Goal: Task Accomplishment & Management: Complete application form

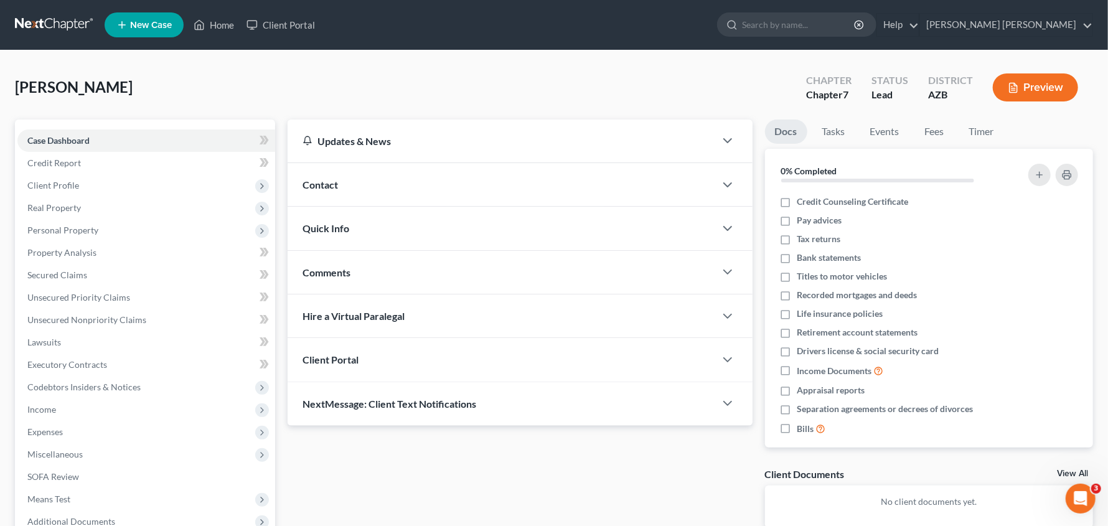
click at [335, 182] on span "Contact" at bounding box center [319, 185] width 35 height 12
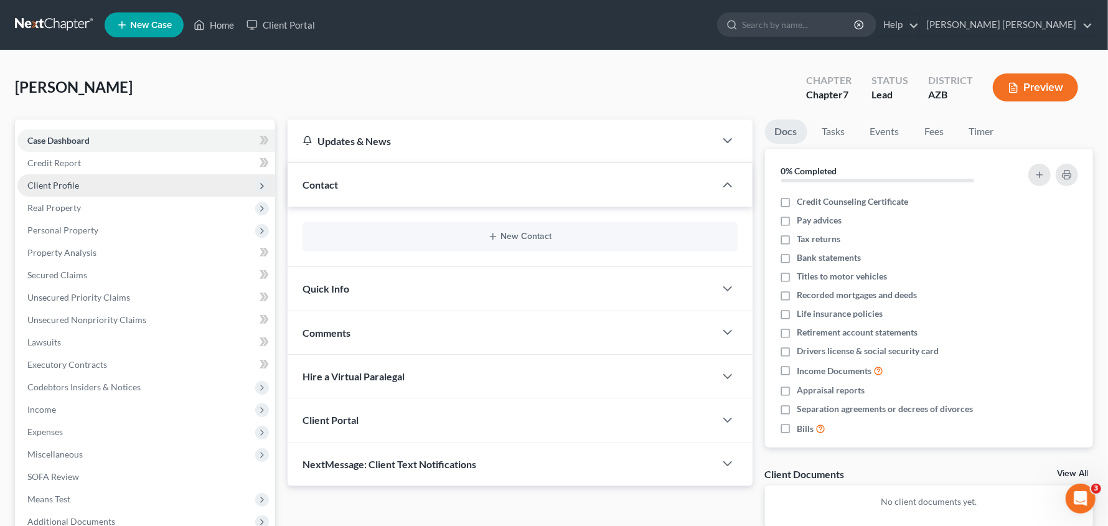
click at [85, 187] on span "Client Profile" at bounding box center [146, 185] width 258 height 22
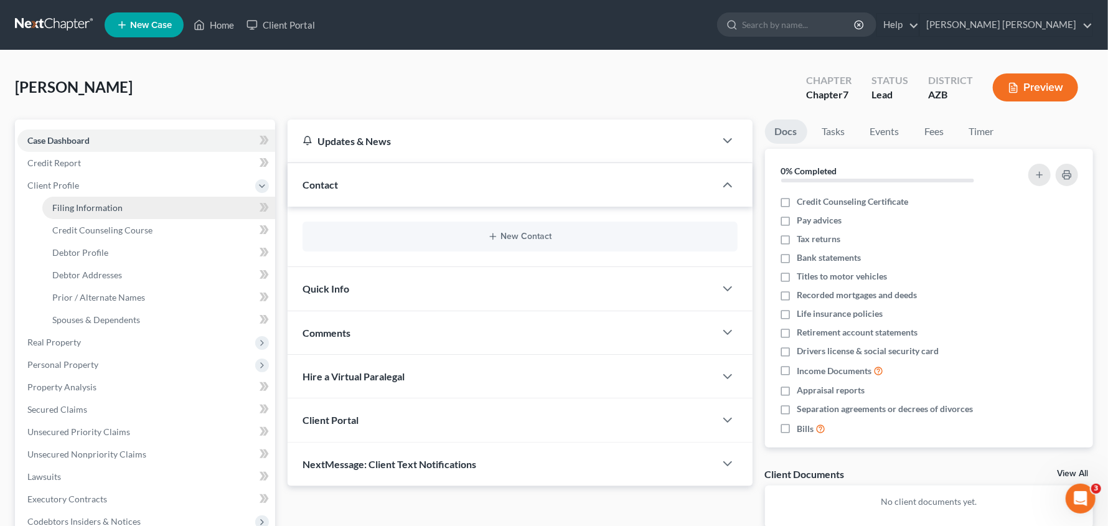
click at [83, 208] on span "Filing Information" at bounding box center [87, 207] width 70 height 11
select select "1"
select select "0"
select select "4"
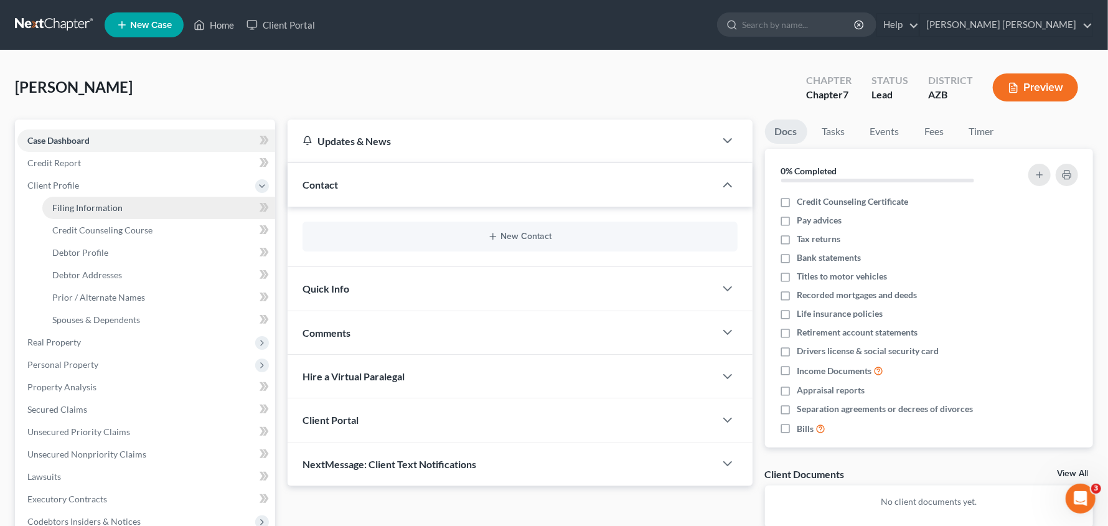
select select "3"
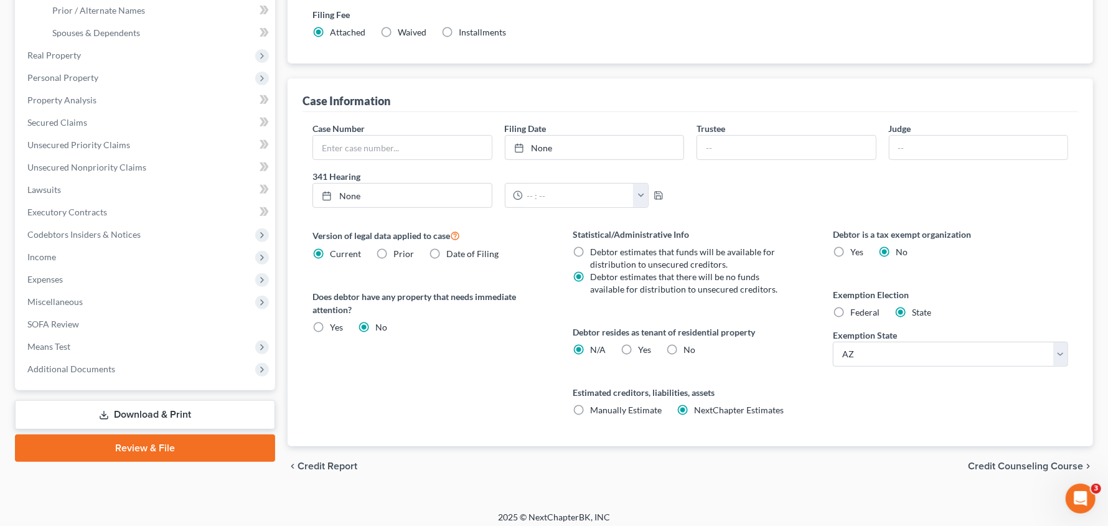
scroll to position [293, 0]
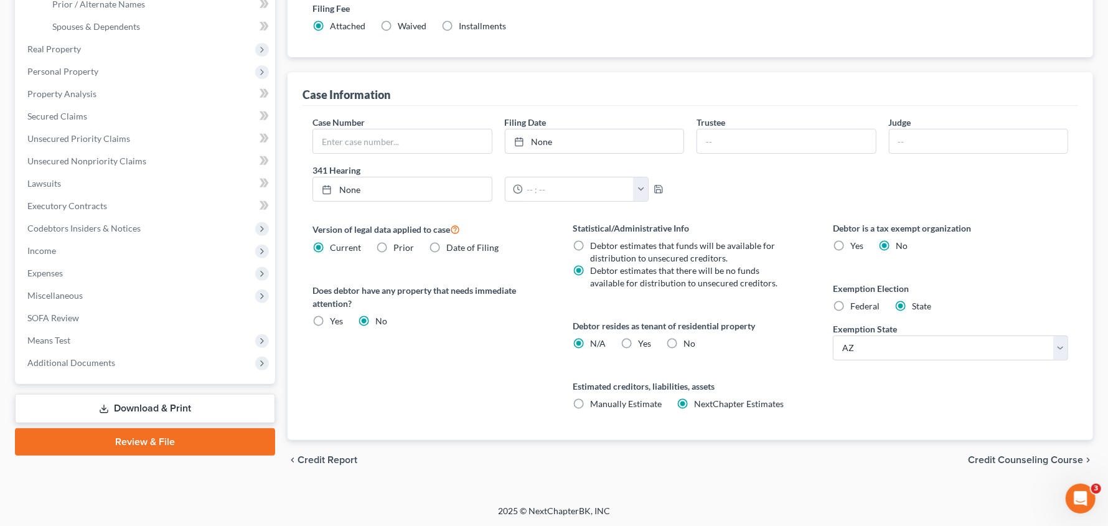
click at [1018, 460] on span "Credit Counseling Course" at bounding box center [1025, 460] width 115 height 10
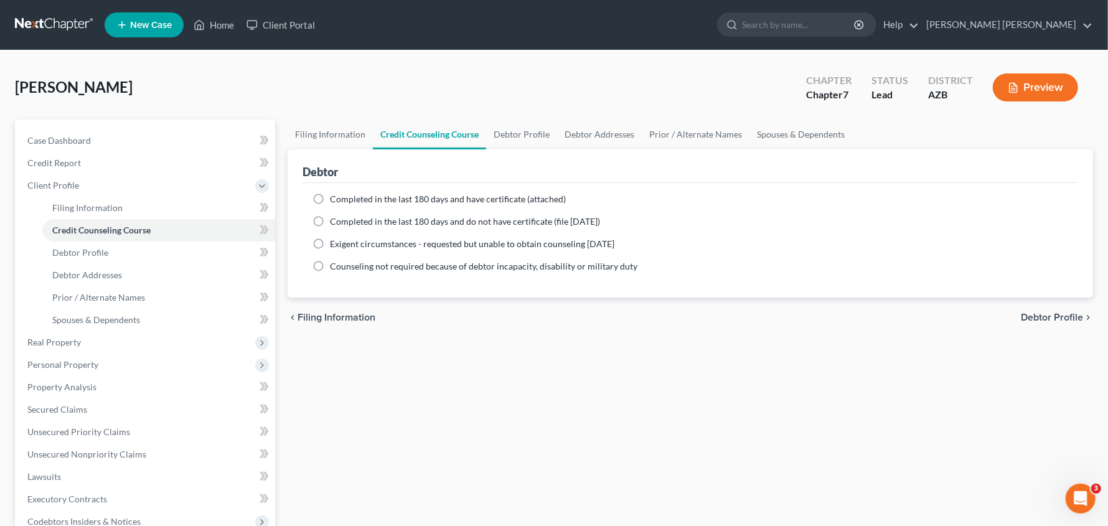
click at [330, 195] on label "Completed in the last 180 days and have certificate (attached)" at bounding box center [448, 199] width 236 height 12
click at [335, 195] on input "Completed in the last 180 days and have certificate (attached)" at bounding box center [339, 197] width 8 height 8
radio input "true"
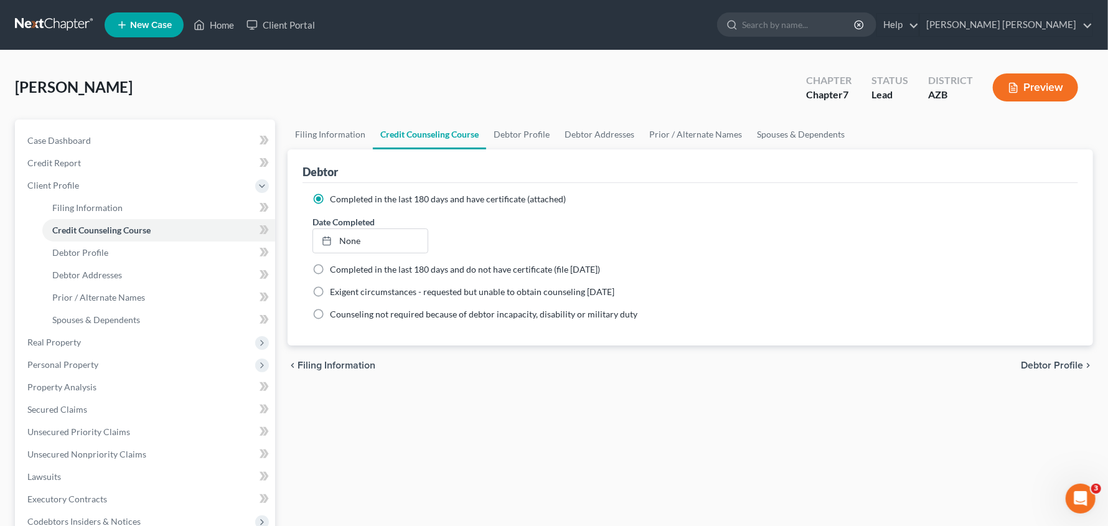
click at [1045, 362] on span "Debtor Profile" at bounding box center [1051, 365] width 62 height 10
select select "0"
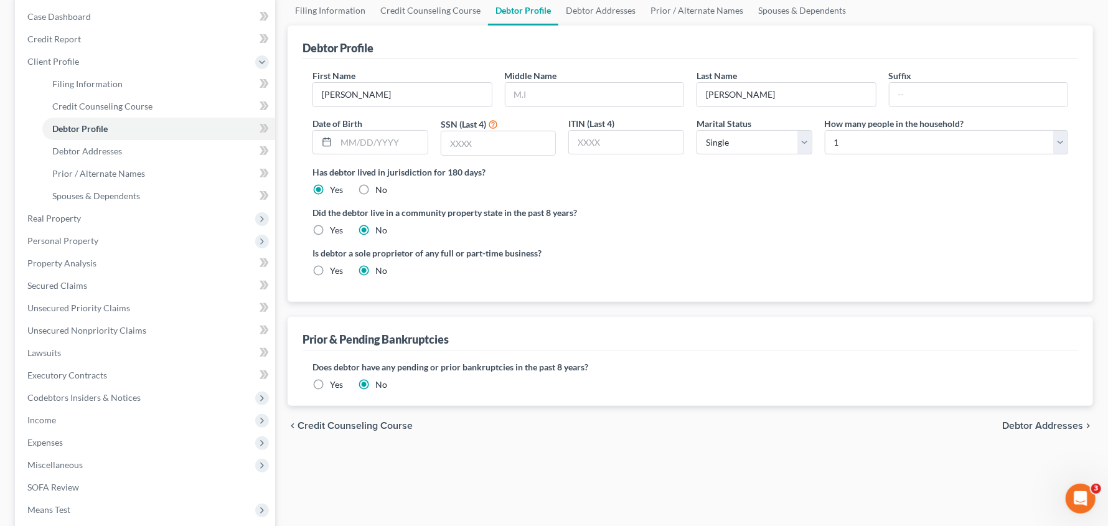
scroll to position [140, 0]
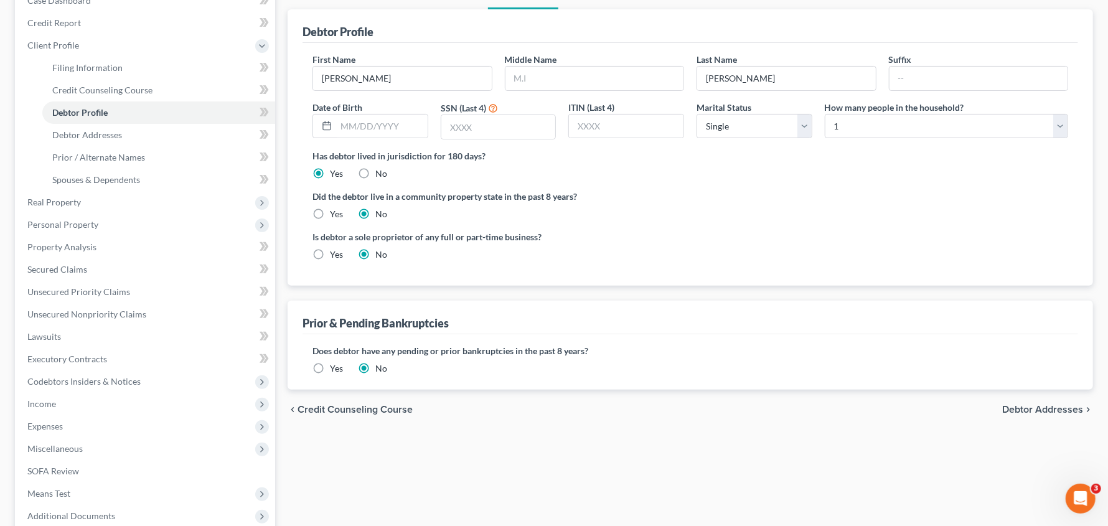
click at [1065, 409] on span "Debtor Addresses" at bounding box center [1042, 409] width 81 height 10
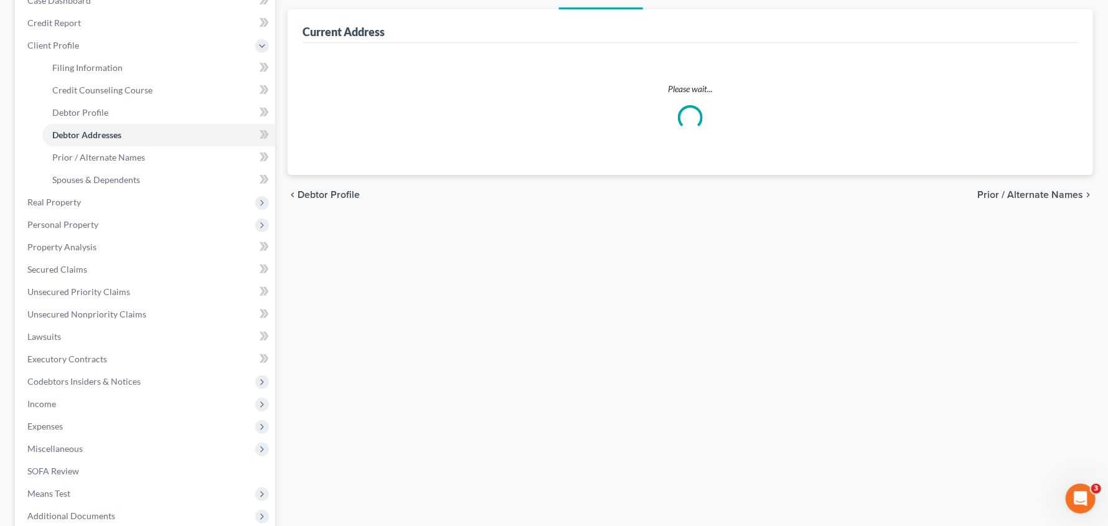
scroll to position [2, 0]
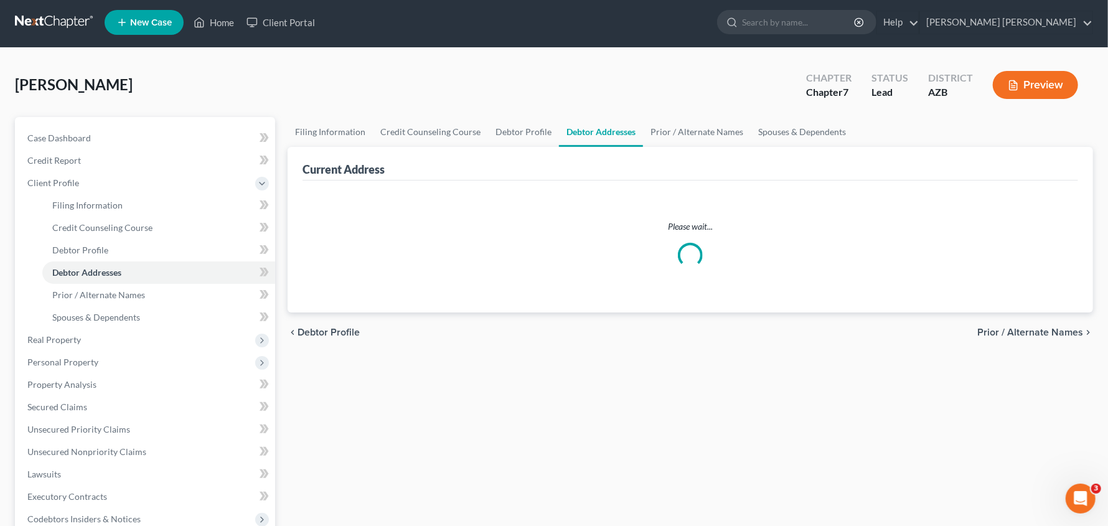
select select "0"
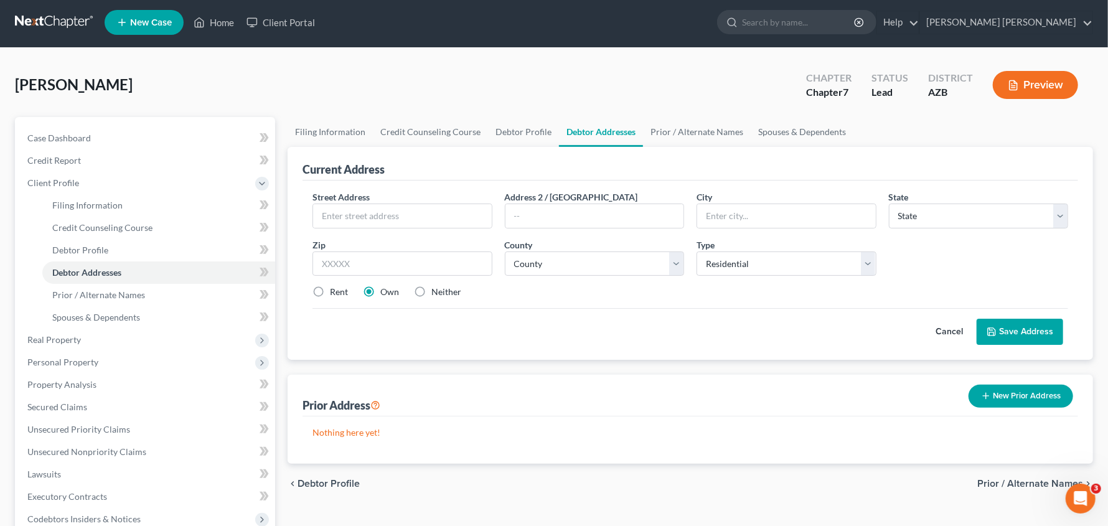
scroll to position [0, 0]
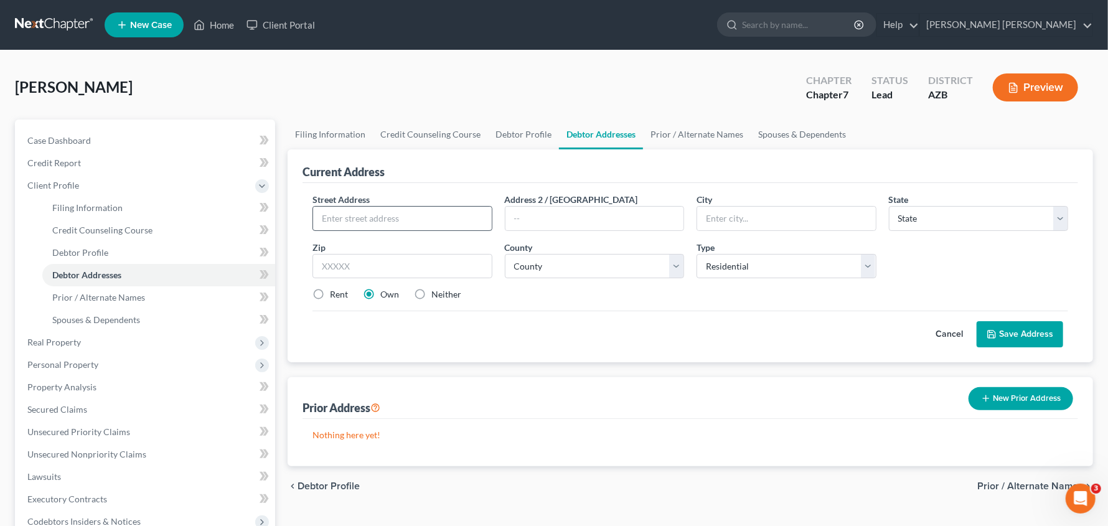
click at [492, 207] on div at bounding box center [492, 207] width 0 height 0
click at [368, 213] on input "text" at bounding box center [402, 219] width 179 height 24
type input "[STREET_ADDRESS]"
type input "[GEOGRAPHIC_DATA]"
select select "3"
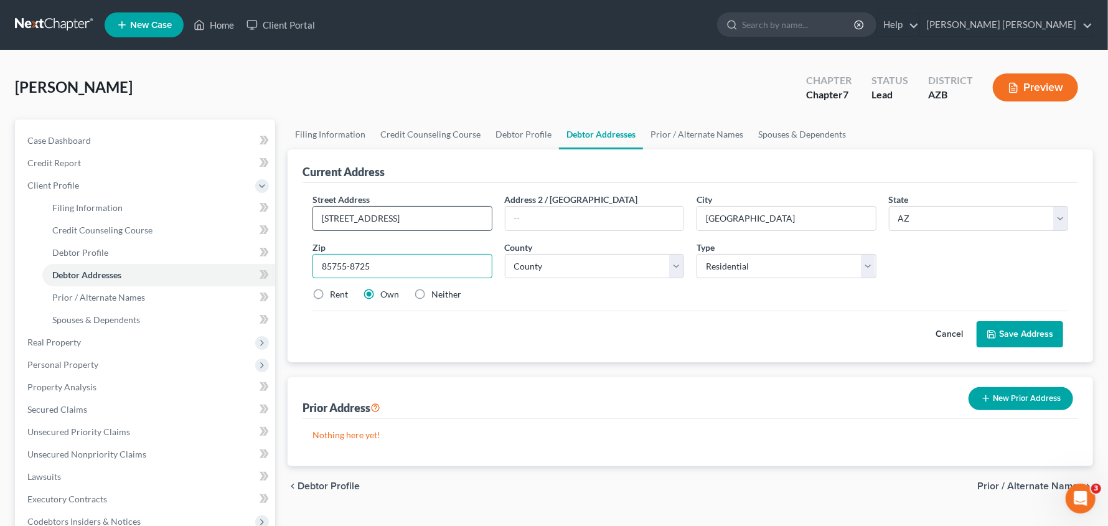
type input "85755-8725"
select select "10"
click at [1033, 340] on button "Save Address" at bounding box center [1019, 334] width 86 height 26
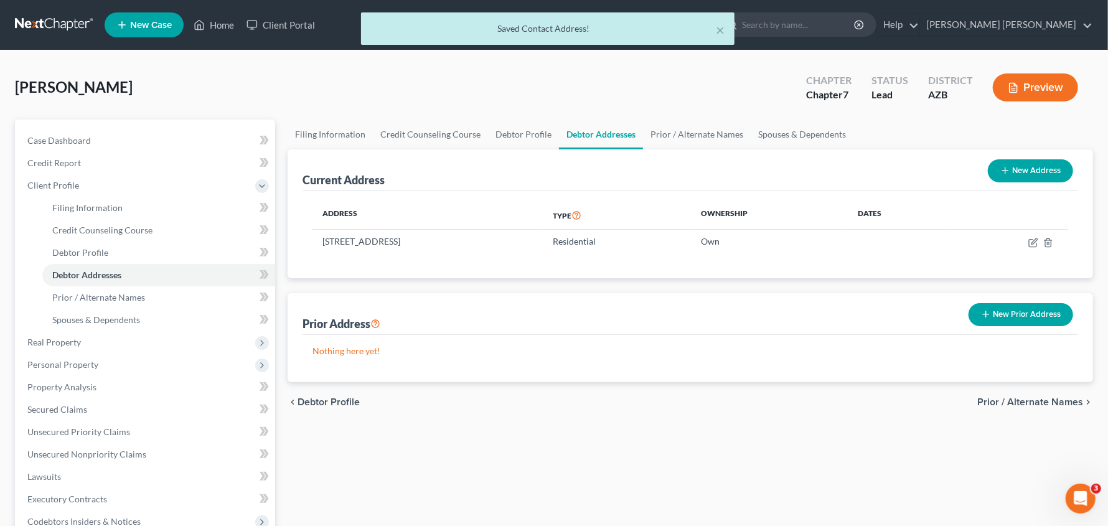
click at [1047, 404] on span "Prior / Alternate Names" at bounding box center [1030, 402] width 106 height 10
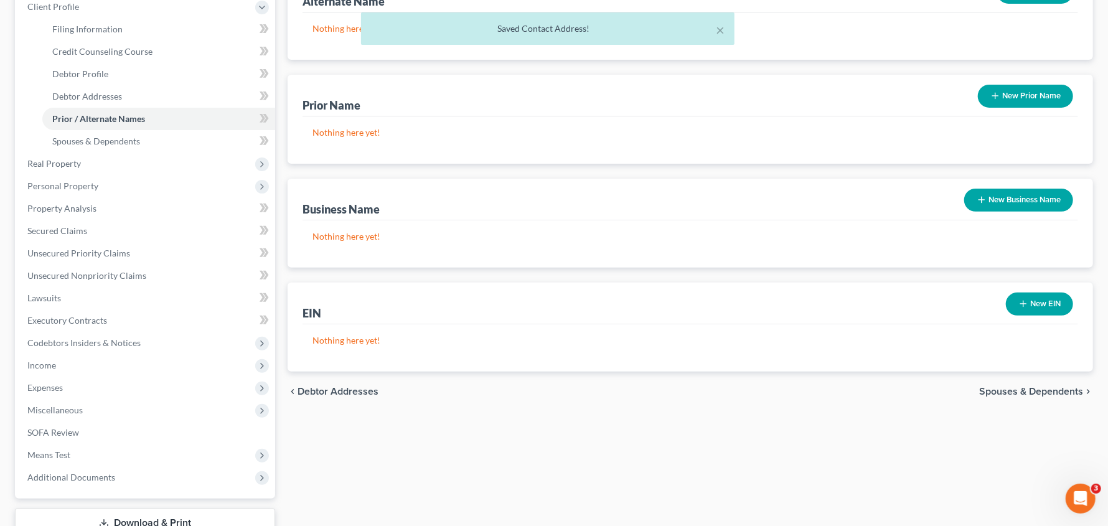
scroll to position [202, 0]
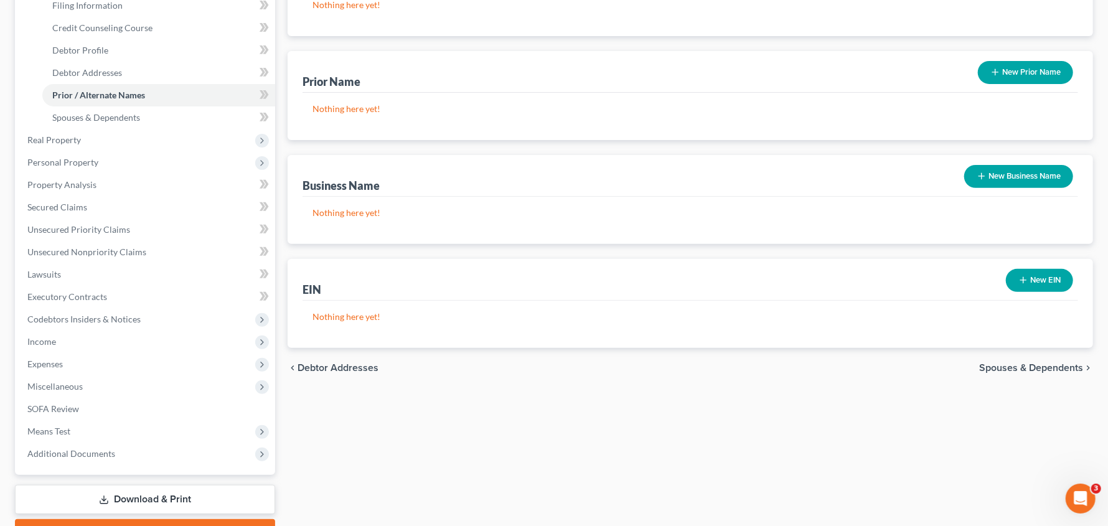
click at [1039, 369] on span "Spouses & Dependents" at bounding box center [1031, 368] width 104 height 10
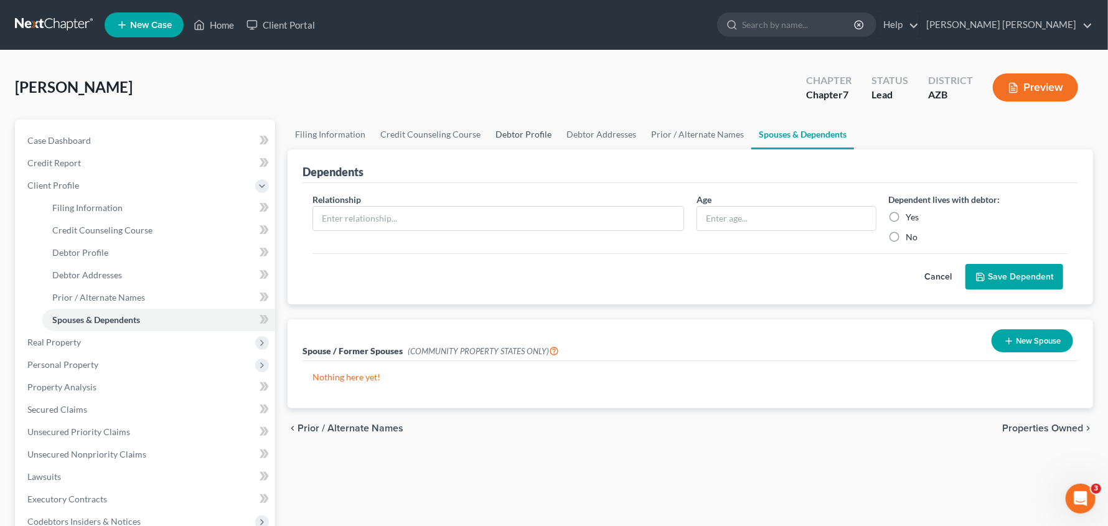
click at [530, 138] on link "Debtor Profile" at bounding box center [523, 134] width 71 height 30
select select "0"
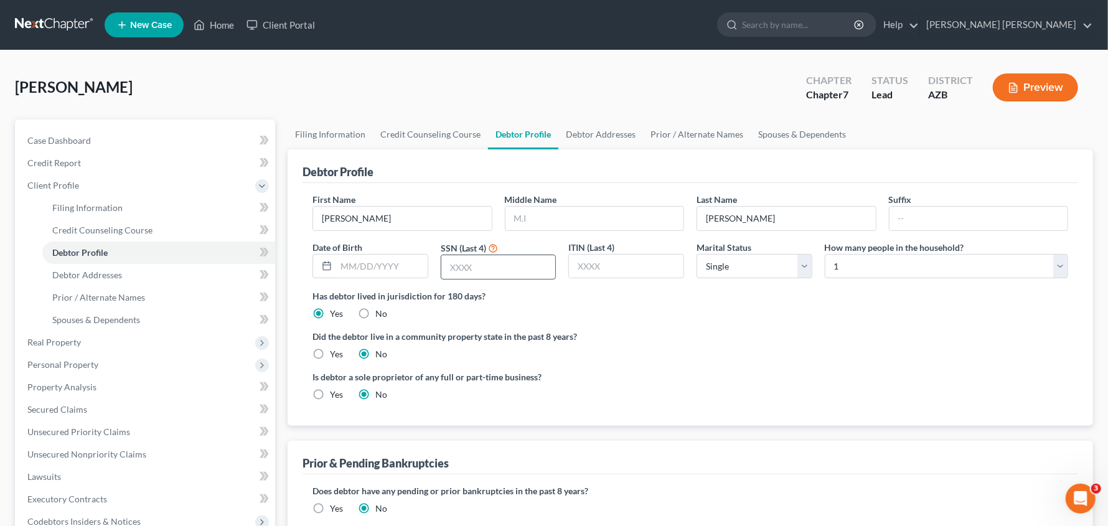
click at [492, 266] on input "text" at bounding box center [498, 267] width 114 height 24
type input "5177"
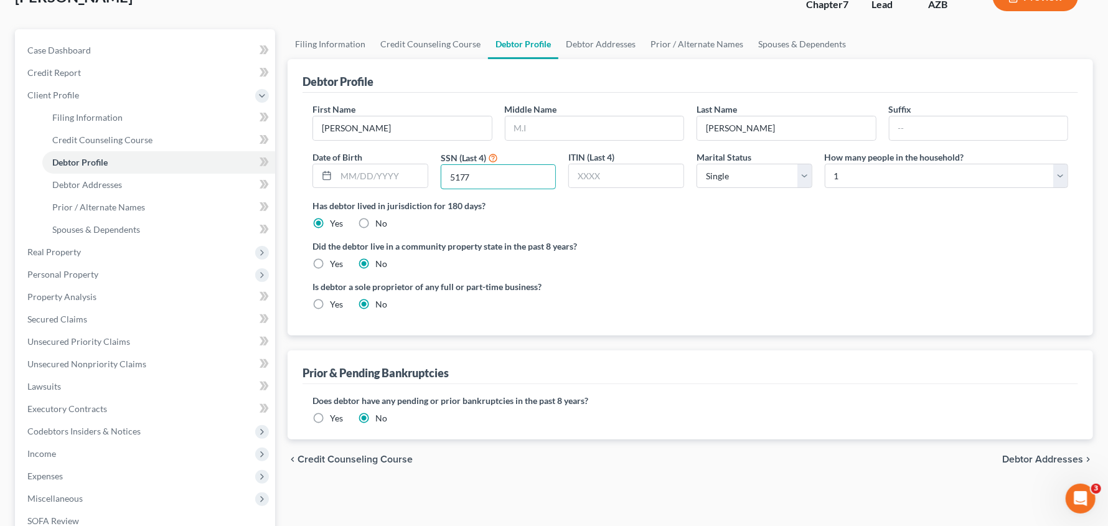
scroll to position [140, 0]
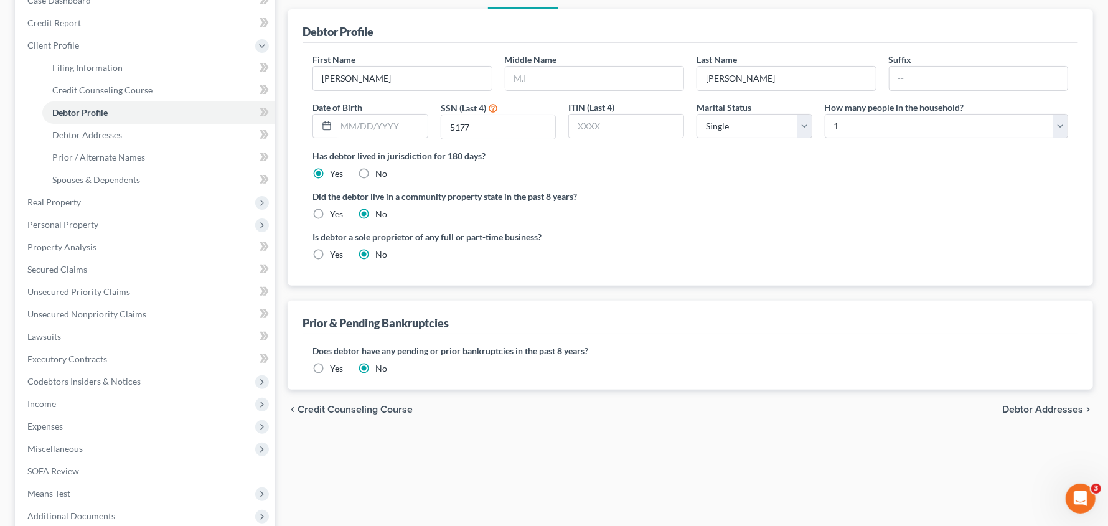
click at [1048, 410] on span "Debtor Addresses" at bounding box center [1042, 409] width 81 height 10
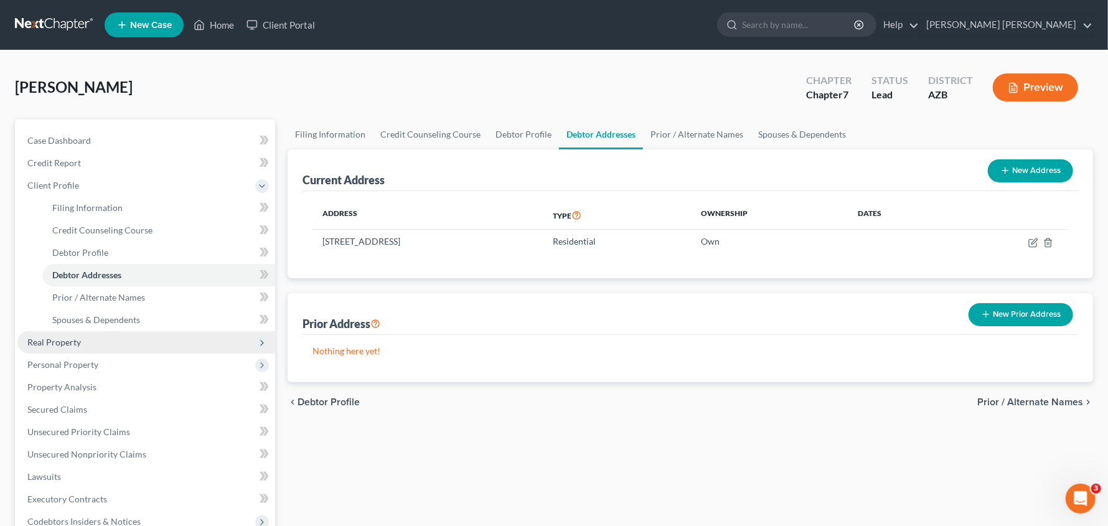
click at [76, 337] on span "Real Property" at bounding box center [54, 342] width 54 height 11
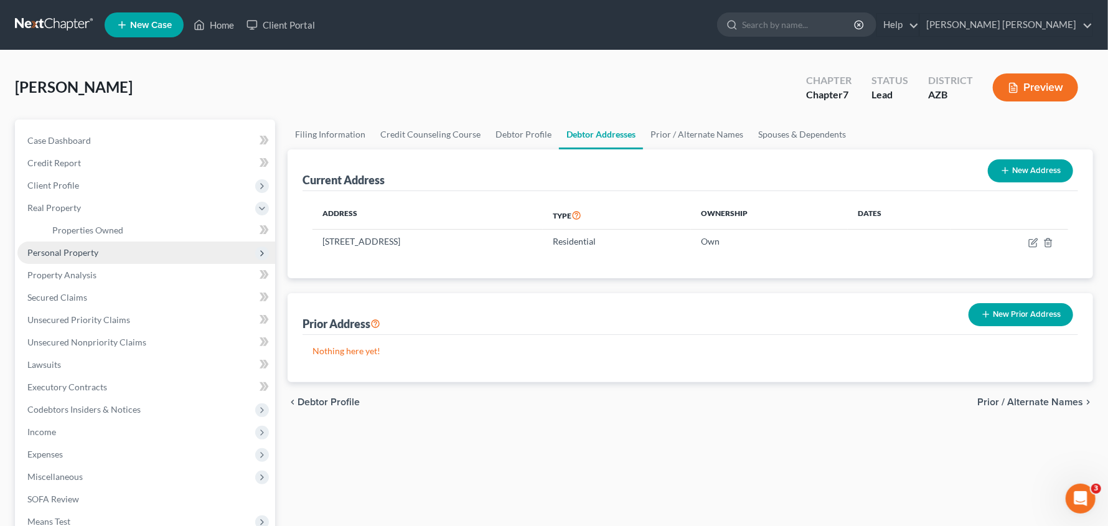
click at [71, 251] on span "Personal Property" at bounding box center [62, 252] width 71 height 11
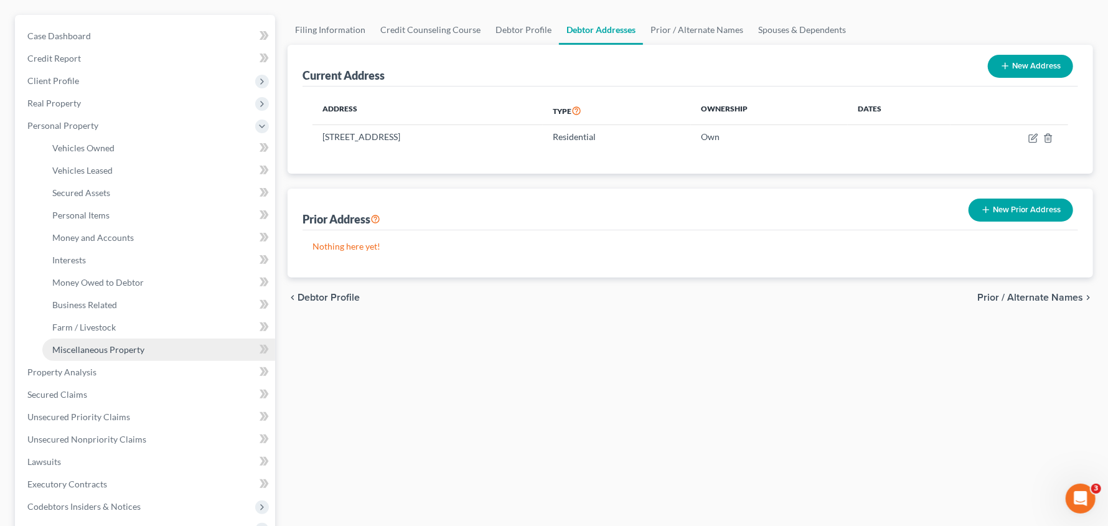
scroll to position [108, 0]
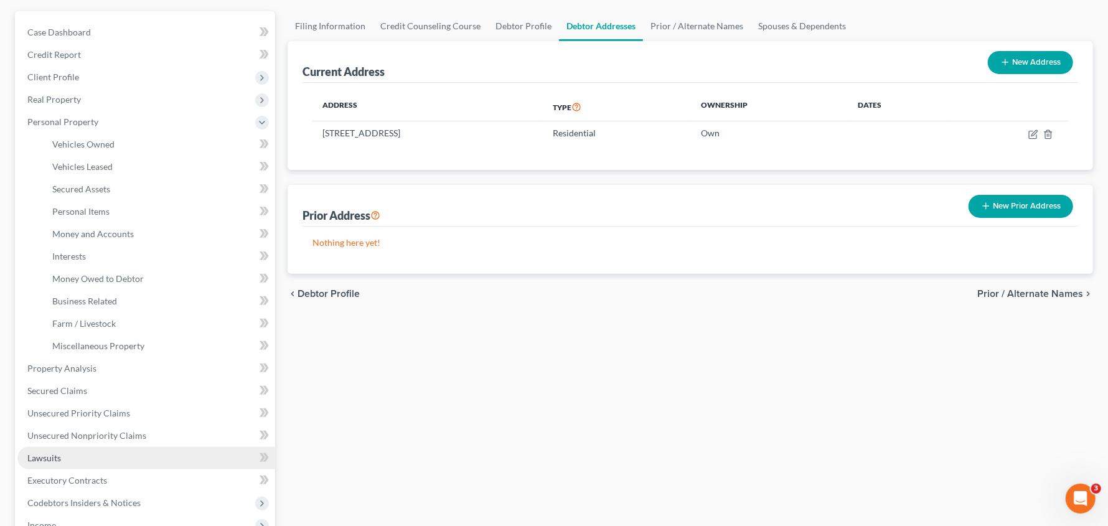
click at [58, 457] on span "Lawsuits" at bounding box center [44, 457] width 34 height 11
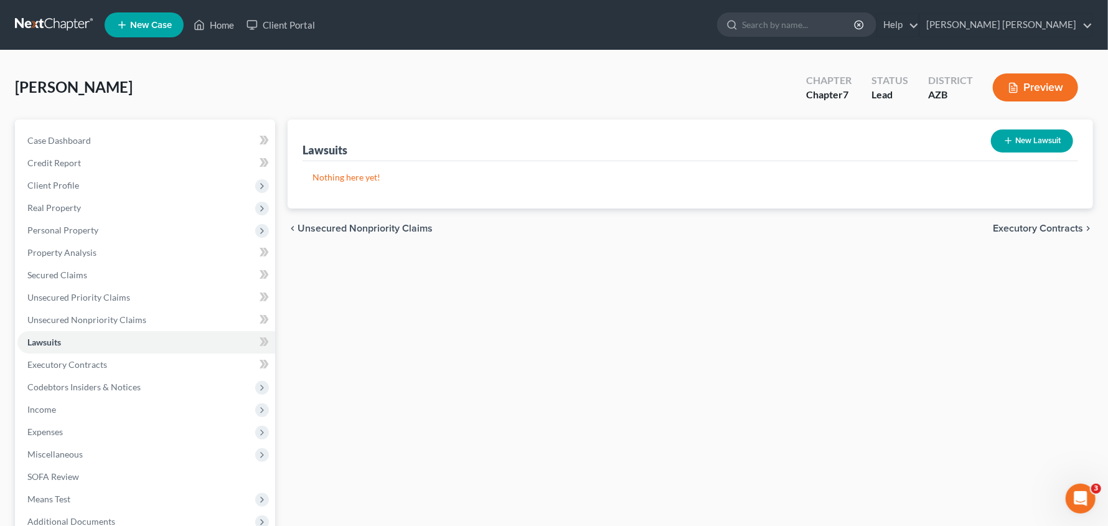
click at [1020, 147] on button "New Lawsuit" at bounding box center [1032, 140] width 82 height 23
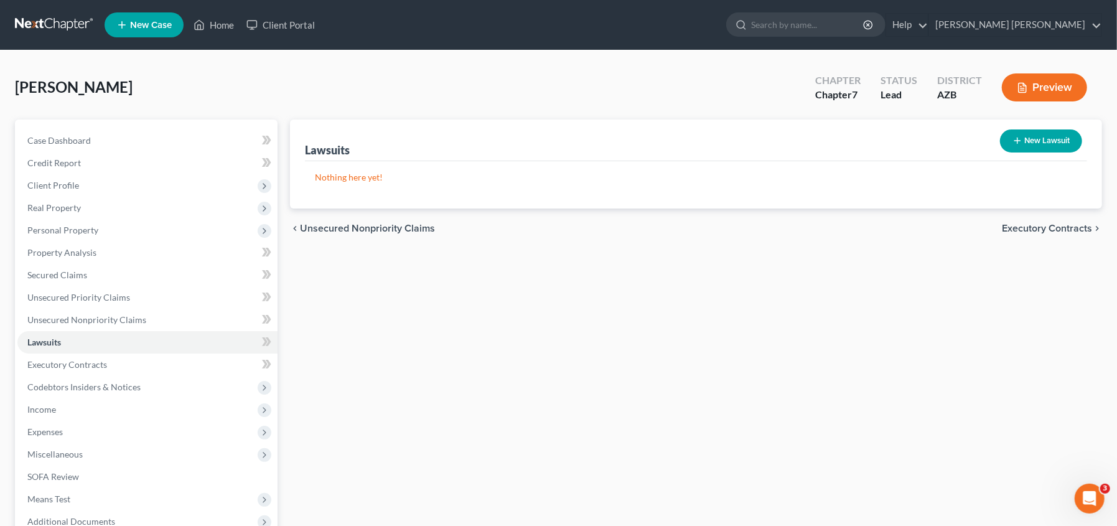
select select "0"
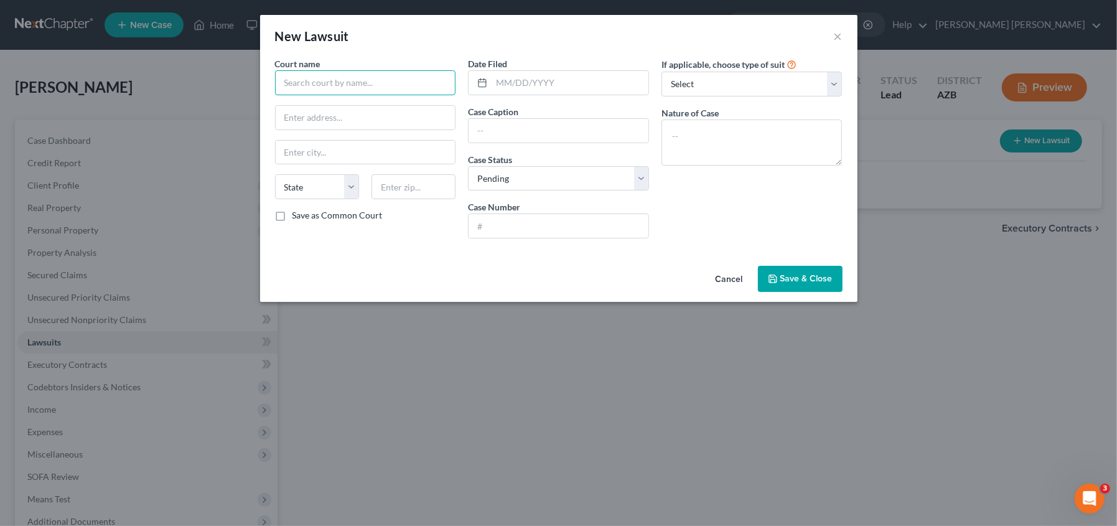
click at [337, 87] on input "text" at bounding box center [365, 82] width 181 height 25
type input "Pima County Superior Court"
click at [343, 102] on div "Pima County Superior Court" at bounding box center [349, 104] width 129 height 12
click at [337, 120] on input "text" at bounding box center [366, 118] width 180 height 24
type input "110 W. Congress"
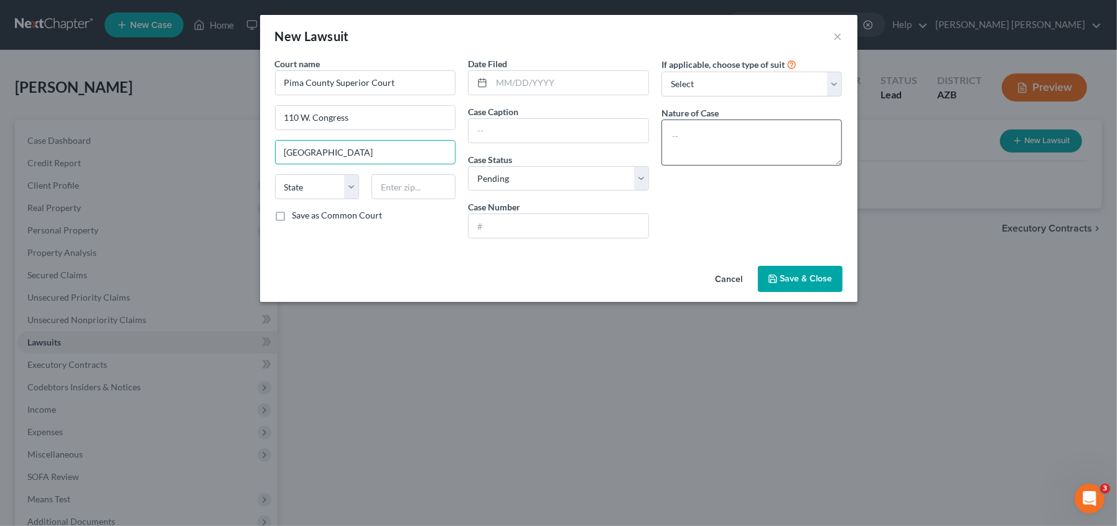
type input "[GEOGRAPHIC_DATA]"
select select "3"
type input "85701"
click at [577, 84] on input "text" at bounding box center [570, 83] width 157 height 24
type input "[DATE]"
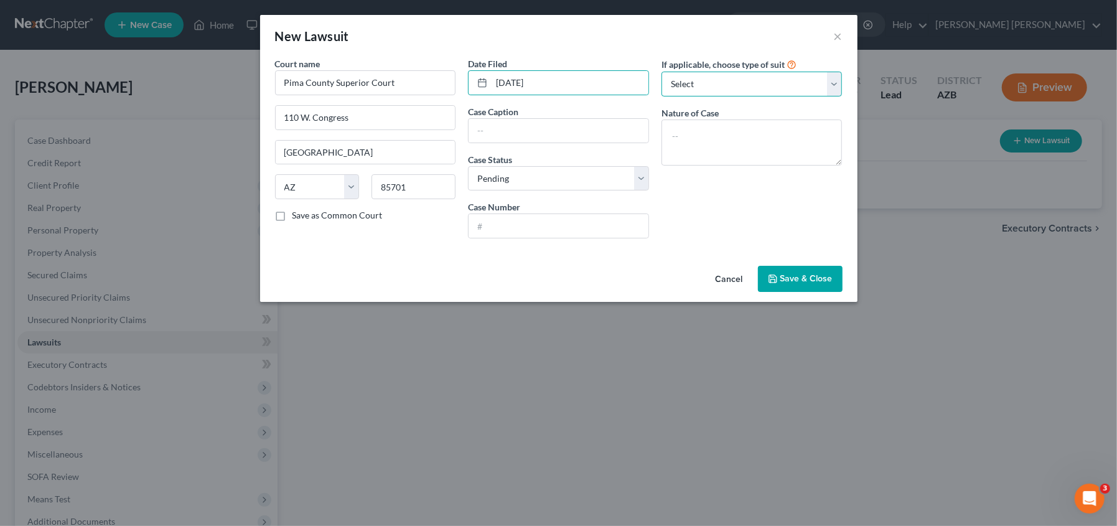
click at [826, 90] on select "Select Repossession Garnishment Foreclosure Attached, Seized, Or Levied Other" at bounding box center [751, 84] width 181 height 25
select select "4"
click at [661, 72] on select "Select Repossession Garnishment Foreclosure Attached, Seized, Or Levied Other" at bounding box center [751, 84] width 181 height 25
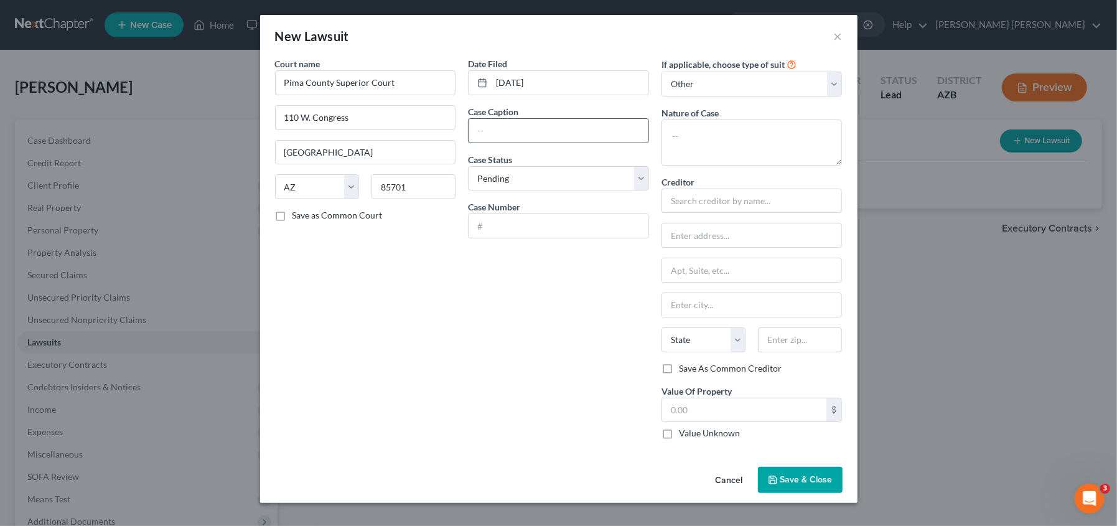
drag, startPoint x: 497, startPoint y: 126, endPoint x: 503, endPoint y: 129, distance: 6.7
click at [497, 126] on input "text" at bounding box center [559, 131] width 180 height 24
type input "Barclays Bank [US_STATE] v. [PERSON_NAME]"
click at [553, 226] on input "text" at bounding box center [559, 226] width 180 height 24
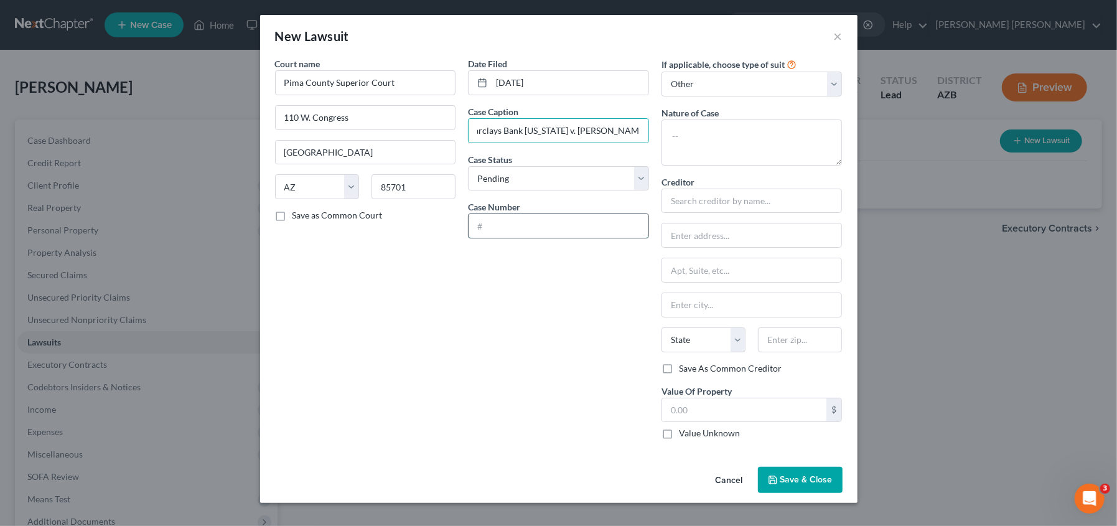
scroll to position [0, 0]
click at [504, 227] on input "C202343442" at bounding box center [559, 226] width 180 height 24
type input "C20243442"
click at [783, 479] on span "Save & Close" at bounding box center [806, 479] width 52 height 11
click at [756, 209] on input "text" at bounding box center [751, 201] width 181 height 25
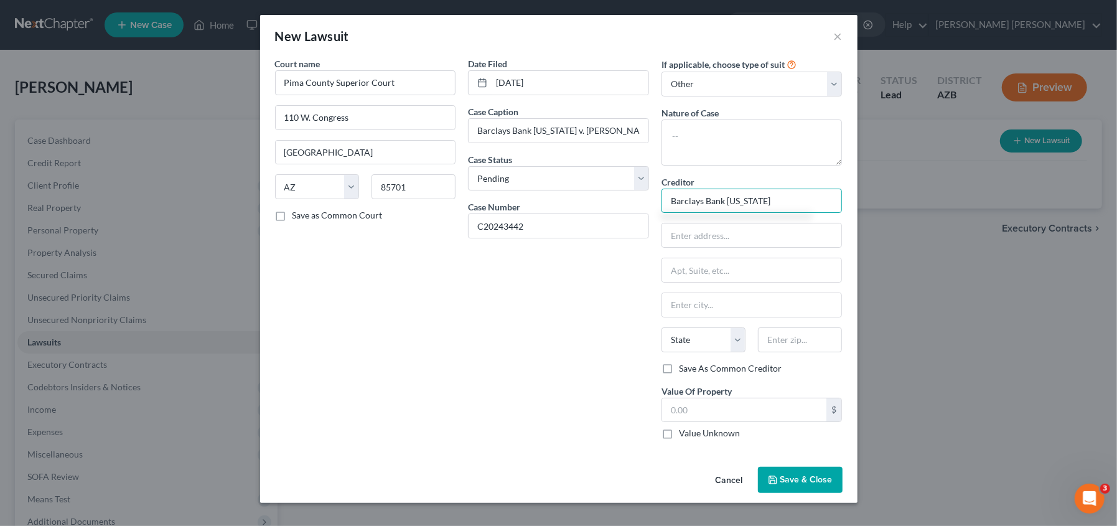
type input "Barclays Bank [US_STATE]"
click at [814, 482] on span "Save & Close" at bounding box center [806, 479] width 52 height 11
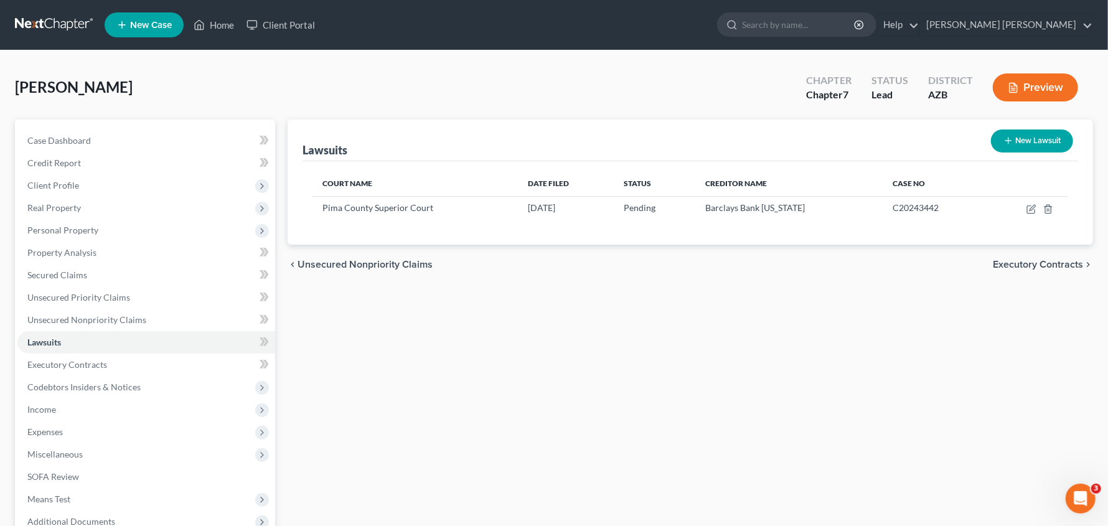
click at [1035, 139] on button "New Lawsuit" at bounding box center [1032, 140] width 82 height 23
select select "0"
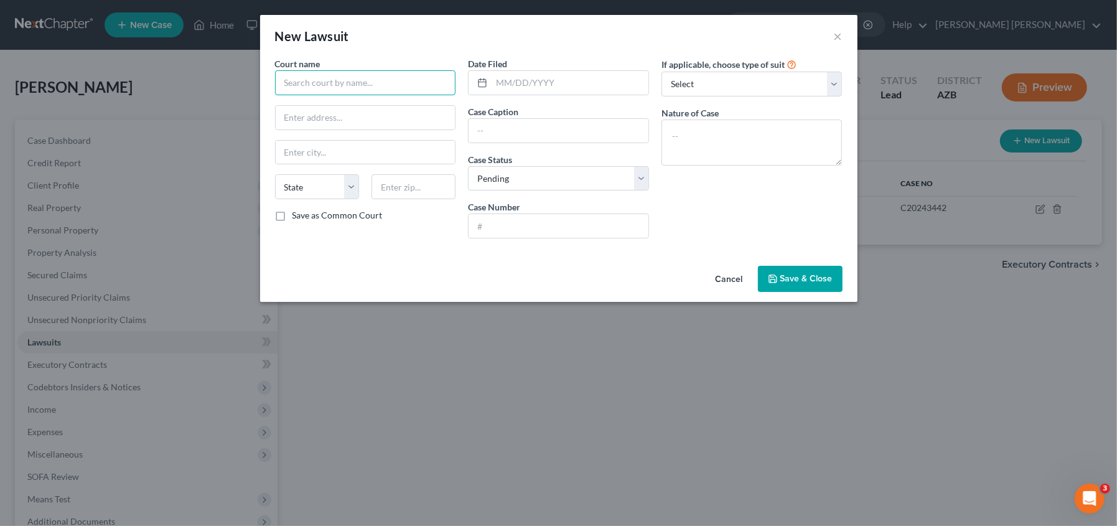
click at [376, 82] on input "text" at bounding box center [365, 82] width 181 height 25
click at [367, 105] on div "Pima County Superior Court" at bounding box center [349, 104] width 129 height 12
type input "Pima County Superior Court"
click at [340, 117] on input "text" at bounding box center [366, 118] width 180 height 24
type input "110 W. Congress"
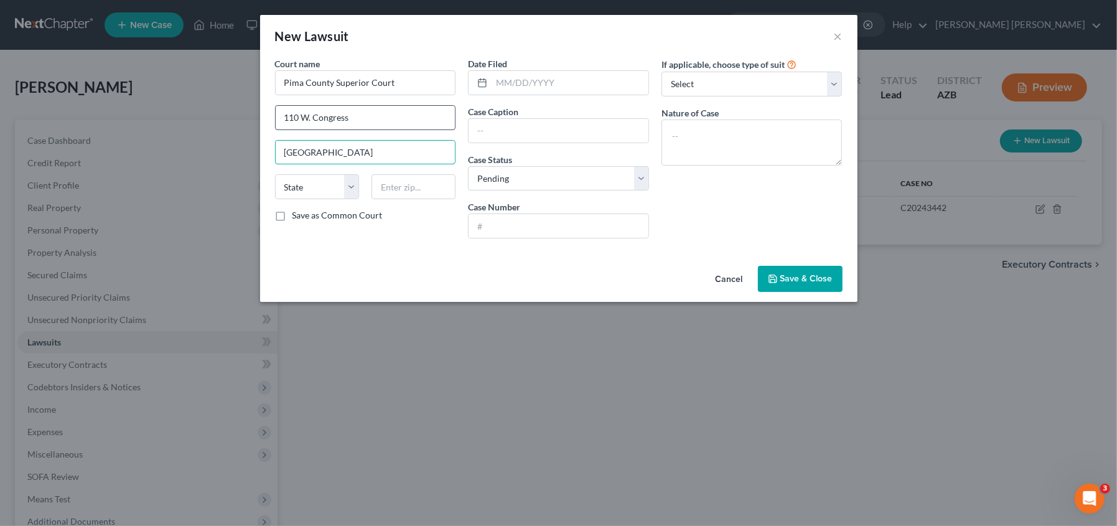
type input "[GEOGRAPHIC_DATA]"
select select "3"
type input "85701"
click at [555, 134] on input "text" at bounding box center [559, 131] width 180 height 24
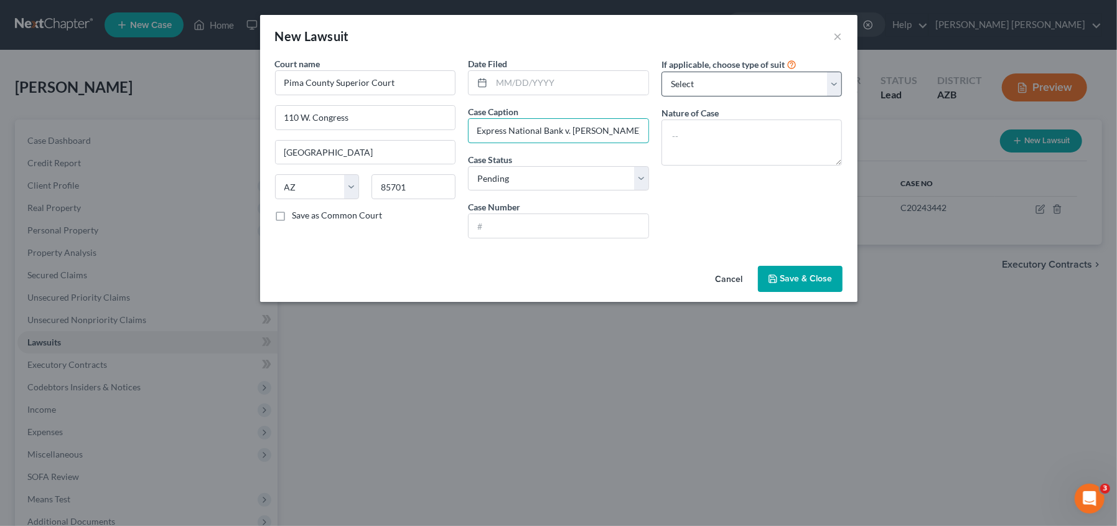
type input "American Express National Bank v. [PERSON_NAME]"
click at [719, 83] on select "Select Repossession Garnishment Foreclosure Attached, Seized, Or Levied Other" at bounding box center [751, 84] width 181 height 25
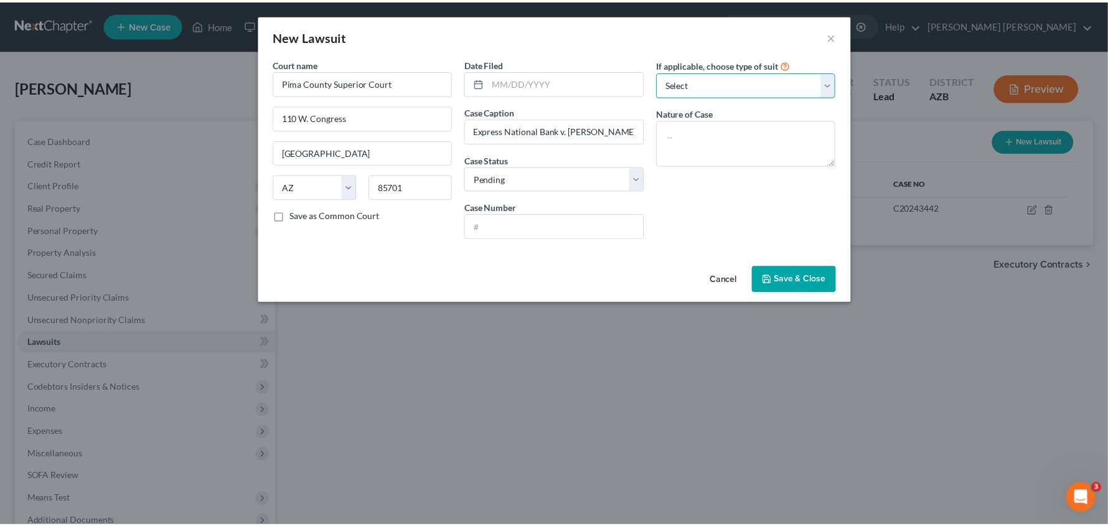
scroll to position [0, 0]
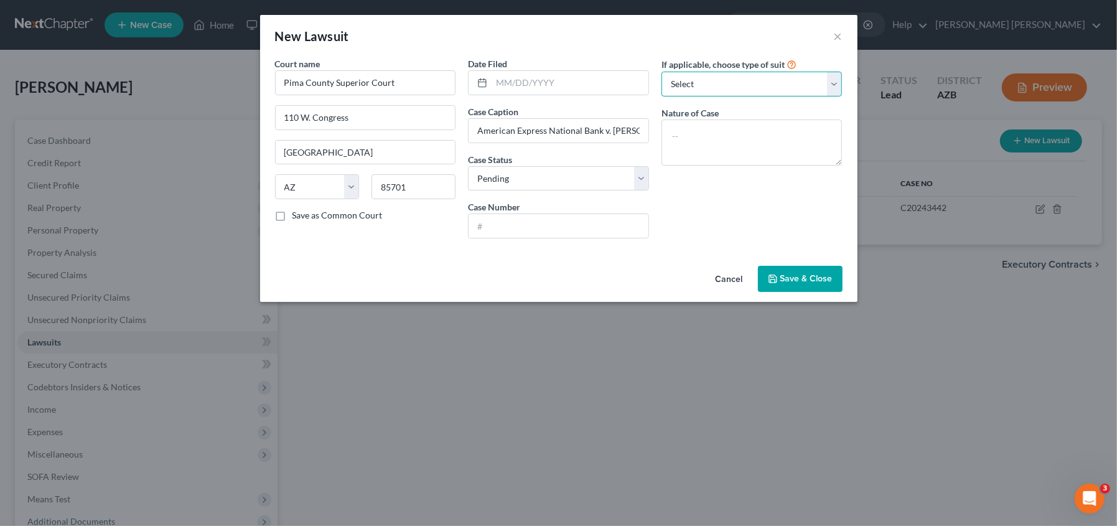
select select "4"
click at [661, 72] on select "Select Repossession Garnishment Foreclosure Attached, Seized, Or Levied Other" at bounding box center [751, 84] width 181 height 25
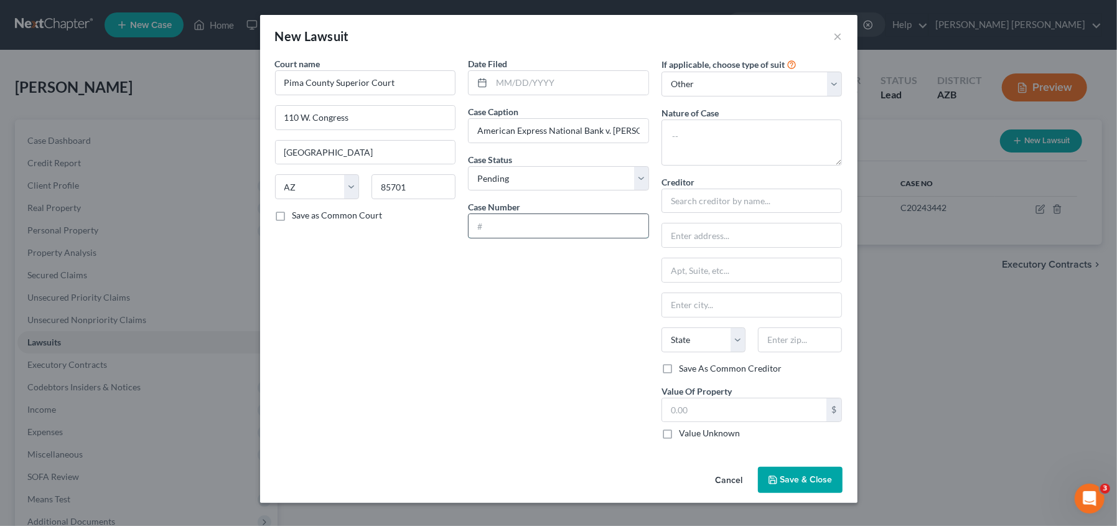
click at [533, 219] on input "text" at bounding box center [559, 226] width 180 height 24
type input "C20241596"
click at [538, 85] on input "text" at bounding box center [570, 83] width 157 height 24
type input "[DATE]"
click at [724, 205] on input "text" at bounding box center [751, 201] width 181 height 25
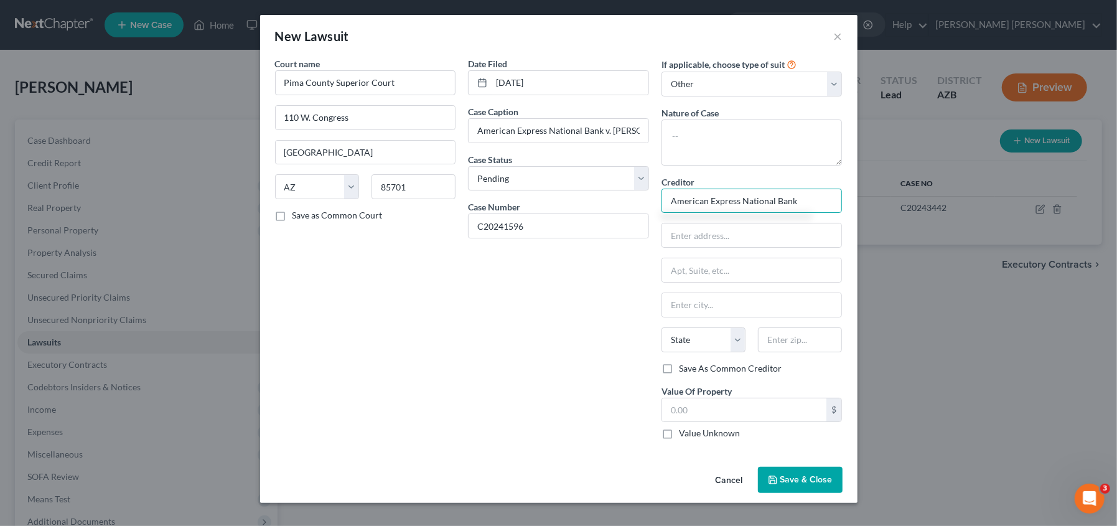
type input "American Express National Bank"
click at [810, 480] on span "Save & Close" at bounding box center [806, 479] width 52 height 11
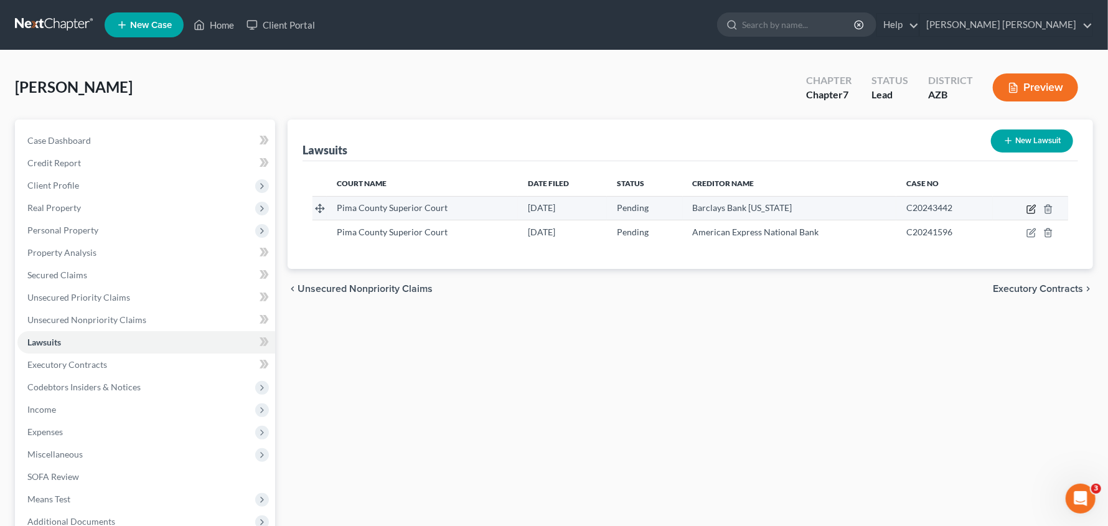
click at [1032, 208] on icon "button" at bounding box center [1032, 208] width 6 height 6
select select "3"
select select "0"
select select "4"
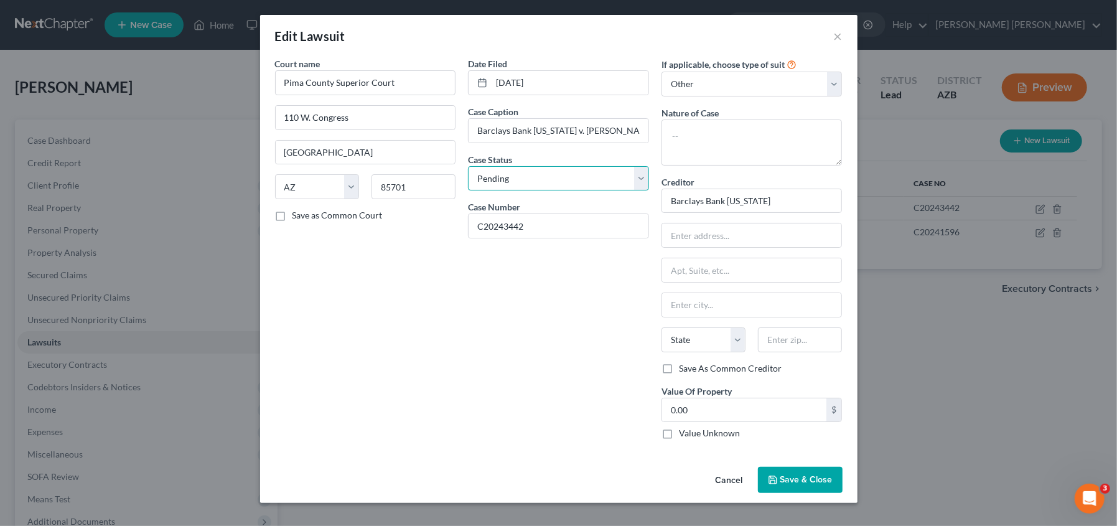
click at [642, 172] on select "Select Pending On Appeal Concluded" at bounding box center [558, 178] width 181 height 25
click at [933, 353] on div "Edit Lawsuit × Court name * Pima County Superior Court 110 W. Congress [GEOGRAP…" at bounding box center [558, 263] width 1117 height 526
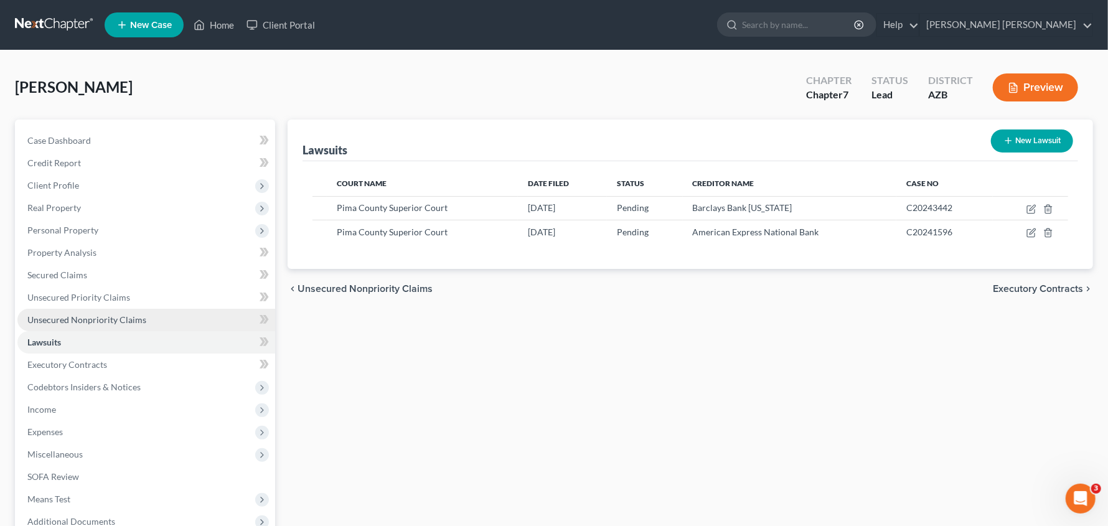
click at [75, 316] on span "Unsecured Nonpriority Claims" at bounding box center [86, 319] width 119 height 11
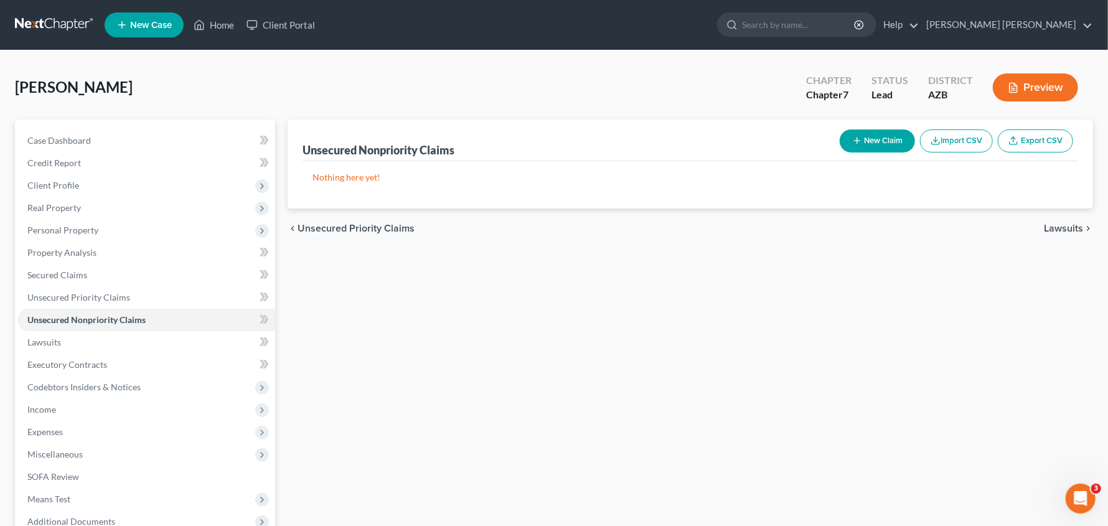
click at [893, 141] on button "New Claim" at bounding box center [876, 140] width 75 height 23
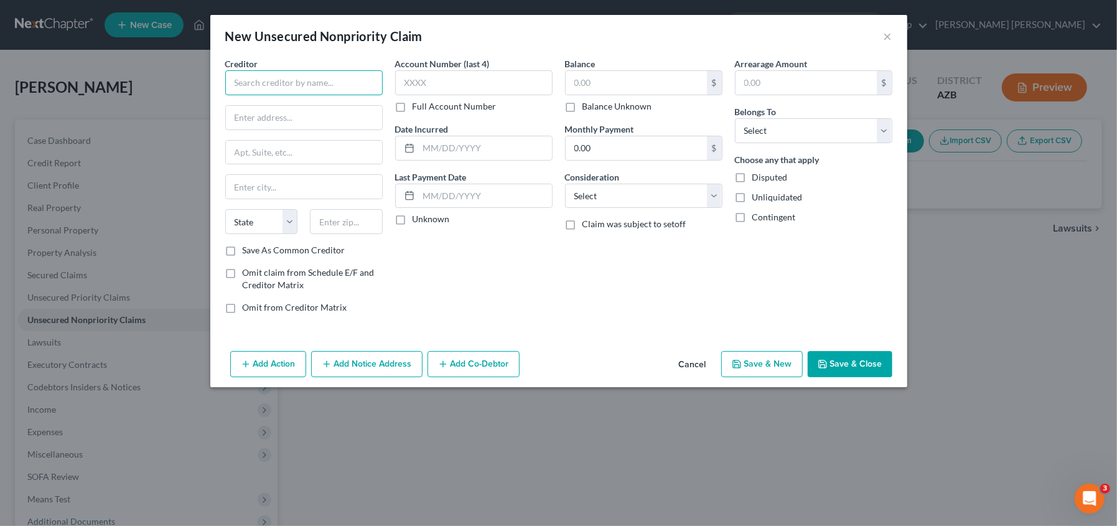
click at [273, 75] on input "text" at bounding box center [303, 82] width 157 height 25
click at [274, 85] on input "Barclays BAnk [US_STATE]" at bounding box center [303, 82] width 157 height 25
click at [462, 75] on input "text" at bounding box center [473, 82] width 157 height 25
type input "Barclays Bank [US_STATE]"
type input "2933"
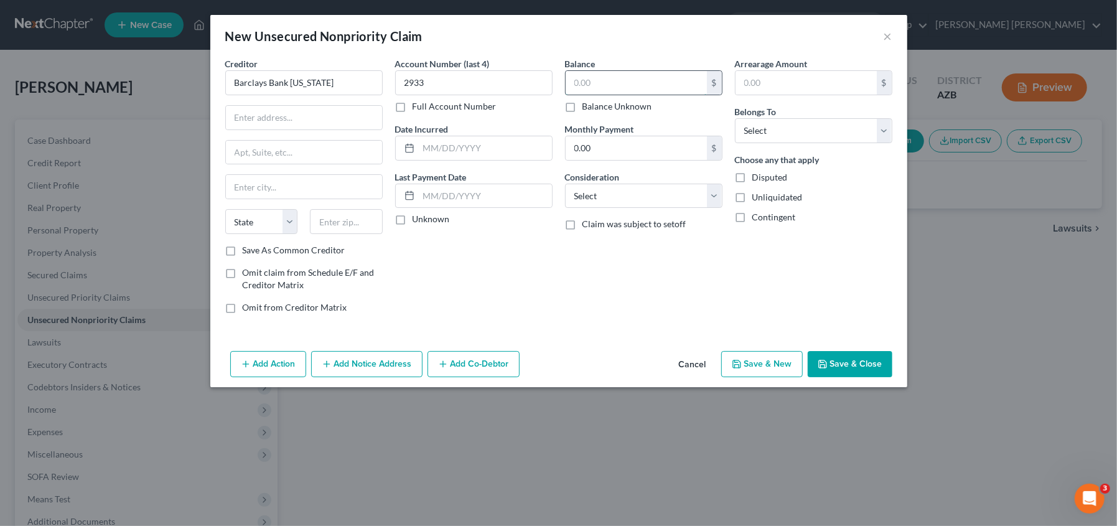
click at [597, 80] on input "text" at bounding box center [636, 83] width 141 height 24
type input "15,389.60"
click at [752, 198] on label "Unliquidated" at bounding box center [777, 197] width 50 height 12
click at [757, 198] on input "Unliquidated" at bounding box center [761, 195] width 8 height 8
checkbox input "true"
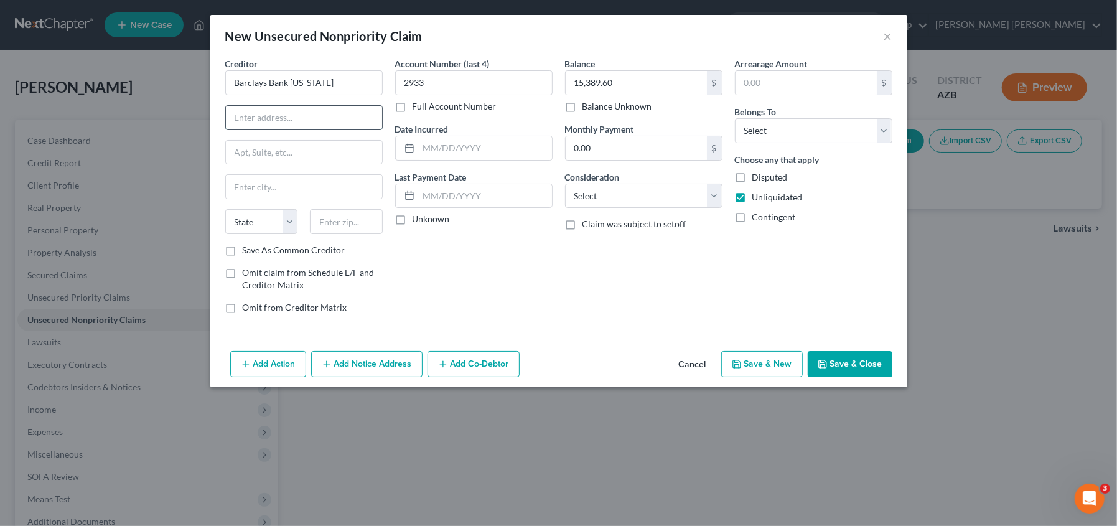
click at [297, 112] on input "text" at bounding box center [304, 118] width 156 height 24
click at [831, 361] on button "Save & Close" at bounding box center [850, 364] width 85 height 26
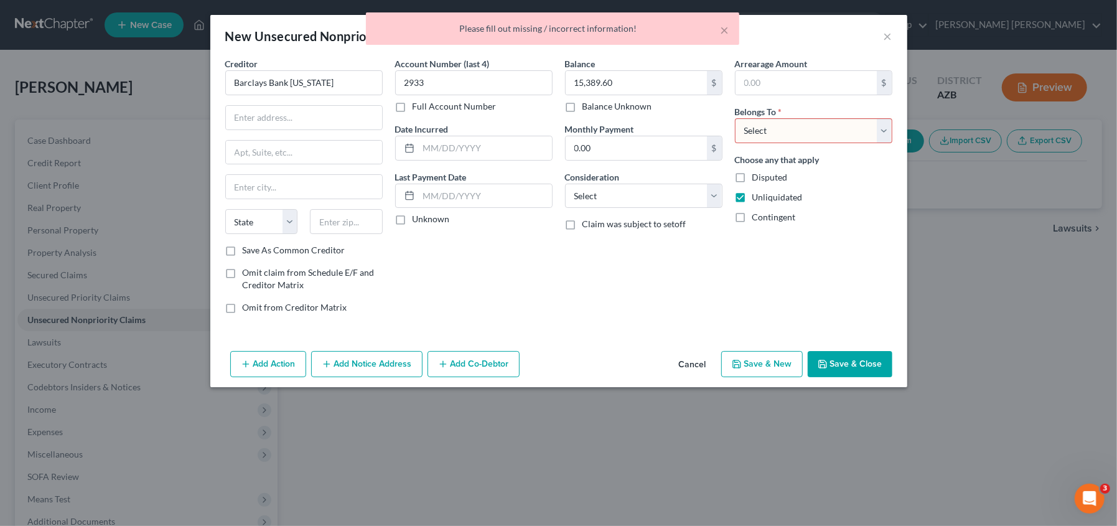
click at [876, 129] on select "Select Debtor 1 Only Debtor 2 Only Debtor 1 And Debtor 2 Only At Least One Of T…" at bounding box center [813, 130] width 157 height 25
select select "0"
click at [735, 118] on select "Select Debtor 1 Only Debtor 2 Only Debtor 1 And Debtor 2 Only At Least One Of T…" at bounding box center [813, 130] width 157 height 25
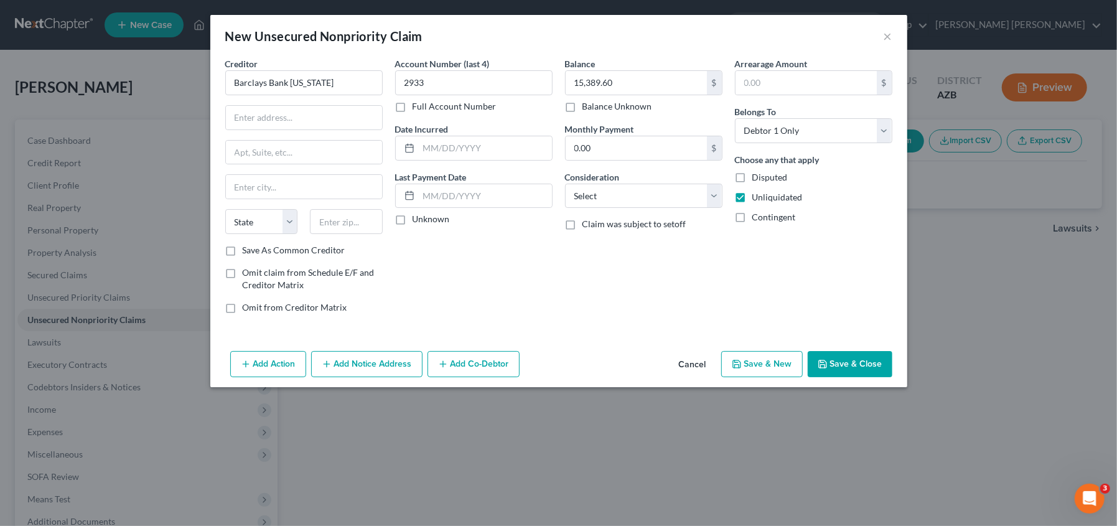
click at [852, 366] on button "Save & Close" at bounding box center [850, 364] width 85 height 26
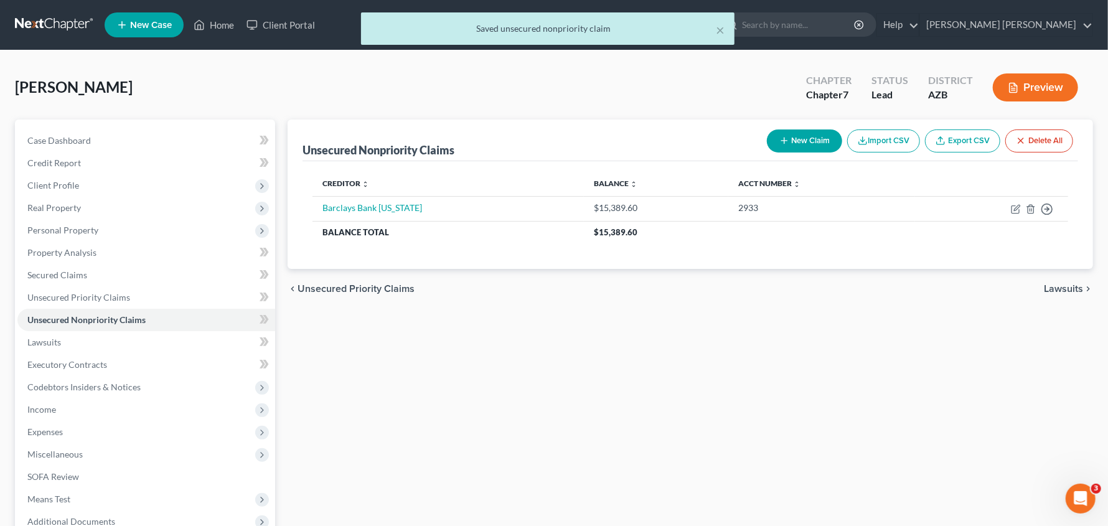
click at [783, 139] on icon "button" at bounding box center [784, 141] width 10 height 10
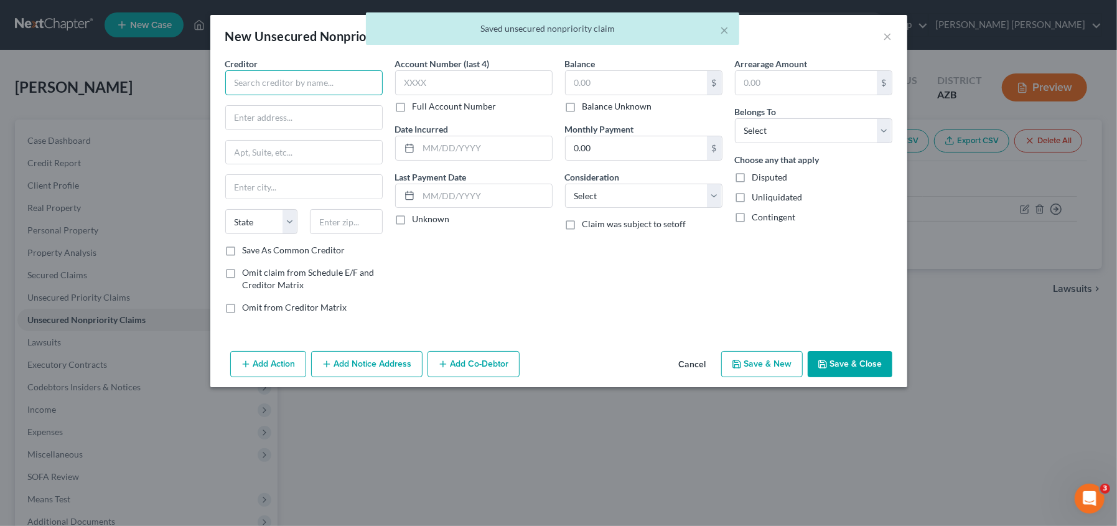
click at [281, 82] on input "text" at bounding box center [303, 82] width 157 height 25
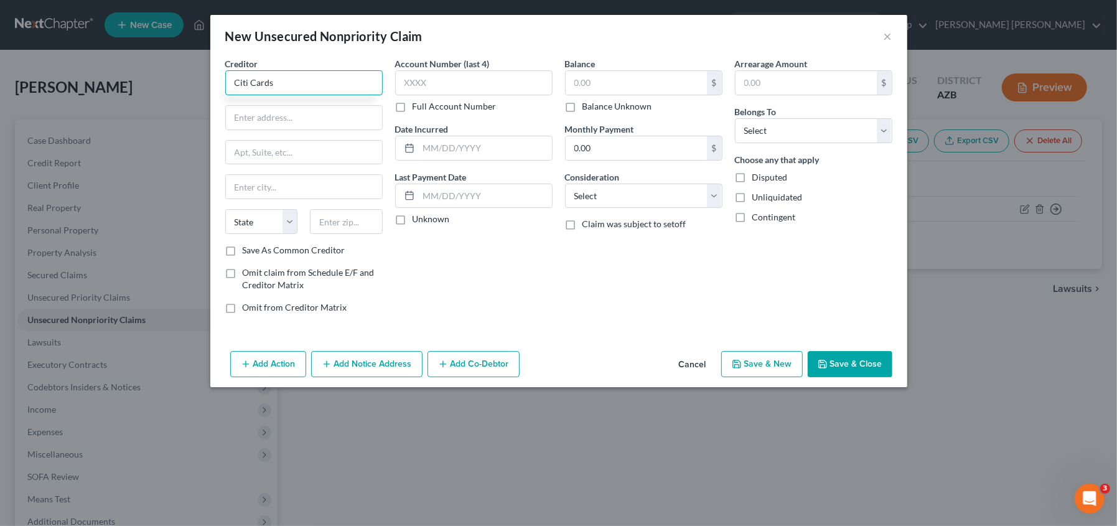
type input "Citi Cards"
type input "PO Box 6403"
type input "[GEOGRAPHIC_DATA]"
select select "43"
click at [408, 287] on div "Account Number (last 4) Full Account Number Date Incurred Last Payment Date Unk…" at bounding box center [474, 190] width 170 height 266
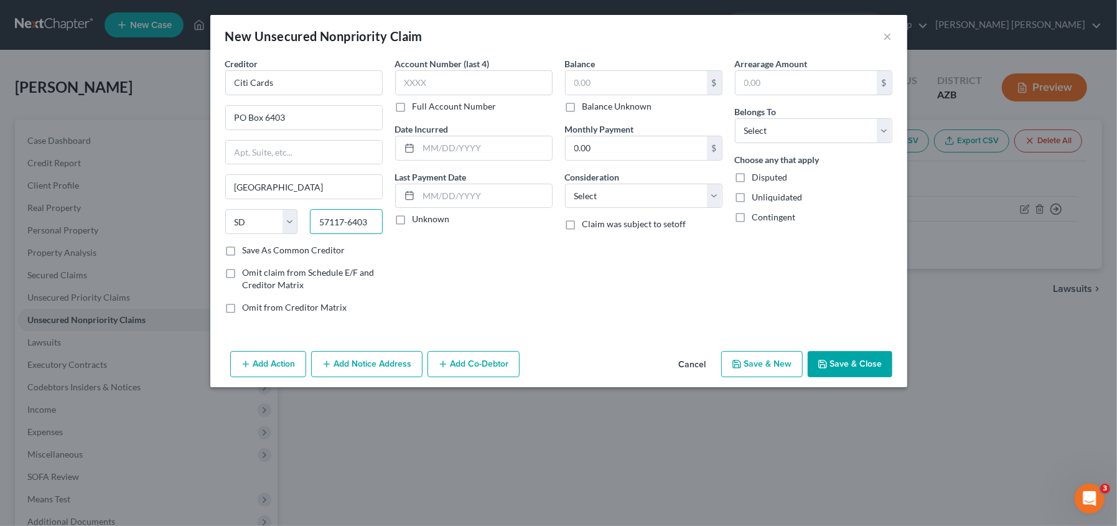
click at [347, 220] on input "57117-6403" at bounding box center [346, 221] width 73 height 25
drag, startPoint x: 347, startPoint y: 220, endPoint x: 447, endPoint y: 218, distance: 100.2
click at [447, 218] on div "Creditor * Citi Cards PO Box 6403 [GEOGRAPHIC_DATA] [US_STATE][GEOGRAPHIC_DATA]…" at bounding box center [558, 190] width 679 height 266
type input "57117-6403"
click at [496, 78] on input "text" at bounding box center [473, 82] width 157 height 25
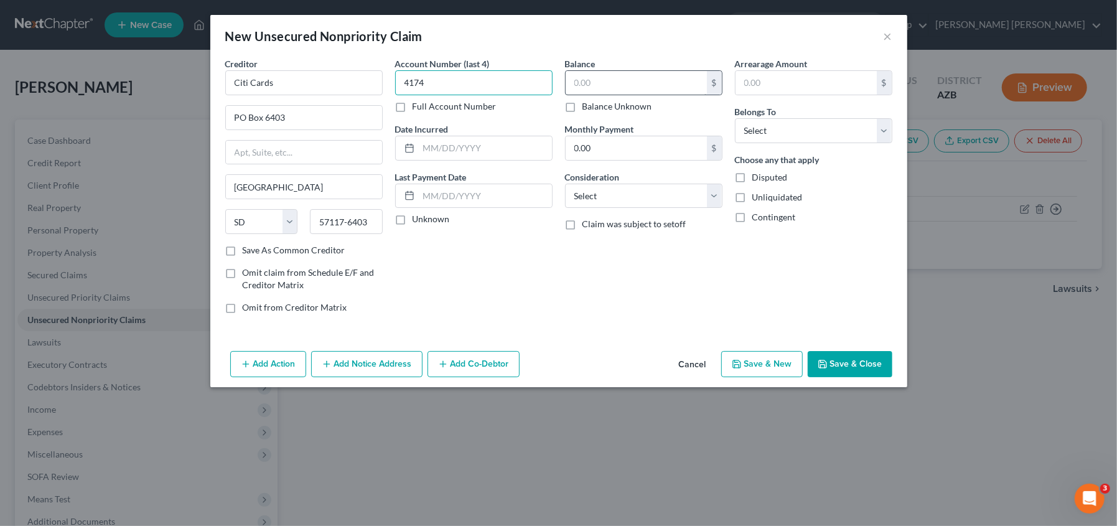
type input "4174"
click at [619, 86] on input "text" at bounding box center [636, 83] width 141 height 24
click at [752, 195] on label "Unliquidated" at bounding box center [777, 197] width 50 height 12
click at [757, 195] on input "Unliquidated" at bounding box center [761, 195] width 8 height 8
checkbox input "true"
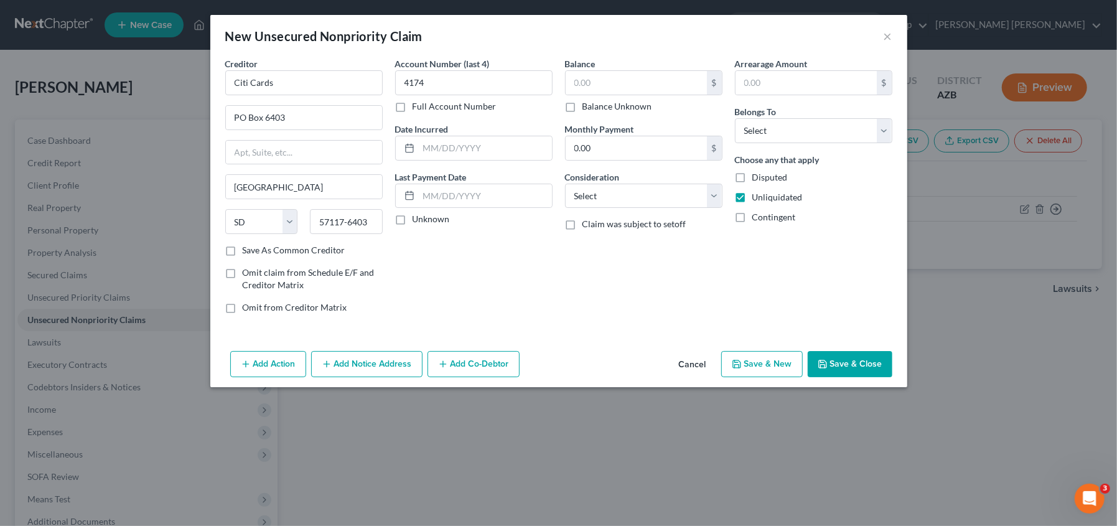
click at [787, 363] on button "Save & New" at bounding box center [762, 364] width 82 height 26
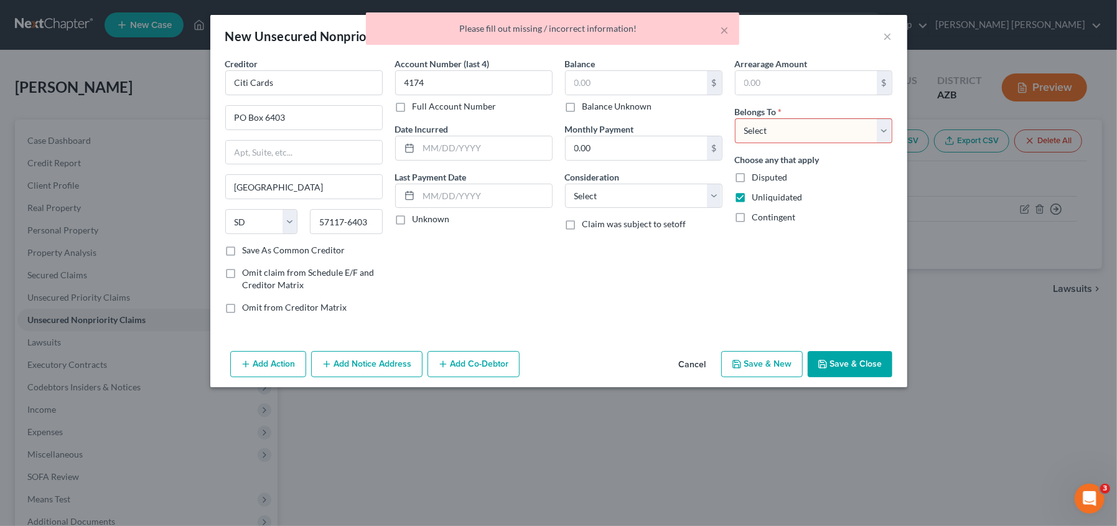
click at [835, 134] on select "Select Debtor 1 Only Debtor 2 Only Debtor 1 And Debtor 2 Only At Least One Of T…" at bounding box center [813, 130] width 157 height 25
select select "0"
click at [735, 118] on select "Select Debtor 1 Only Debtor 2 Only Debtor 1 And Debtor 2 Only At Least One Of T…" at bounding box center [813, 130] width 157 height 25
click at [768, 371] on button "Save & New" at bounding box center [762, 364] width 82 height 26
type input "0.00"
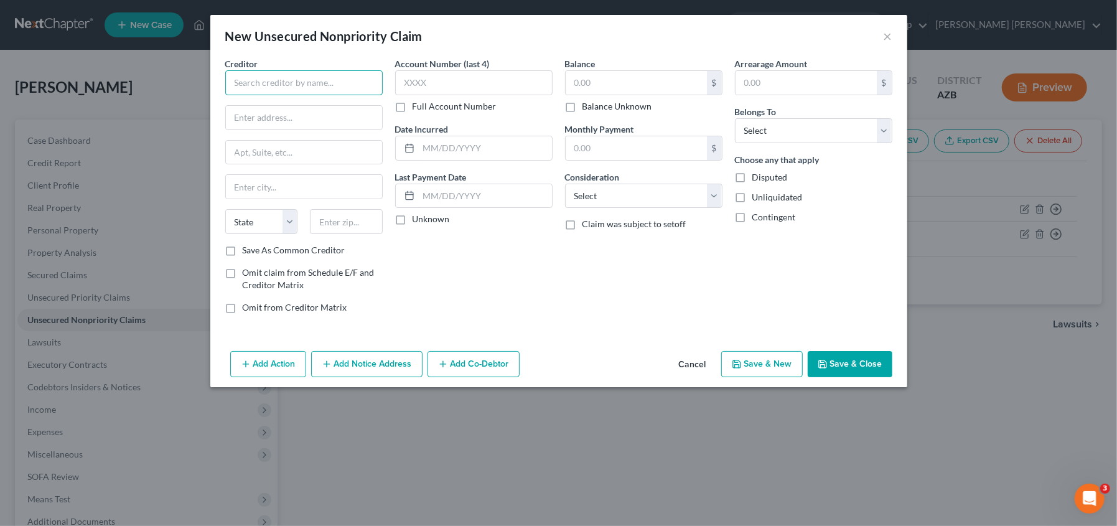
click at [282, 86] on input "text" at bounding box center [303, 82] width 157 height 25
type input "Synchrony Bank"
type input "PO Box 71782"
type input "[GEOGRAPHIC_DATA]"
type input "p"
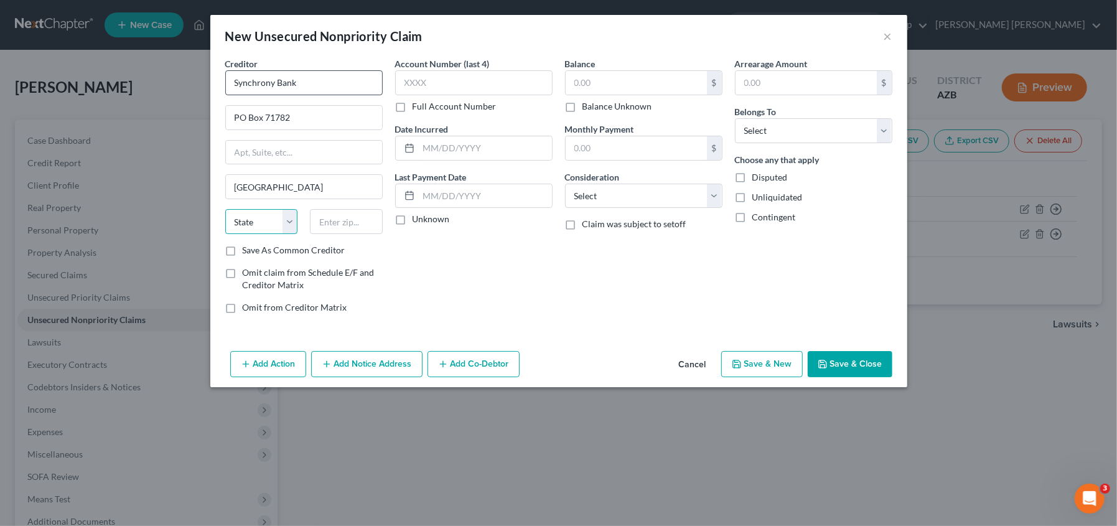
select select "39"
type input "19176-1782"
click at [468, 85] on input "text" at bounding box center [473, 82] width 157 height 25
type input "4605"
click at [613, 73] on input "text" at bounding box center [636, 83] width 141 height 24
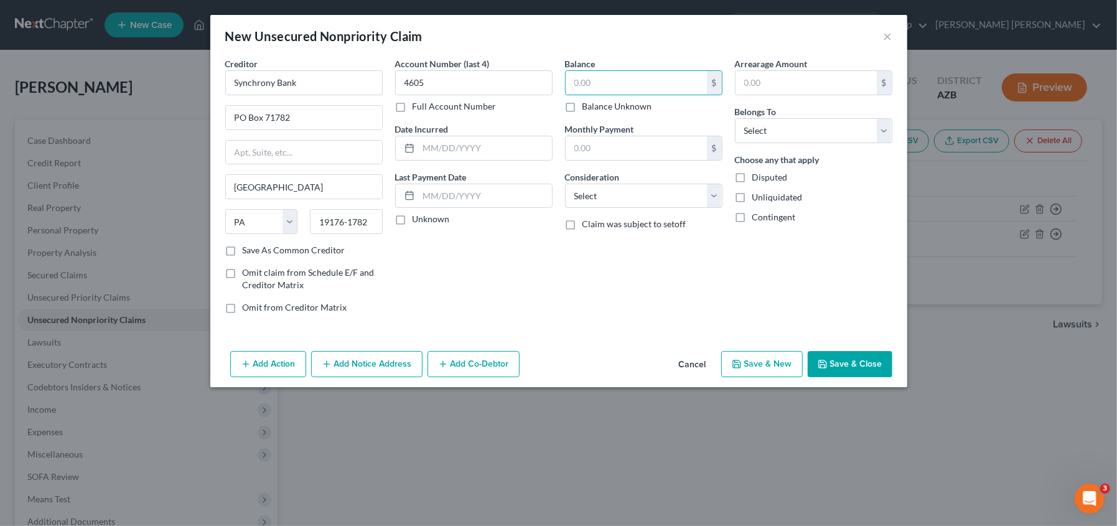
click at [752, 197] on label "Unliquidated" at bounding box center [777, 197] width 50 height 12
click at [757, 197] on input "Unliquidated" at bounding box center [761, 195] width 8 height 8
checkbox input "true"
click at [853, 369] on button "Save & Close" at bounding box center [850, 364] width 85 height 26
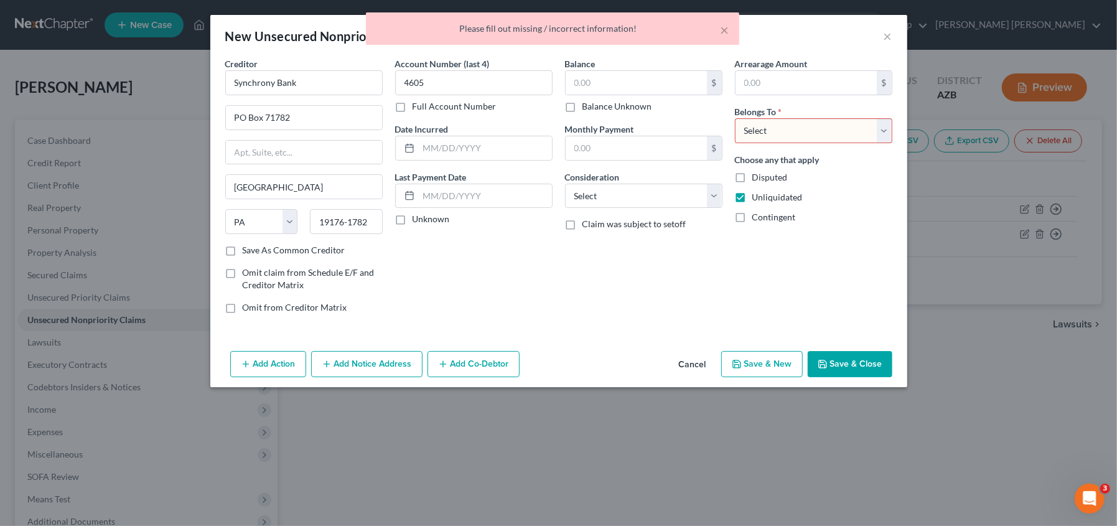
click at [752, 132] on select "Select Debtor 1 Only Debtor 2 Only Debtor 1 And Debtor 2 Only At Least One Of T…" at bounding box center [813, 130] width 157 height 25
select select "0"
click at [735, 118] on select "Select Debtor 1 Only Debtor 2 Only Debtor 1 And Debtor 2 Only At Least One Of T…" at bounding box center [813, 130] width 157 height 25
click at [764, 363] on button "Save & New" at bounding box center [762, 364] width 82 height 26
type input "0.00"
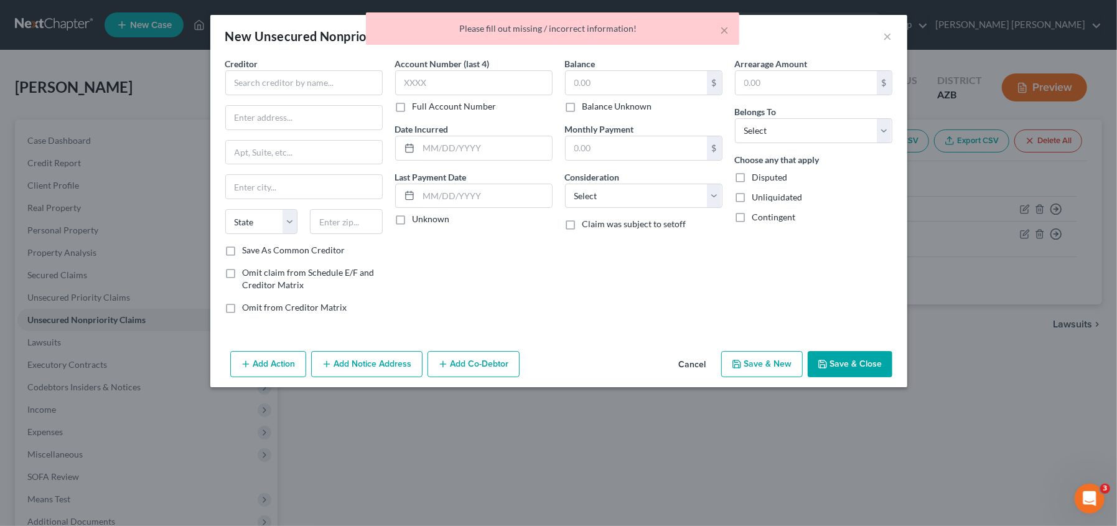
type input "0.00"
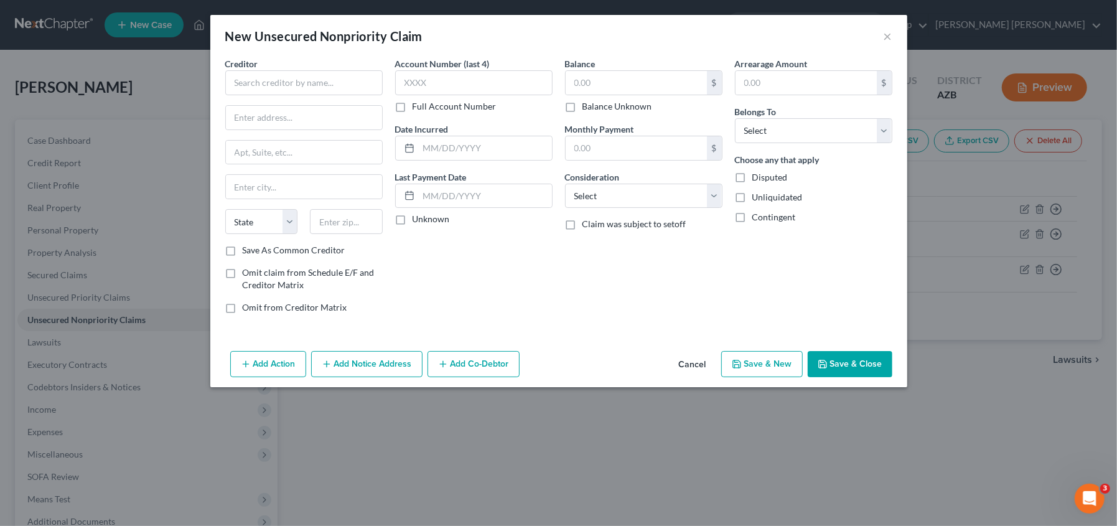
click at [752, 197] on label "Unliquidated" at bounding box center [777, 197] width 50 height 12
click at [757, 197] on input "Unliquidated" at bounding box center [761, 195] width 8 height 8
checkbox input "true"
click at [772, 124] on select "Select Debtor 1 Only Debtor 2 Only Debtor 1 And Debtor 2 Only At Least One Of T…" at bounding box center [813, 130] width 157 height 25
select select "0"
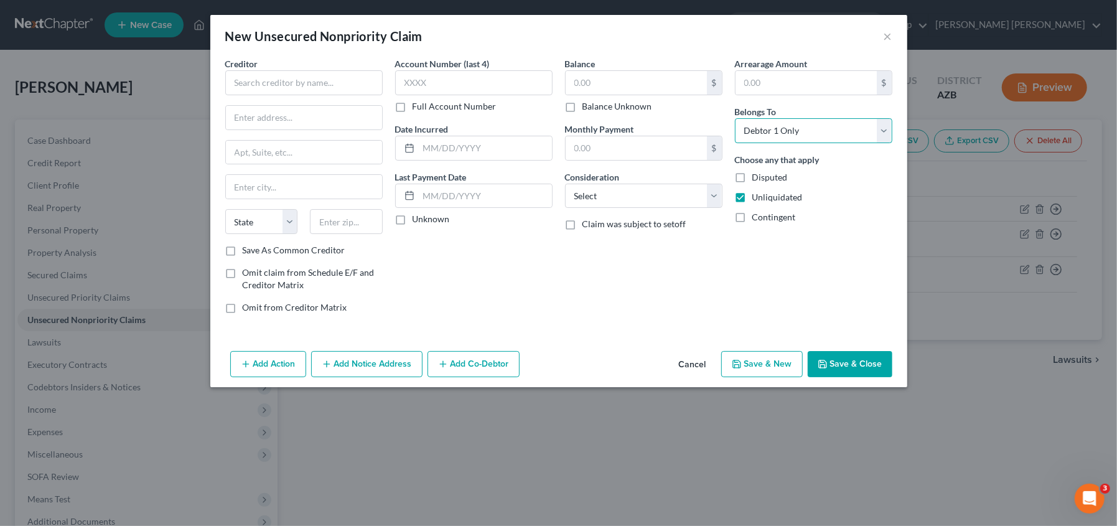
click at [735, 118] on select "Select Debtor 1 Only Debtor 2 Only Debtor 1 And Debtor 2 Only At Least One Of T…" at bounding box center [813, 130] width 157 height 25
click at [424, 85] on input "text" at bounding box center [473, 82] width 157 height 25
type input "7880"
click at [338, 73] on input "text" at bounding box center [303, 82] width 157 height 25
drag, startPoint x: 213, startPoint y: 83, endPoint x: 193, endPoint y: 80, distance: 20.2
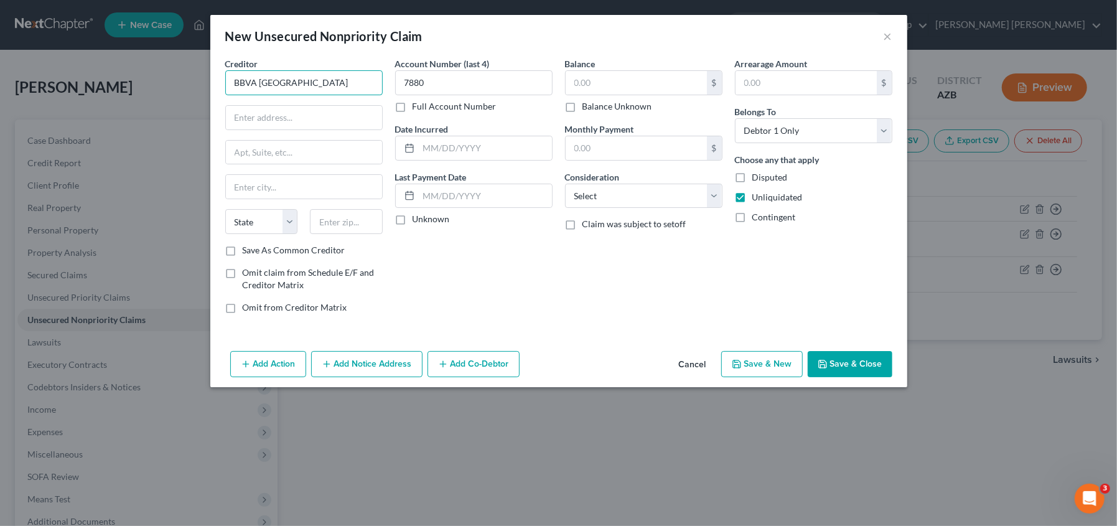
click at [193, 80] on div "New Unsecured Nonpriority Claim × Creditor * BBVA [GEOGRAPHIC_DATA] State [US_S…" at bounding box center [558, 263] width 1117 height 526
type input "R"
type input "l"
type input "LVNV Funding, LLC"
click at [857, 358] on button "Save & Close" at bounding box center [850, 364] width 85 height 26
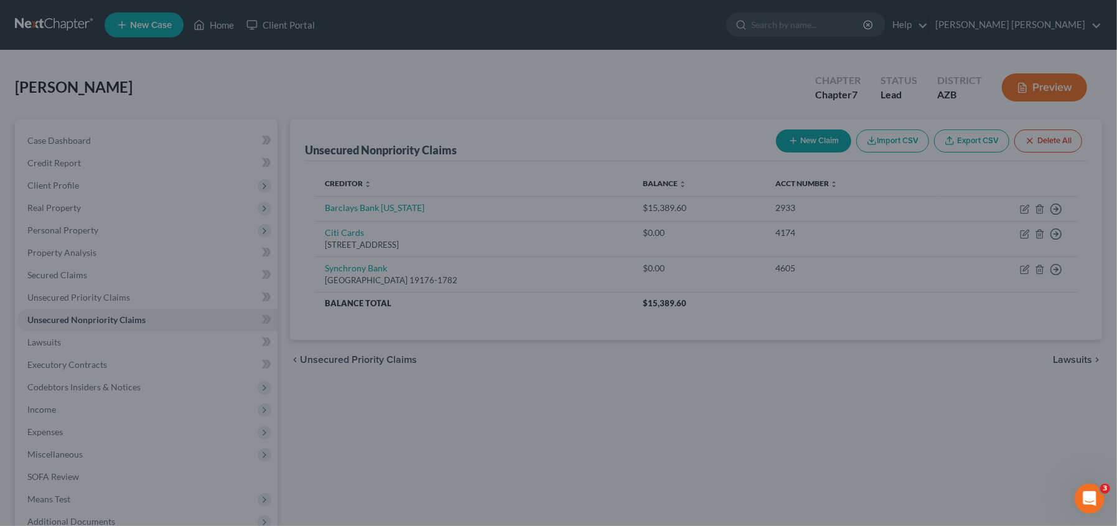
type input "0.00"
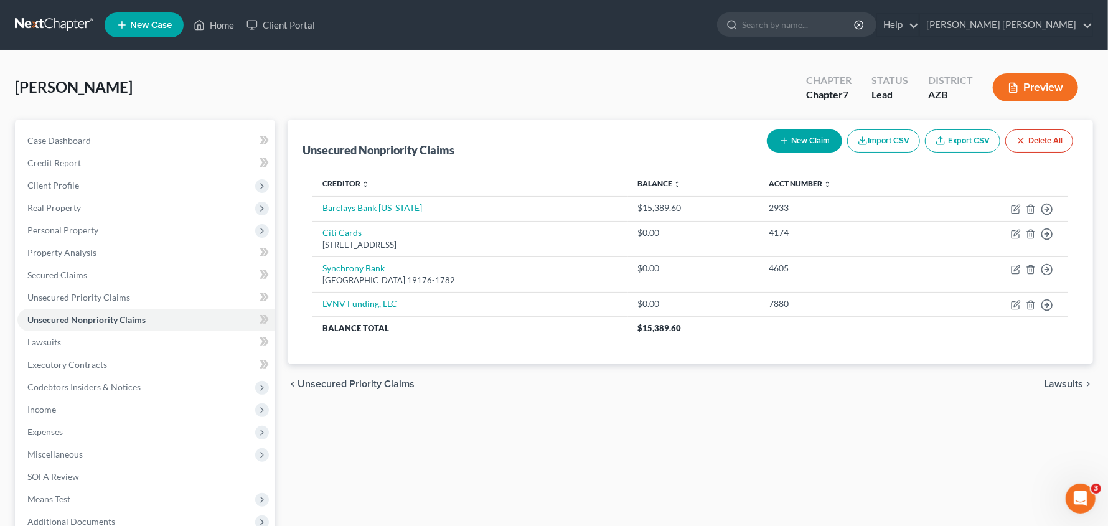
click at [797, 142] on button "New Claim" at bounding box center [804, 140] width 75 height 23
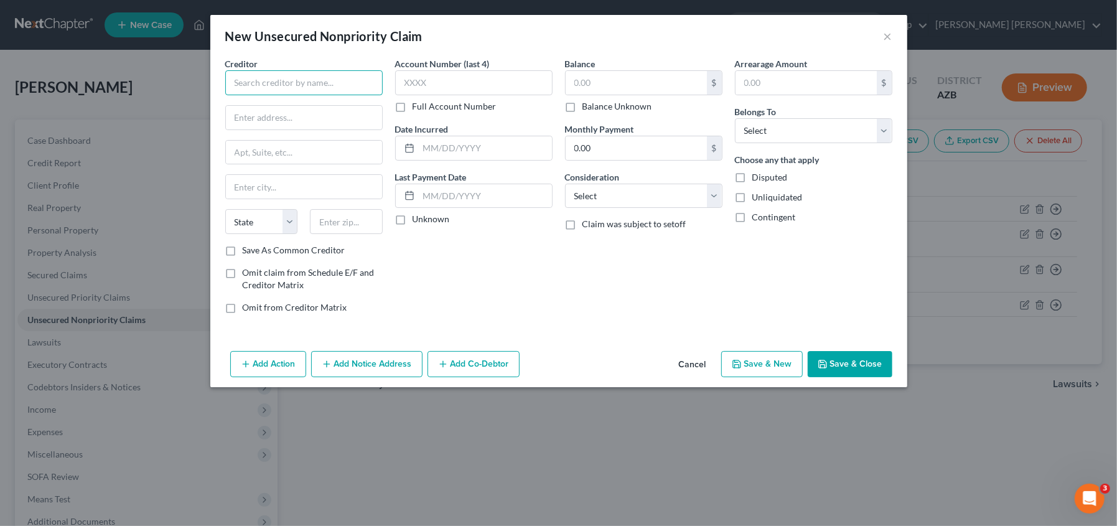
click at [317, 76] on input "text" at bounding box center [303, 82] width 157 height 25
type input "Midland Credit Management"
click at [500, 88] on input "text" at bounding box center [473, 82] width 157 height 25
type input "3939"
click at [245, 123] on input "text" at bounding box center [304, 118] width 156 height 24
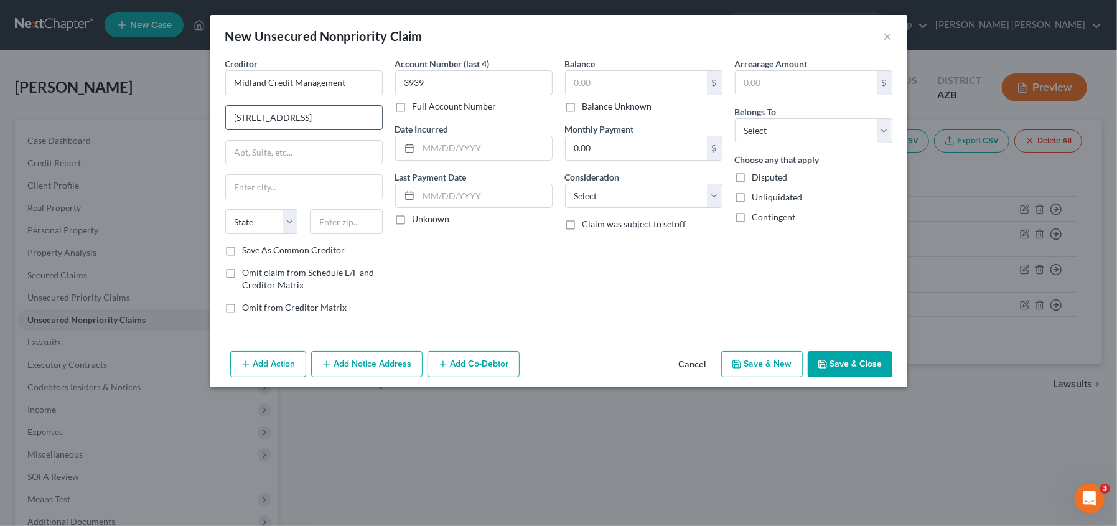
type input "[STREET_ADDRESS]"
type input "[GEOGRAPHIC_DATA]"
select select "4"
type input "92108"
click at [752, 197] on label "Unliquidated" at bounding box center [777, 197] width 50 height 12
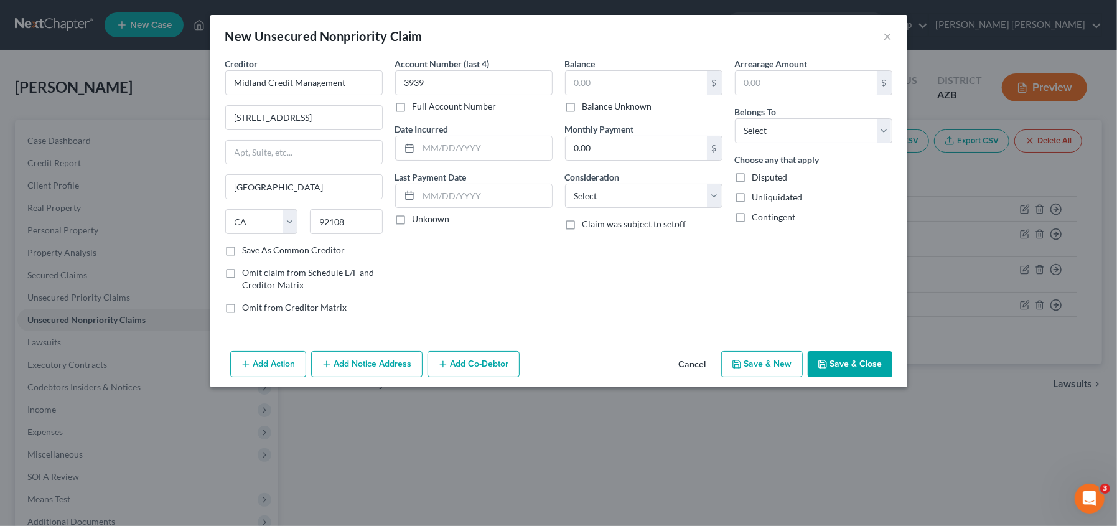
click at [757, 197] on input "Unliquidated" at bounding box center [761, 195] width 8 height 8
checkbox input "true"
click at [752, 180] on label "Disputed" at bounding box center [769, 177] width 35 height 12
click at [757, 179] on input "Disputed" at bounding box center [761, 175] width 8 height 8
click at [752, 175] on label "Disputed" at bounding box center [769, 177] width 35 height 12
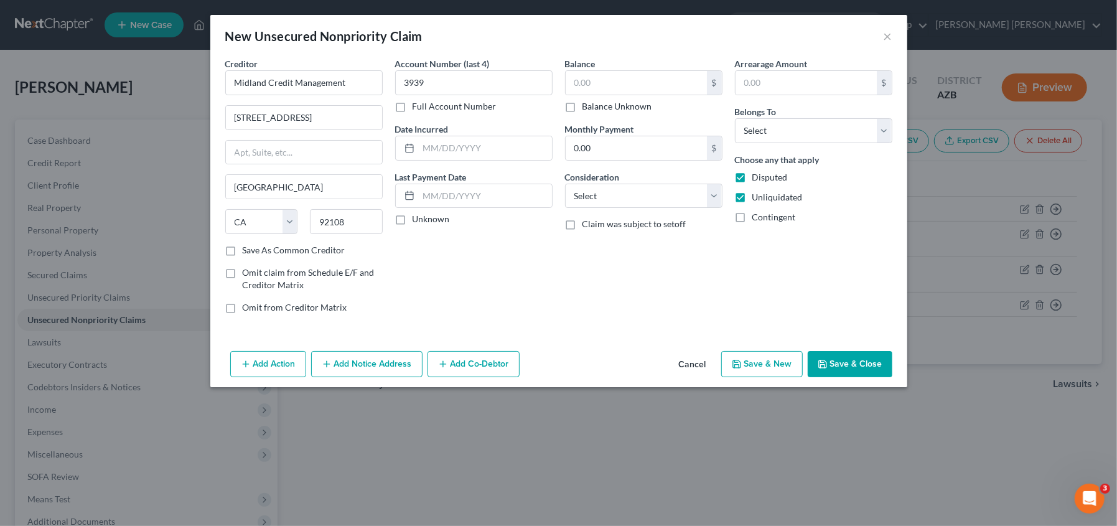
click at [757, 175] on input "Disputed" at bounding box center [761, 175] width 8 height 8
checkbox input "false"
click at [801, 137] on select "Select Debtor 1 Only Debtor 2 Only Debtor 1 And Debtor 2 Only At Least One Of T…" at bounding box center [813, 130] width 157 height 25
select select "0"
click at [735, 118] on select "Select Debtor 1 Only Debtor 2 Only Debtor 1 And Debtor 2 Only At Least One Of T…" at bounding box center [813, 130] width 157 height 25
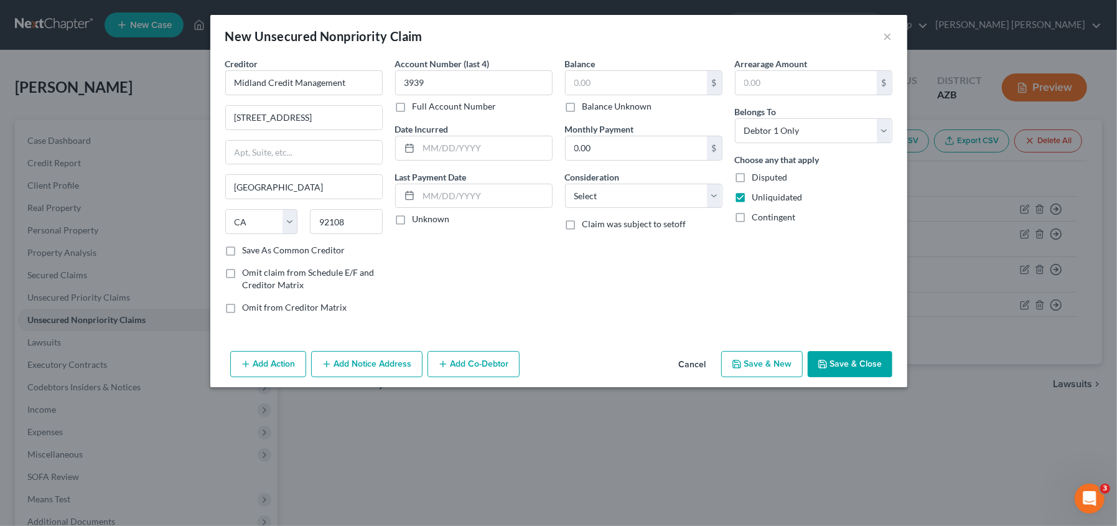
click at [828, 358] on button "Save & Close" at bounding box center [850, 364] width 85 height 26
type input "0.00"
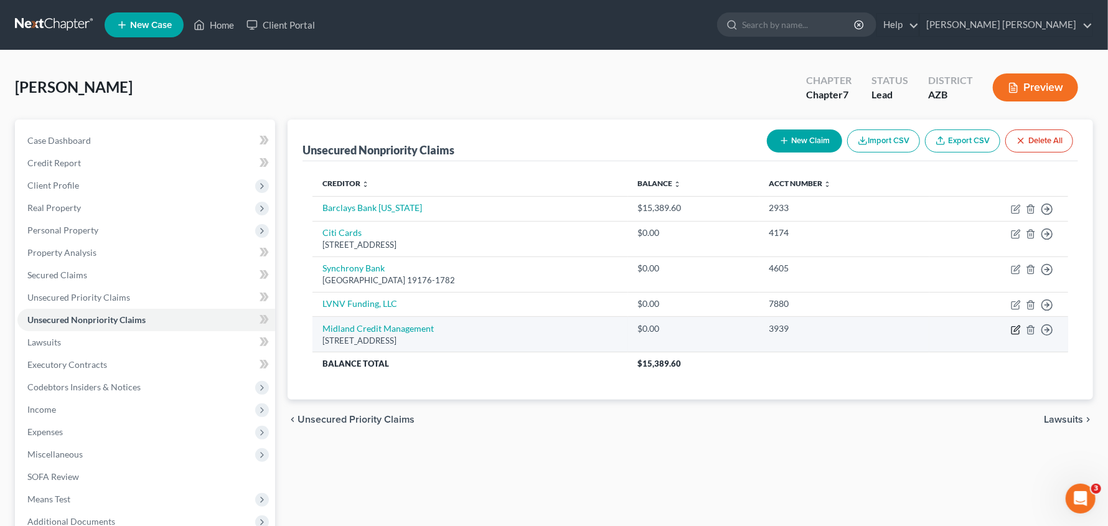
click at [1018, 330] on icon "button" at bounding box center [1016, 330] width 10 height 10
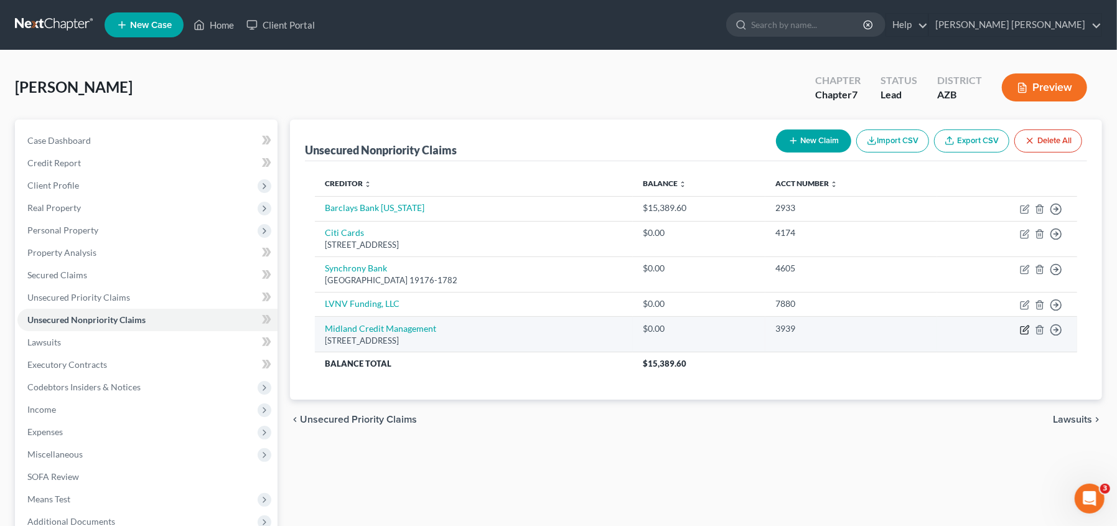
select select "4"
select select "0"
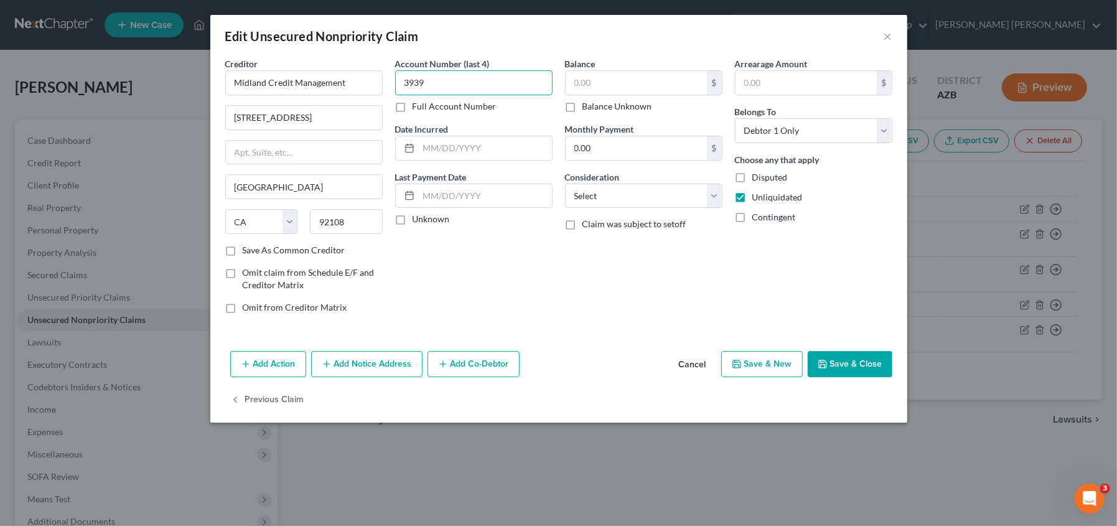
type input "3939"
click at [644, 79] on input "text" at bounding box center [636, 83] width 141 height 24
type input "4,829.85"
click at [840, 357] on button "Save & Close" at bounding box center [850, 364] width 85 height 26
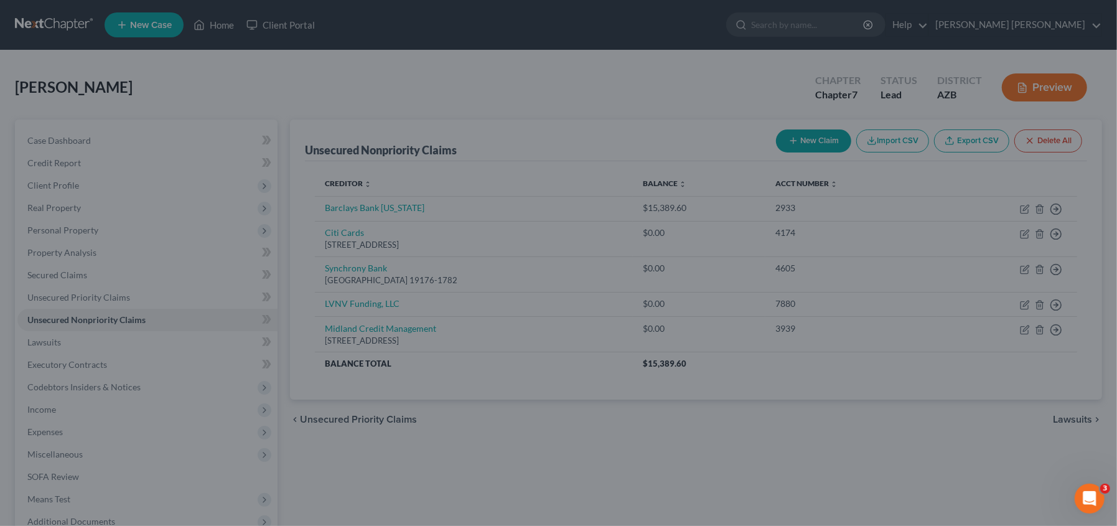
type input "0"
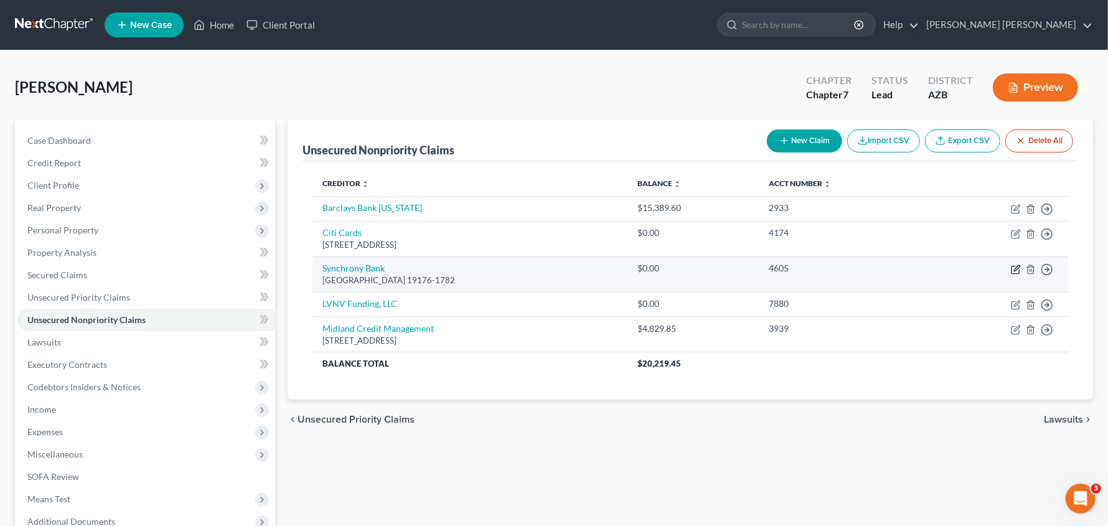
click at [1012, 268] on icon "button" at bounding box center [1014, 269] width 7 height 7
select select "39"
select select "0"
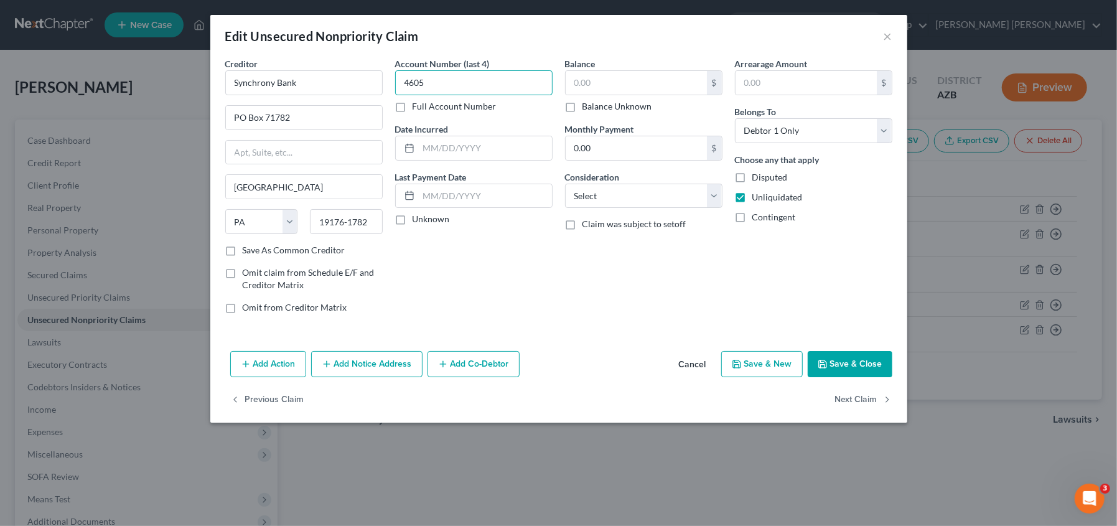
type input "4605"
click at [614, 90] on input "text" at bounding box center [636, 83] width 141 height 24
type input "17,851.21"
click at [863, 356] on button "Save & Close" at bounding box center [850, 364] width 85 height 26
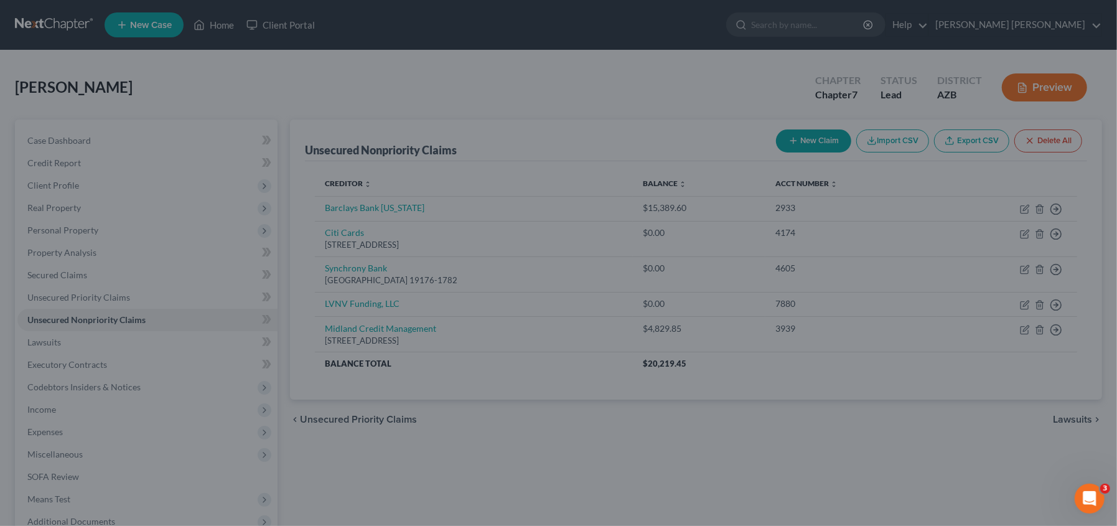
type input "0"
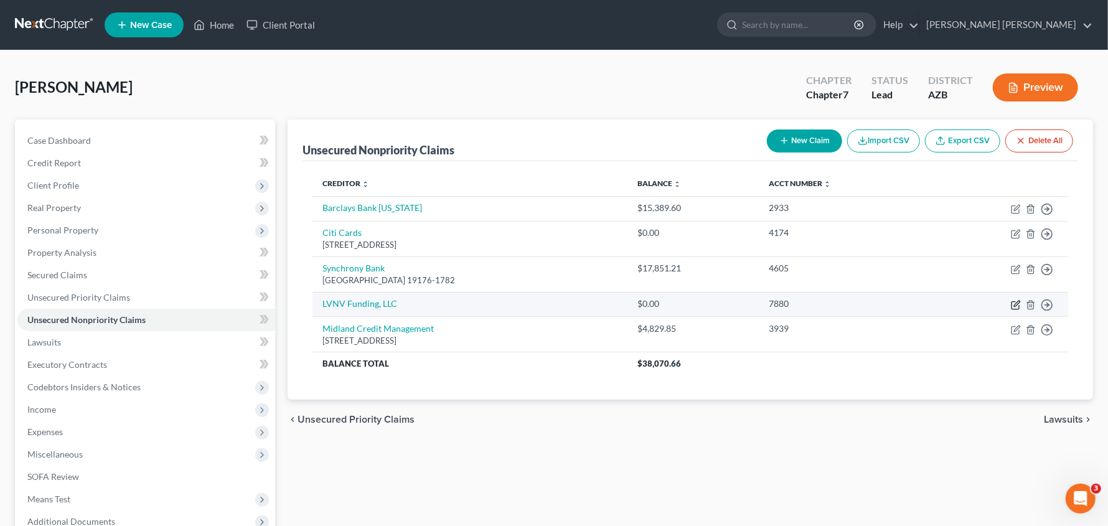
click at [1017, 306] on icon "button" at bounding box center [1016, 305] width 10 height 10
select select "0"
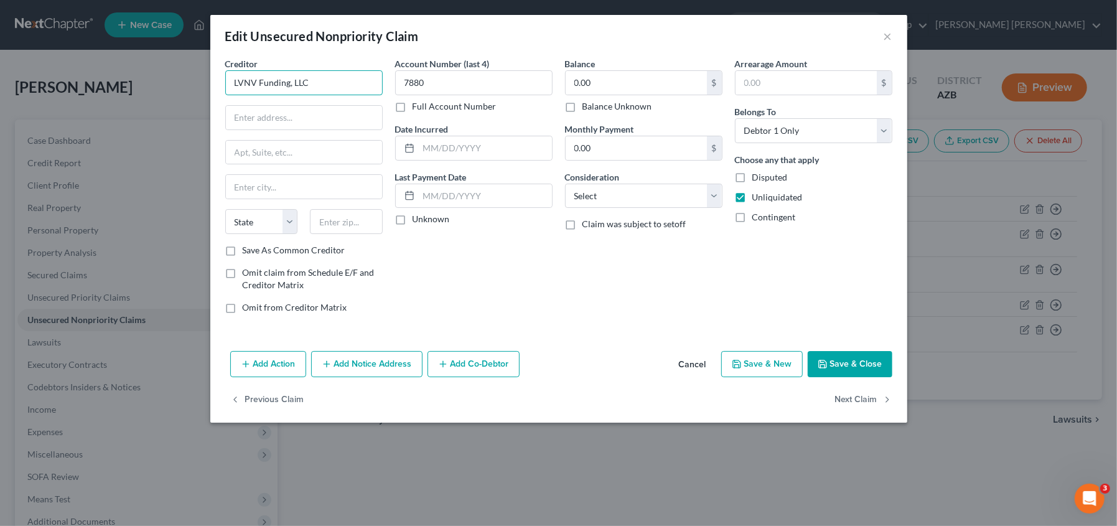
drag, startPoint x: 328, startPoint y: 82, endPoint x: 126, endPoint y: 82, distance: 202.2
click at [126, 82] on div "Edit Unsecured Nonpriority Claim × Creditor * LVNV Funding, LLC State [US_STATE…" at bounding box center [558, 263] width 1117 height 526
type input "BBVA [GEOGRAPHIC_DATA]"
click at [604, 75] on input "0.00" at bounding box center [636, 83] width 141 height 24
type input "17,978.30"
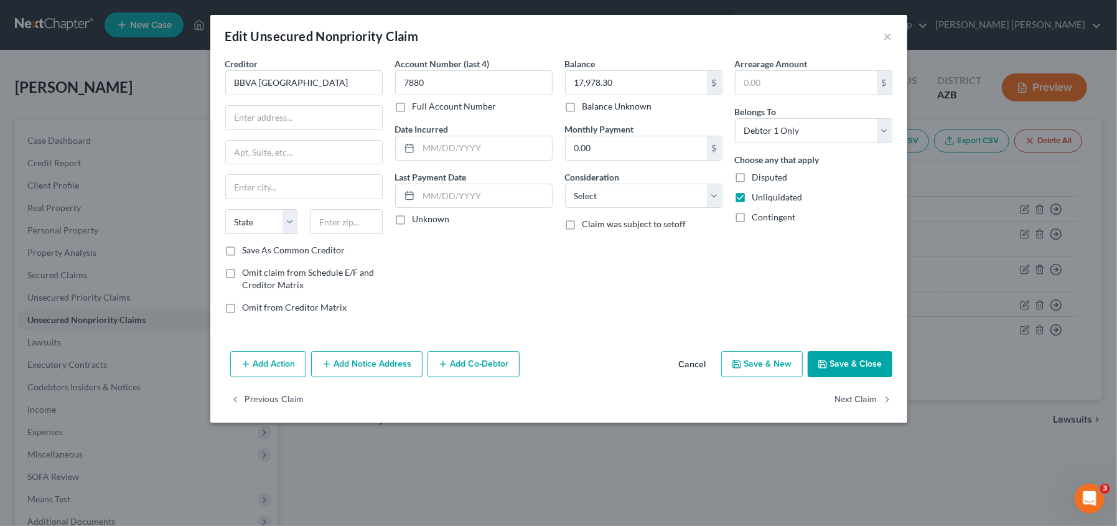
click at [859, 370] on button "Save & Close" at bounding box center [850, 364] width 85 height 26
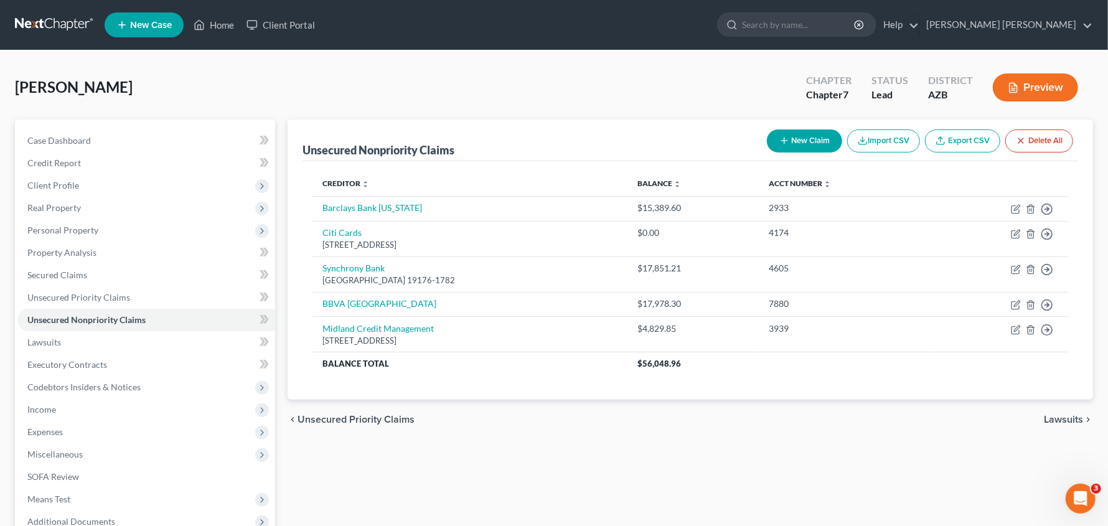
click at [817, 138] on button "New Claim" at bounding box center [804, 140] width 75 height 23
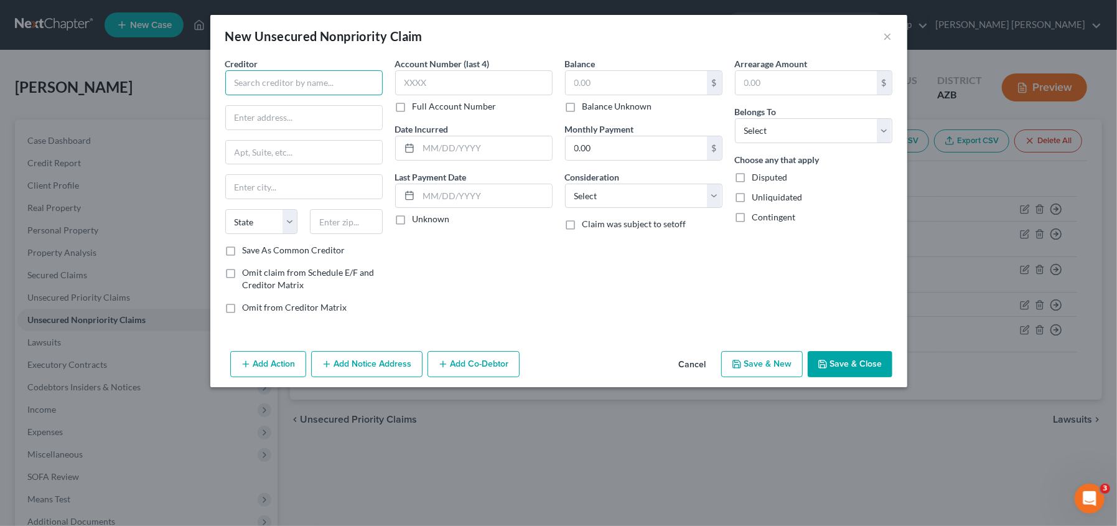
click at [324, 84] on input "text" at bounding box center [303, 82] width 157 height 25
type input "d"
type input "Discover"
click at [445, 86] on input "text" at bounding box center [473, 82] width 157 height 25
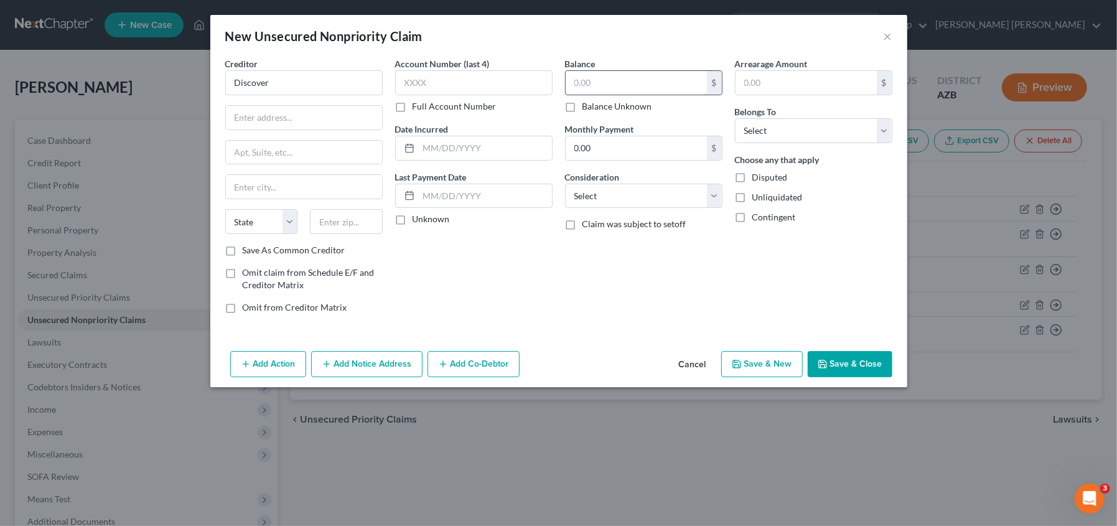
click at [576, 82] on input "text" at bounding box center [636, 83] width 141 height 24
type input "22,000.00"
click at [752, 196] on label "Unliquidated" at bounding box center [777, 197] width 50 height 12
click at [757, 196] on input "Unliquidated" at bounding box center [761, 195] width 8 height 8
checkbox input "true"
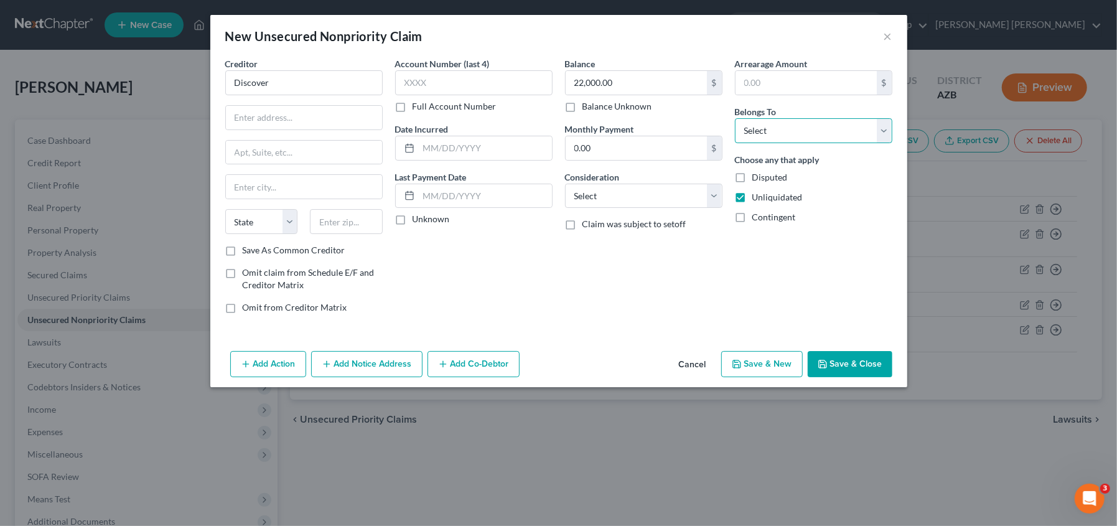
click at [798, 119] on select "Select Debtor 1 Only Debtor 2 Only Debtor 1 And Debtor 2 Only At Least One Of T…" at bounding box center [813, 130] width 157 height 25
select select "0"
click at [735, 118] on select "Select Debtor 1 Only Debtor 2 Only Debtor 1 And Debtor 2 Only At Least One Of T…" at bounding box center [813, 130] width 157 height 25
drag, startPoint x: 851, startPoint y: 358, endPoint x: 828, endPoint y: 360, distance: 23.1
click at [851, 359] on button "Save & Close" at bounding box center [850, 364] width 85 height 26
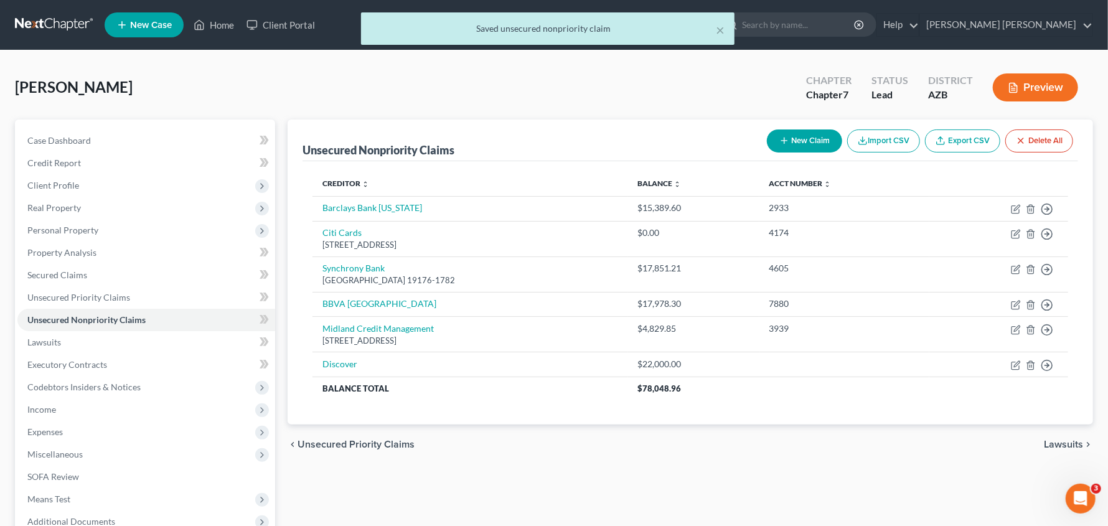
click at [814, 141] on button "New Claim" at bounding box center [804, 140] width 75 height 23
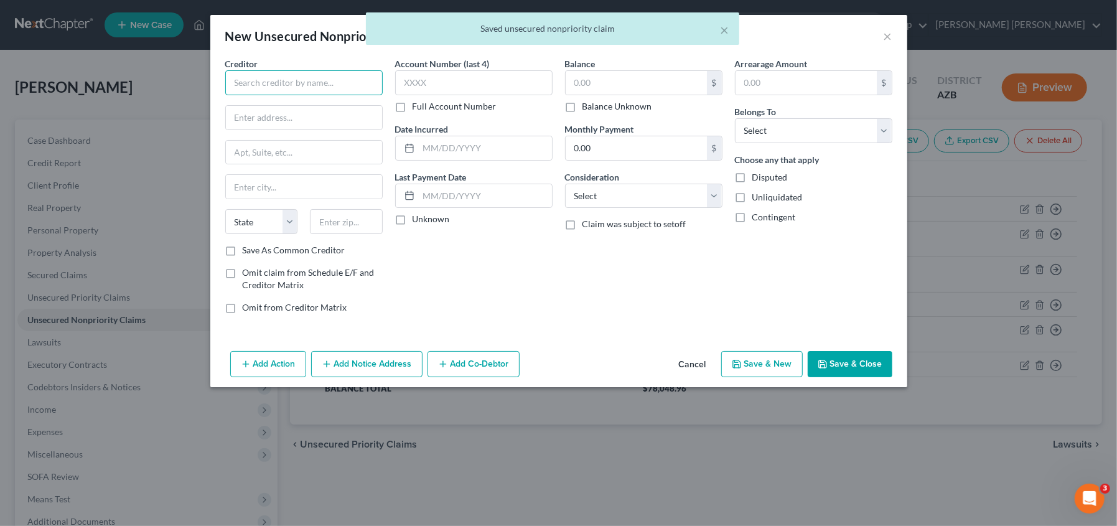
click at [324, 85] on input "text" at bounding box center [303, 82] width 157 height 25
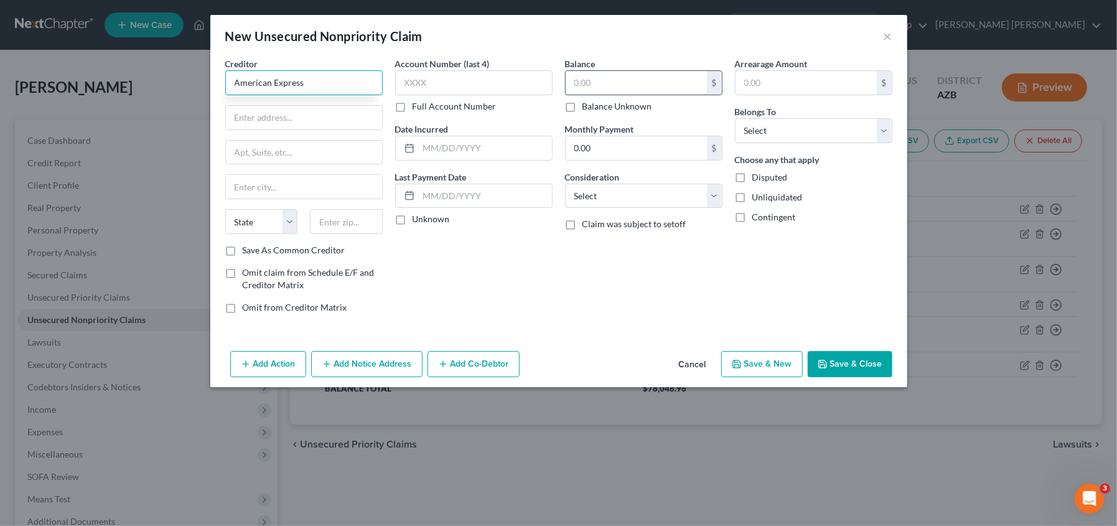
type input "American Express"
click at [623, 88] on input "text" at bounding box center [636, 83] width 141 height 24
click at [602, 80] on input "text" at bounding box center [636, 83] width 141 height 24
type input "14,034.85"
click at [755, 137] on select "Select Debtor 1 Only Debtor 2 Only Debtor 1 And Debtor 2 Only At Least One Of T…" at bounding box center [813, 130] width 157 height 25
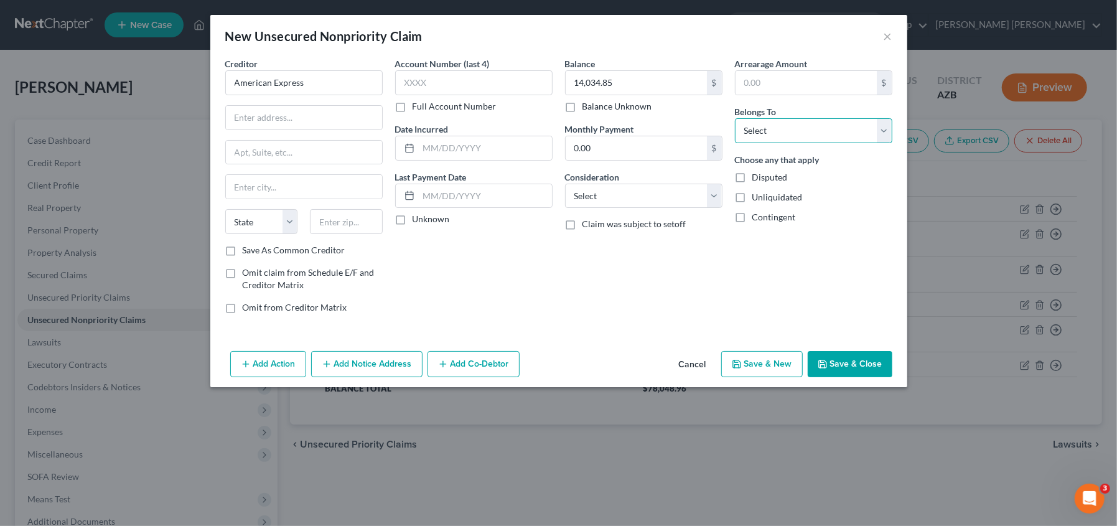
select select "0"
click at [735, 118] on select "Select Debtor 1 Only Debtor 2 Only Debtor 1 And Debtor 2 Only At Least One Of T…" at bounding box center [813, 130] width 157 height 25
drag, startPoint x: 740, startPoint y: 191, endPoint x: 775, endPoint y: 245, distance: 63.9
click at [752, 192] on label "Unliquidated" at bounding box center [777, 197] width 50 height 12
click at [757, 192] on input "Unliquidated" at bounding box center [761, 195] width 8 height 8
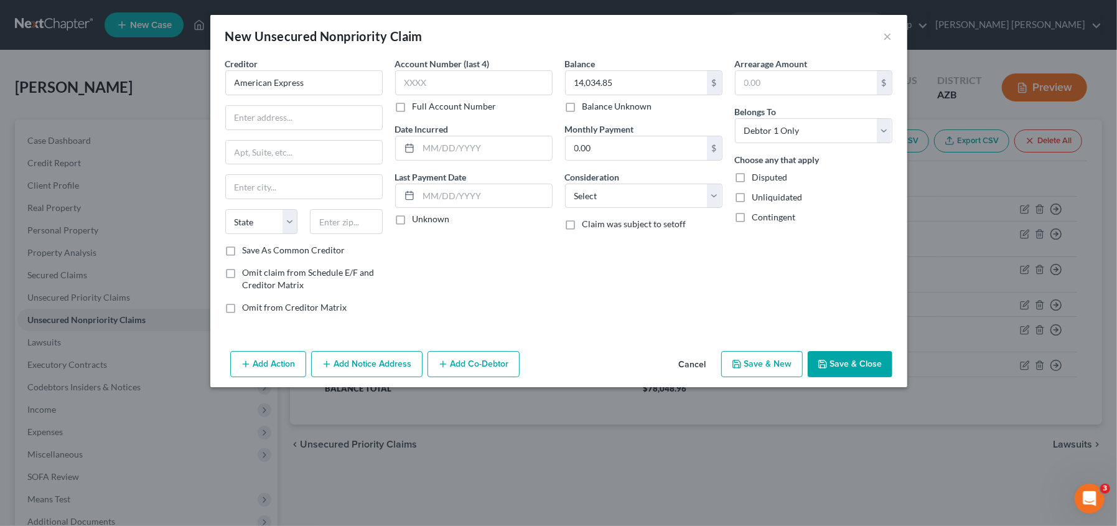
checkbox input "true"
click at [843, 368] on button "Save & Close" at bounding box center [850, 364] width 85 height 26
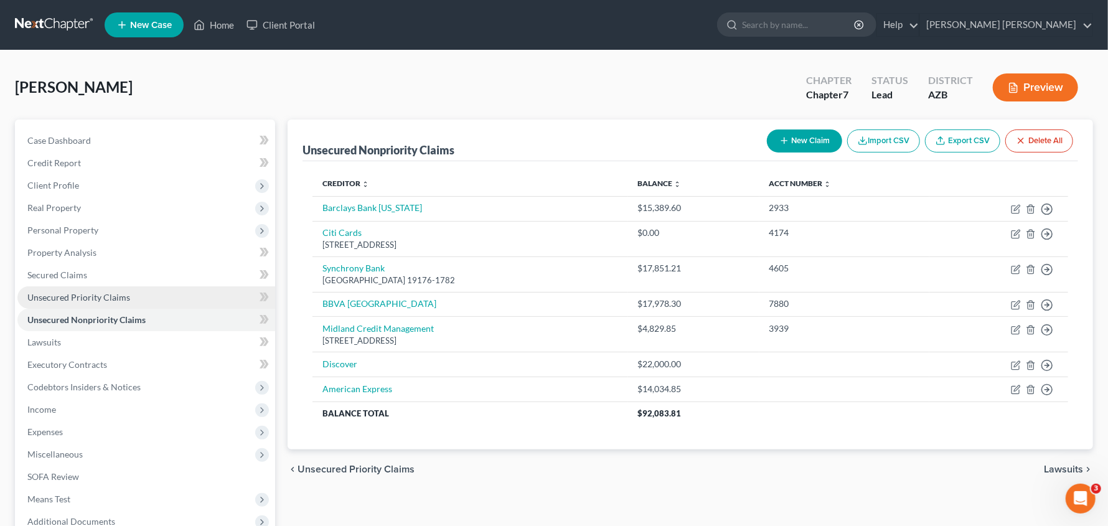
click at [106, 301] on span "Unsecured Priority Claims" at bounding box center [78, 297] width 103 height 11
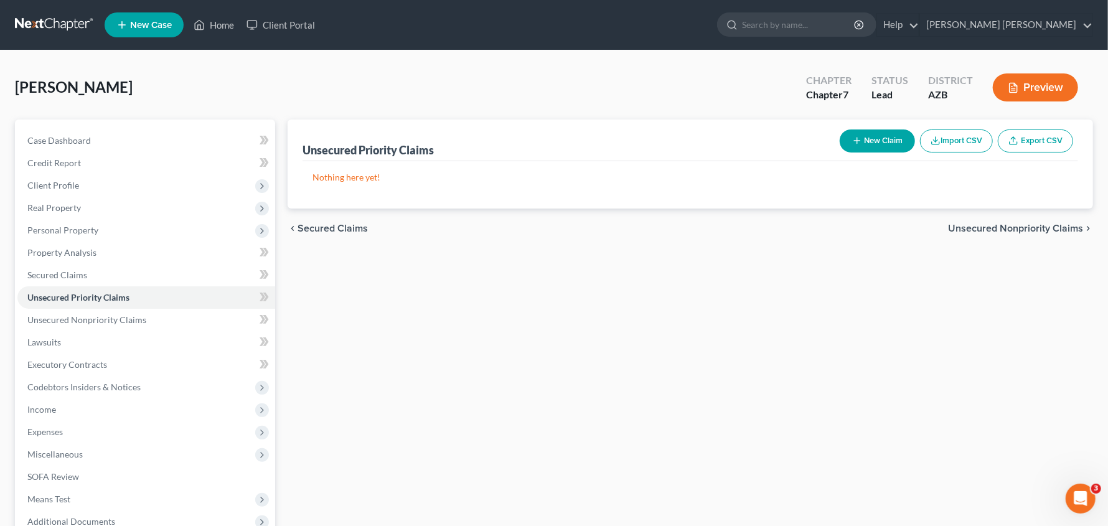
click at [889, 139] on button "New Claim" at bounding box center [876, 140] width 75 height 23
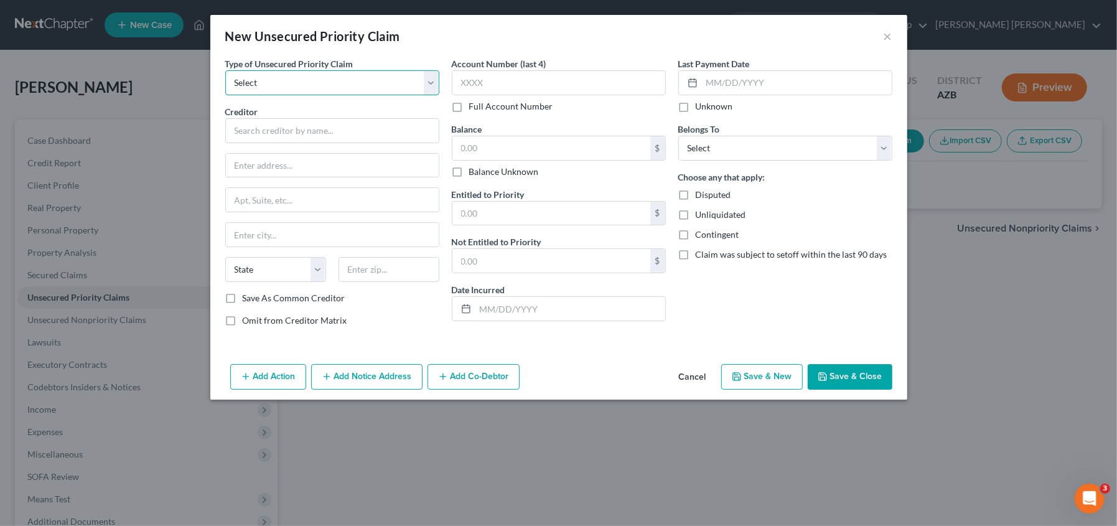
click at [318, 83] on select "Select Taxes & Other Government Units Domestic Support Obligations Extensions o…" at bounding box center [332, 82] width 214 height 25
select select "0"
click at [225, 70] on select "Select Taxes & Other Government Units Domestic Support Obligations Extensions o…" at bounding box center [332, 82] width 214 height 25
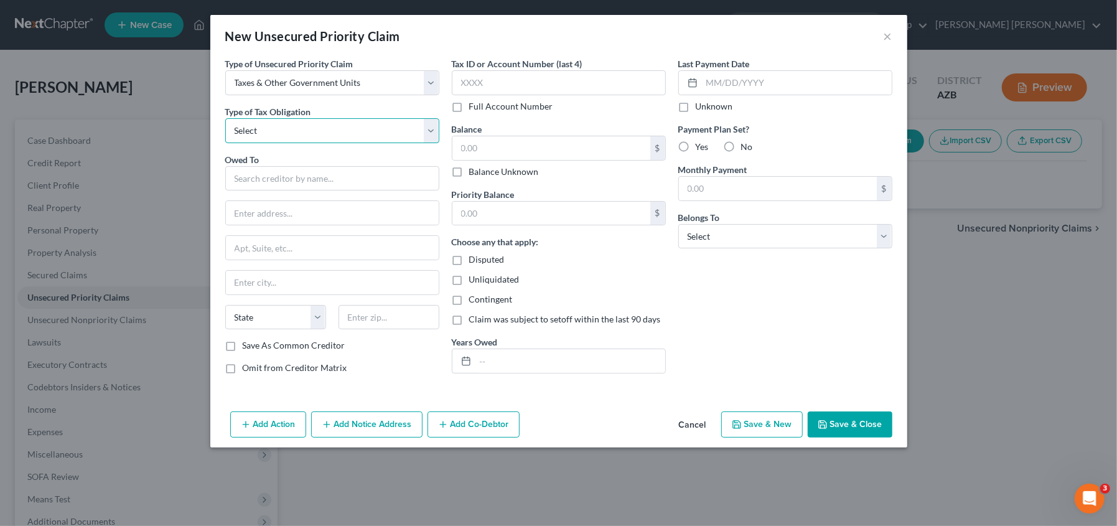
click at [297, 131] on select "Select Federal City State Franchise Tax Board Other" at bounding box center [332, 130] width 214 height 25
select select "0"
click at [225, 118] on select "Select Federal City State Franchise Tax Board Other" at bounding box center [332, 130] width 214 height 25
click at [281, 177] on input "text" at bounding box center [332, 178] width 214 height 25
type input "Internal Revenue Service"
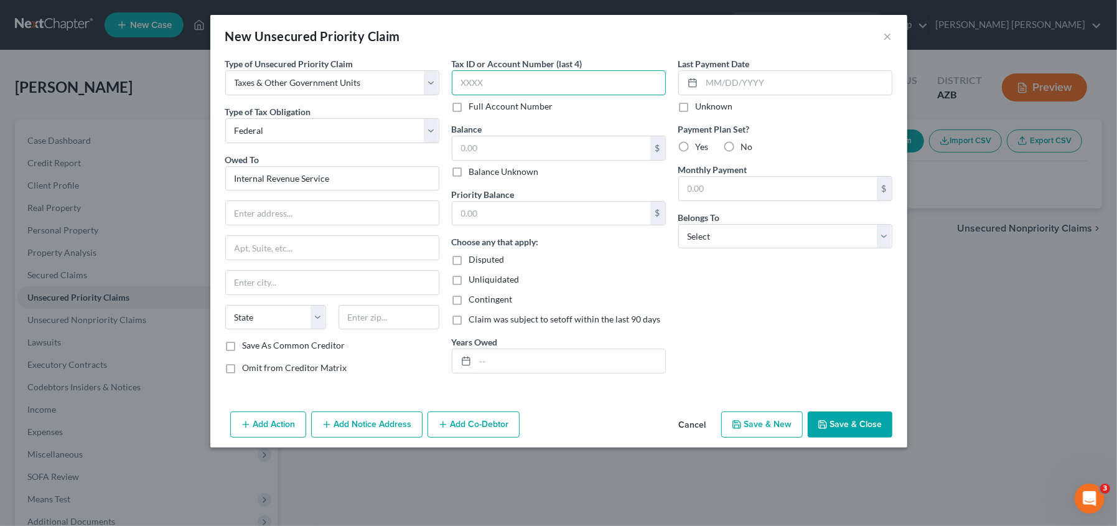
click at [523, 79] on input "text" at bounding box center [559, 82] width 214 height 25
click at [758, 231] on select "Select Debtor 1 Only Debtor 2 Only Debtor 1 And Debtor 2 Only At Least One Of T…" at bounding box center [785, 236] width 214 height 25
select select "0"
click at [678, 224] on select "Select Debtor 1 Only Debtor 2 Only Debtor 1 And Debtor 2 Only At Least One Of T…" at bounding box center [785, 236] width 214 height 25
click at [477, 145] on input "text" at bounding box center [551, 148] width 198 height 24
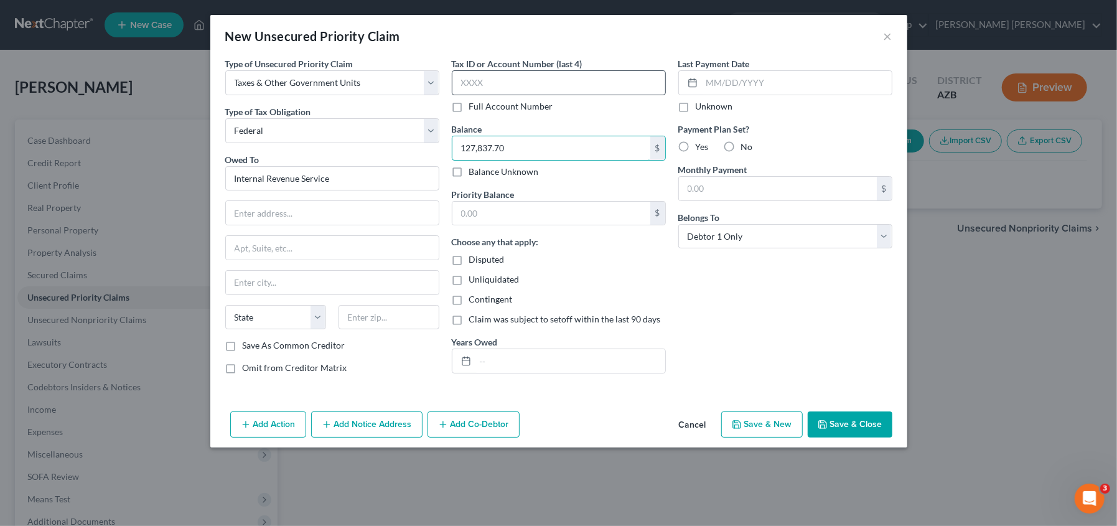
type input "127,837.70"
click at [477, 83] on input "text" at bounding box center [559, 82] width 214 height 25
type input "5177"
click at [268, 217] on input "text" at bounding box center [332, 213] width 213 height 24
type input "PO Box 7346"
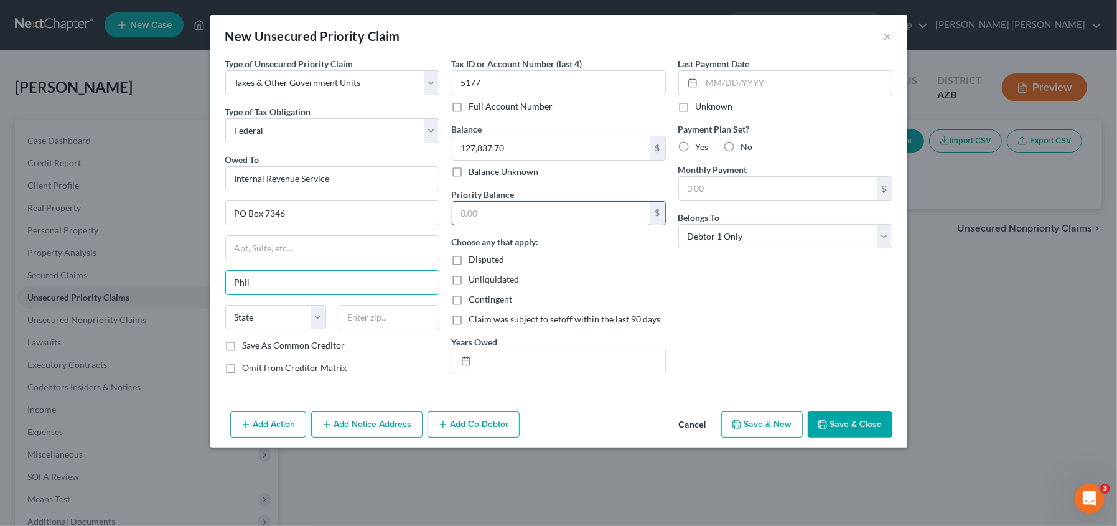
type input "[GEOGRAPHIC_DATA]"
select select "39"
type input "19101-7346"
click at [469, 258] on label "Disputed" at bounding box center [486, 259] width 35 height 12
click at [474, 258] on input "Disputed" at bounding box center [478, 257] width 8 height 8
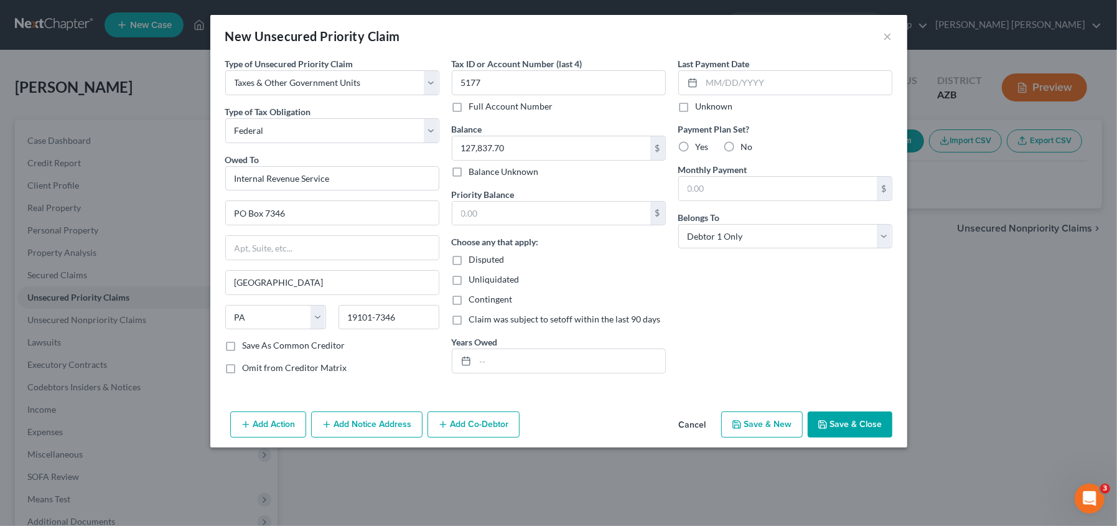
checkbox input "true"
click at [469, 277] on label "Unliquidated" at bounding box center [494, 279] width 50 height 12
click at [474, 277] on input "Unliquidated" at bounding box center [478, 277] width 8 height 8
checkbox input "true"
click at [861, 425] on button "Save & Close" at bounding box center [850, 424] width 85 height 26
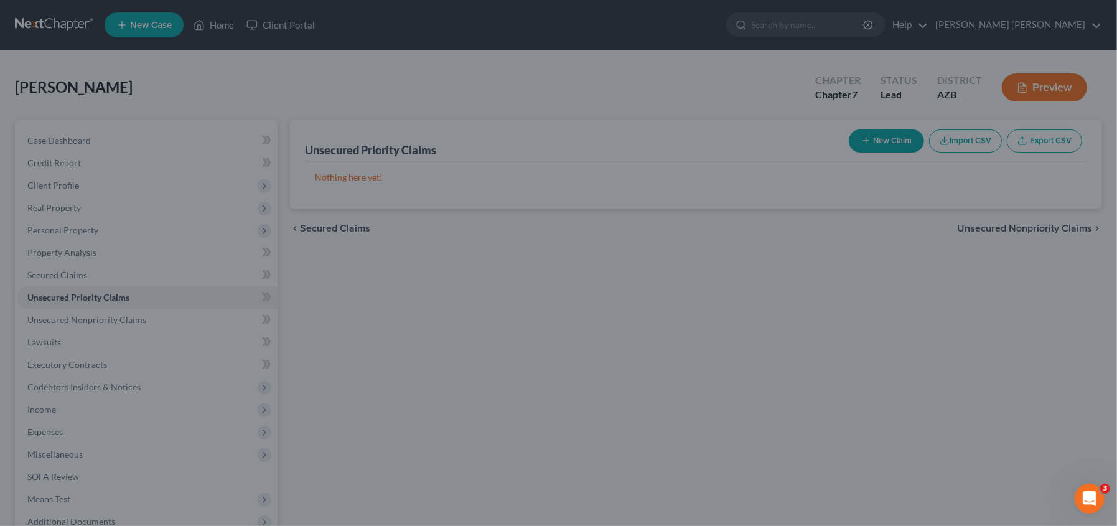
type input "0.00"
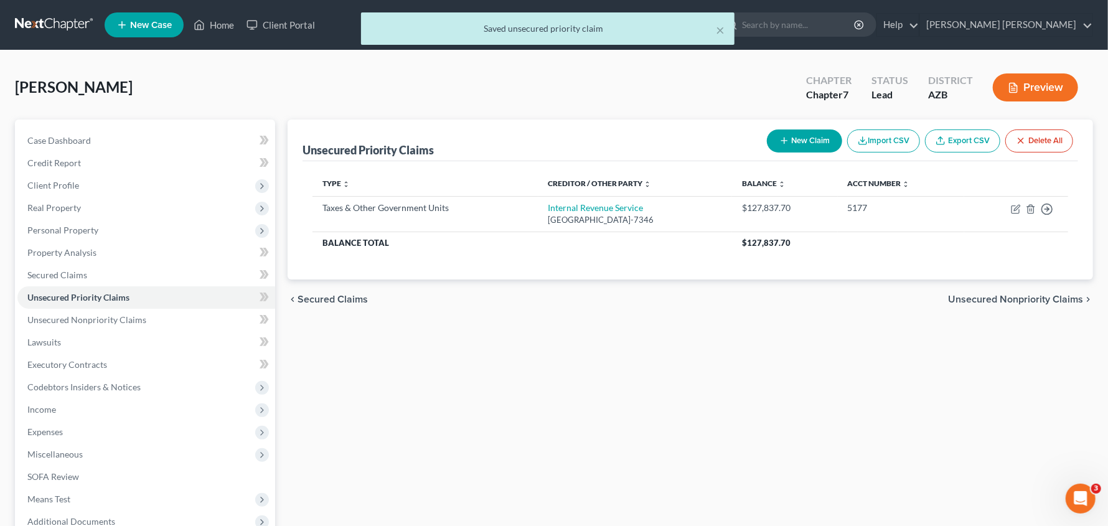
click at [788, 133] on button "New Claim" at bounding box center [804, 140] width 75 height 23
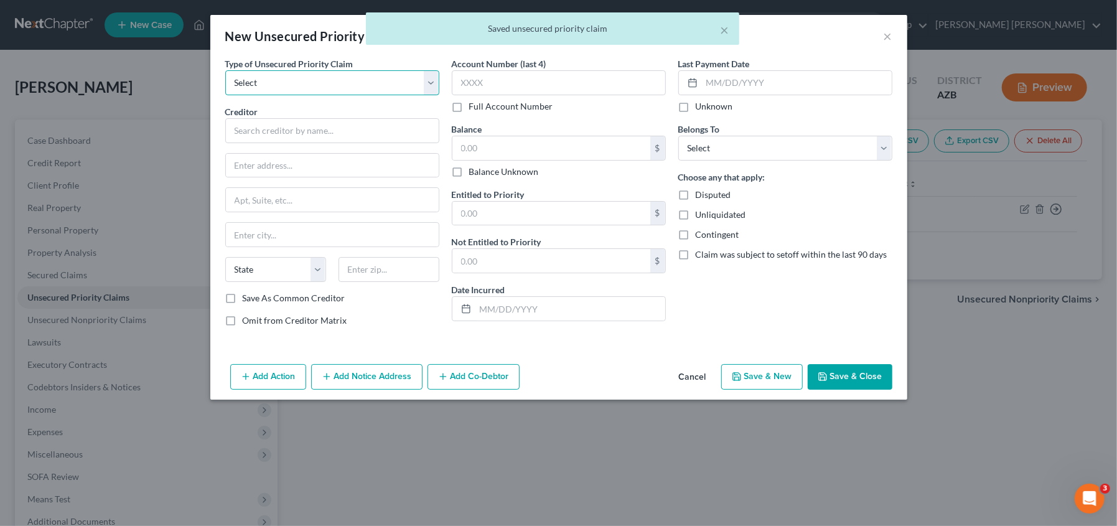
click at [290, 85] on select "Select Taxes & Other Government Units Domestic Support Obligations Extensions o…" at bounding box center [332, 82] width 214 height 25
select select "0"
click at [225, 70] on select "Select Taxes & Other Government Units Domestic Support Obligations Extensions o…" at bounding box center [332, 82] width 214 height 25
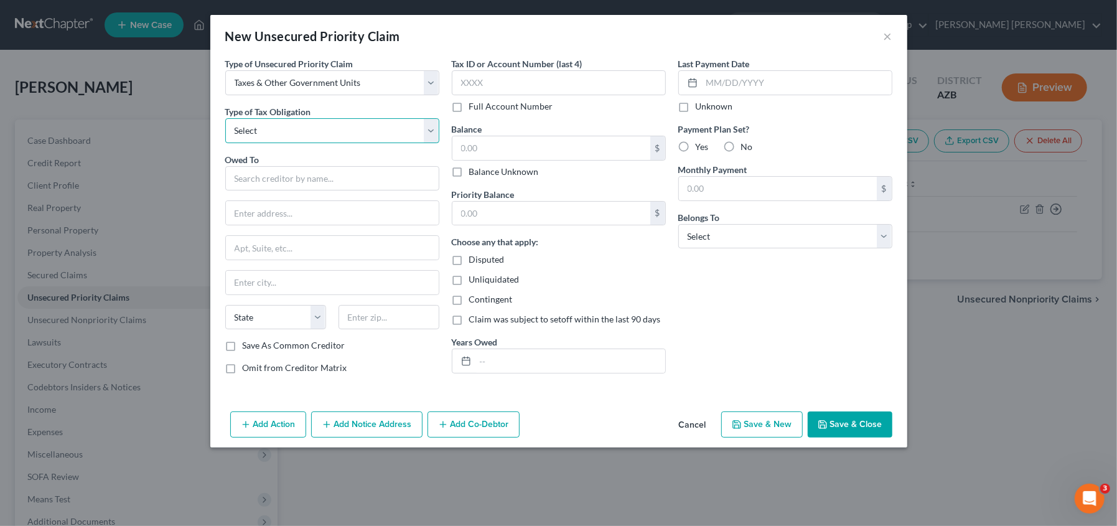
click at [271, 131] on select "Select Federal City State Franchise Tax Board Other" at bounding box center [332, 130] width 214 height 25
select select "2"
click at [225, 118] on select "Select Federal City State Franchise Tax Board Other" at bounding box center [332, 130] width 214 height 25
click at [261, 177] on input "text" at bounding box center [332, 178] width 214 height 25
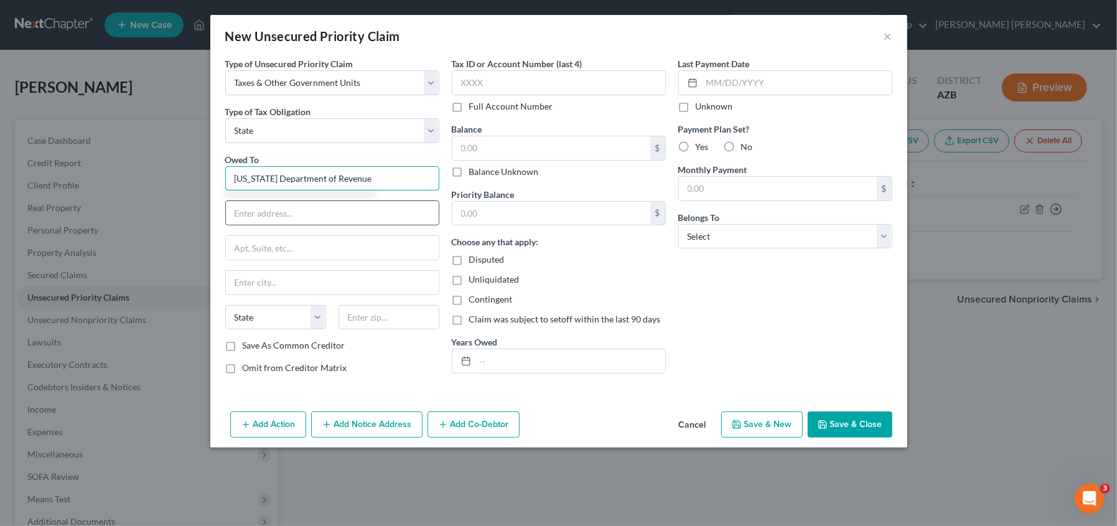
type input "[US_STATE] Department of Revenue"
click at [301, 217] on input "text" at bounding box center [332, 213] width 213 height 24
type input "PO Box 26085"
type input "Phoenix"
select select "3"
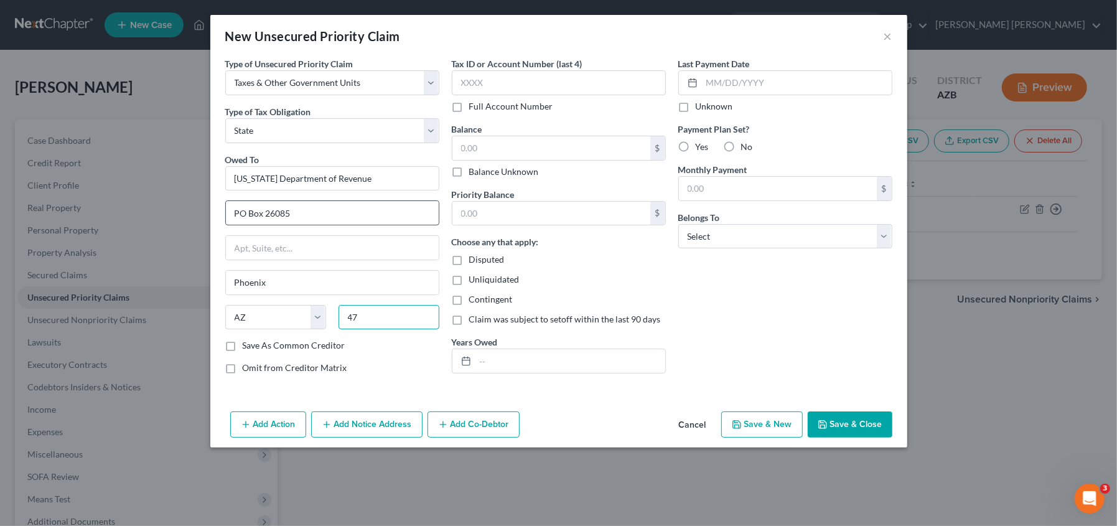
type input "4"
type input "85038-9085"
click at [548, 87] on input "text" at bounding box center [559, 82] width 214 height 25
click at [737, 82] on input "text" at bounding box center [797, 83] width 190 height 24
click at [586, 140] on input "text" at bounding box center [551, 148] width 198 height 24
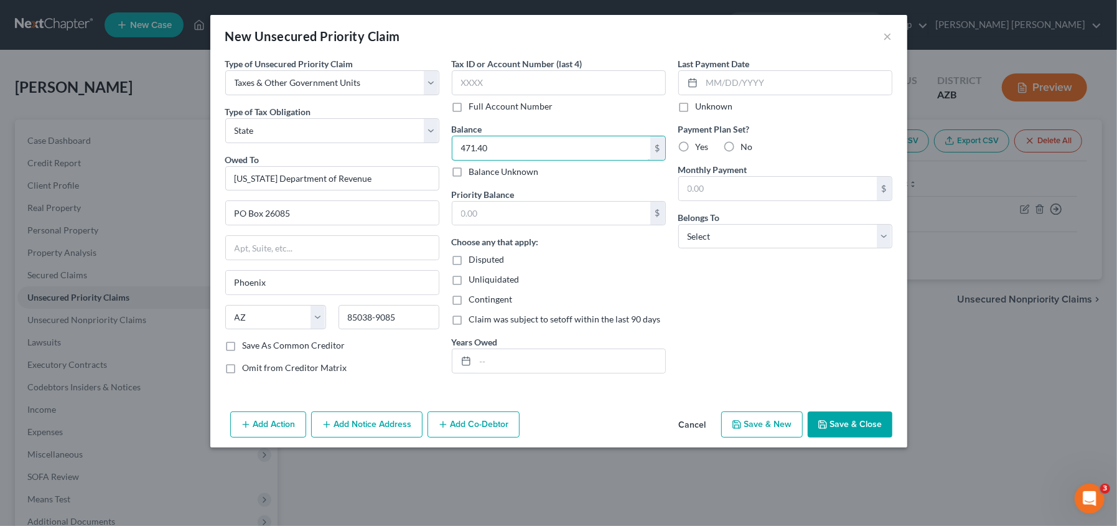
type input "471.40"
click at [469, 256] on label "Disputed" at bounding box center [486, 259] width 35 height 12
click at [474, 256] on input "Disputed" at bounding box center [478, 257] width 8 height 8
checkbox input "true"
click at [469, 281] on label "Unliquidated" at bounding box center [494, 279] width 50 height 12
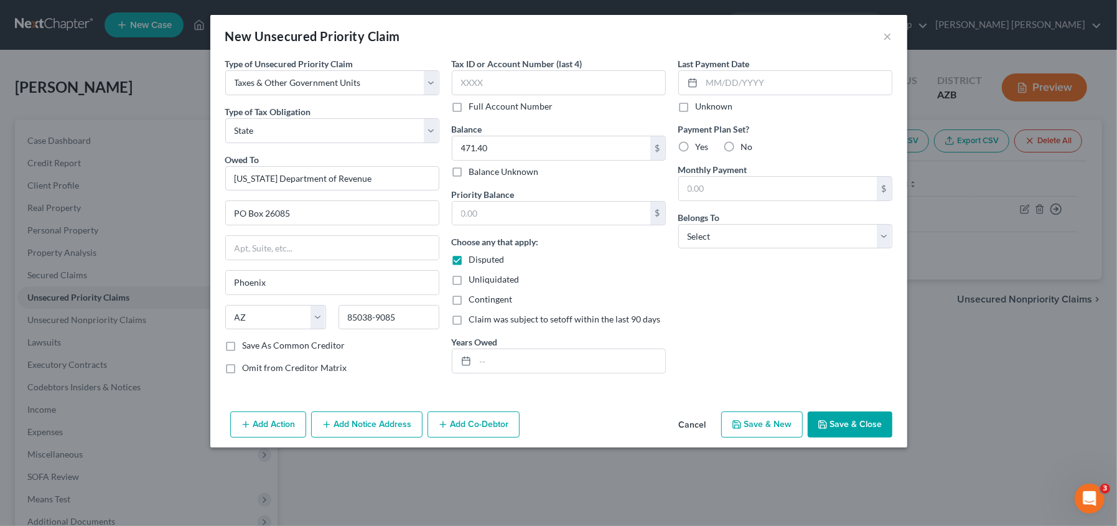
click at [474, 281] on input "Unliquidated" at bounding box center [478, 277] width 8 height 8
checkbox input "true"
click at [791, 235] on select "Select Debtor 1 Only Debtor 2 Only Debtor 1 And Debtor 2 Only At Least One Of T…" at bounding box center [785, 236] width 214 height 25
select select "0"
click at [678, 224] on select "Select Debtor 1 Only Debtor 2 Only Debtor 1 And Debtor 2 Only At Least One Of T…" at bounding box center [785, 236] width 214 height 25
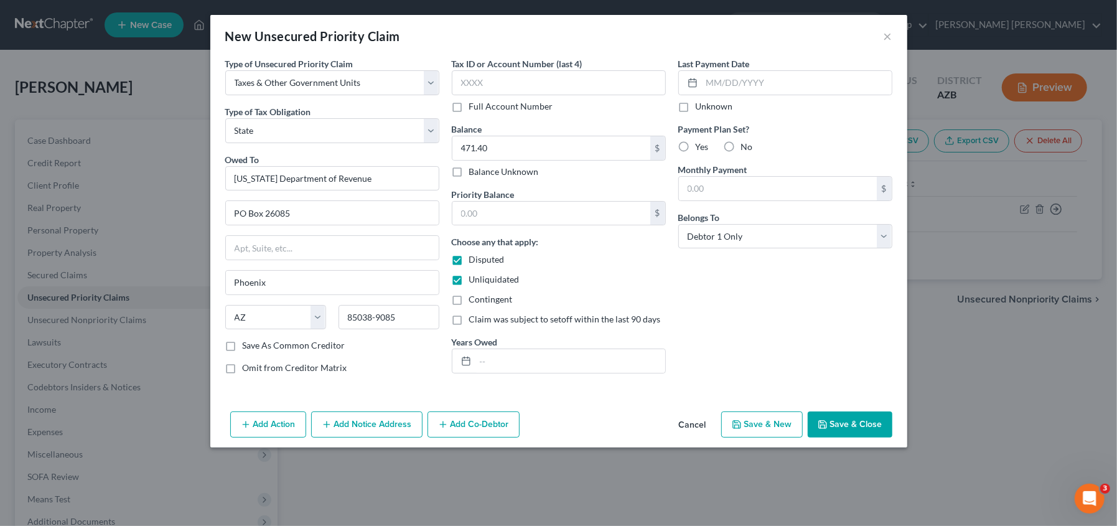
click at [853, 421] on button "Save & Close" at bounding box center [850, 424] width 85 height 26
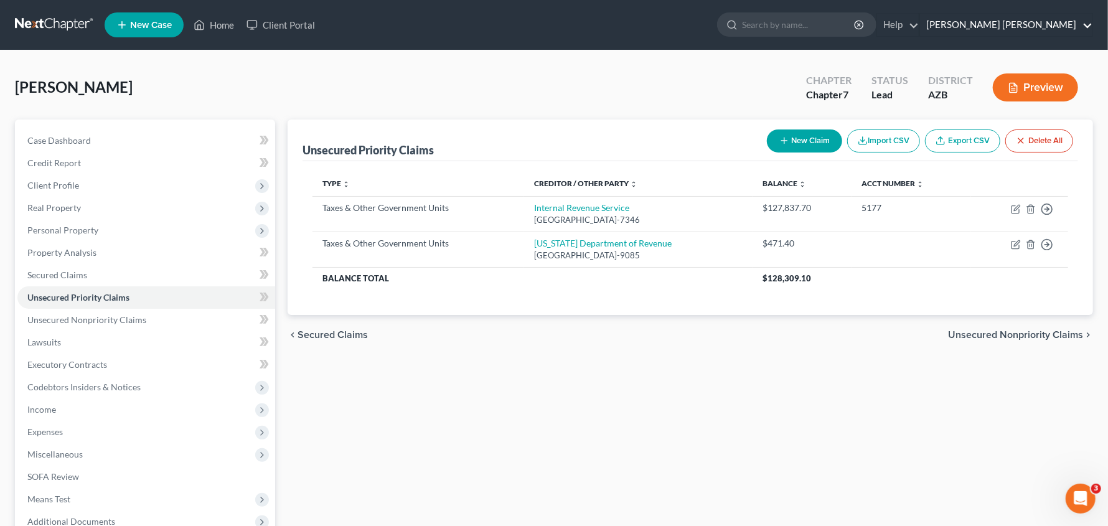
click at [1075, 17] on link "[PERSON_NAME] [PERSON_NAME]" at bounding box center [1006, 25] width 172 height 22
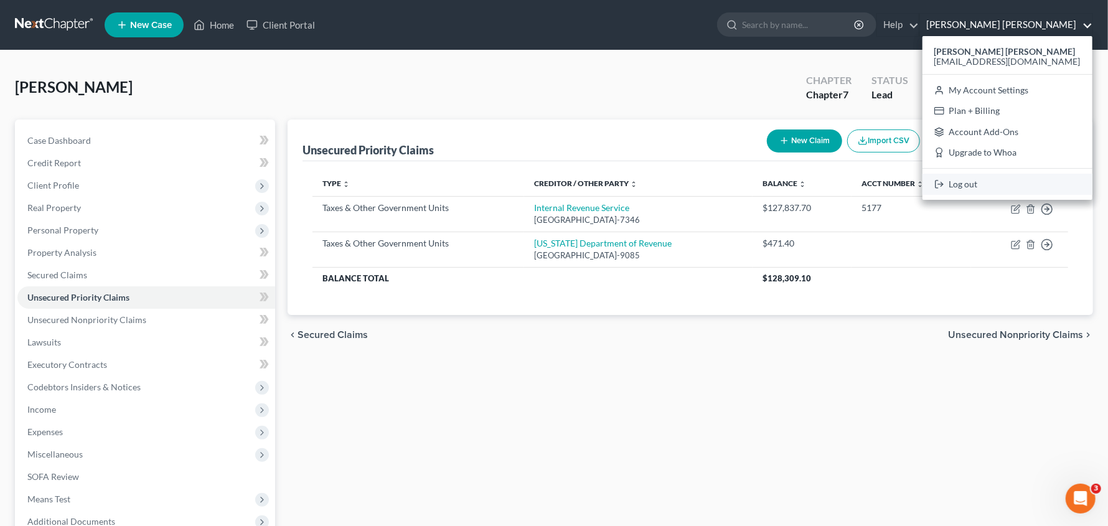
click at [1016, 182] on link "Log out" at bounding box center [1007, 184] width 170 height 21
